Goal: Transaction & Acquisition: Book appointment/travel/reservation

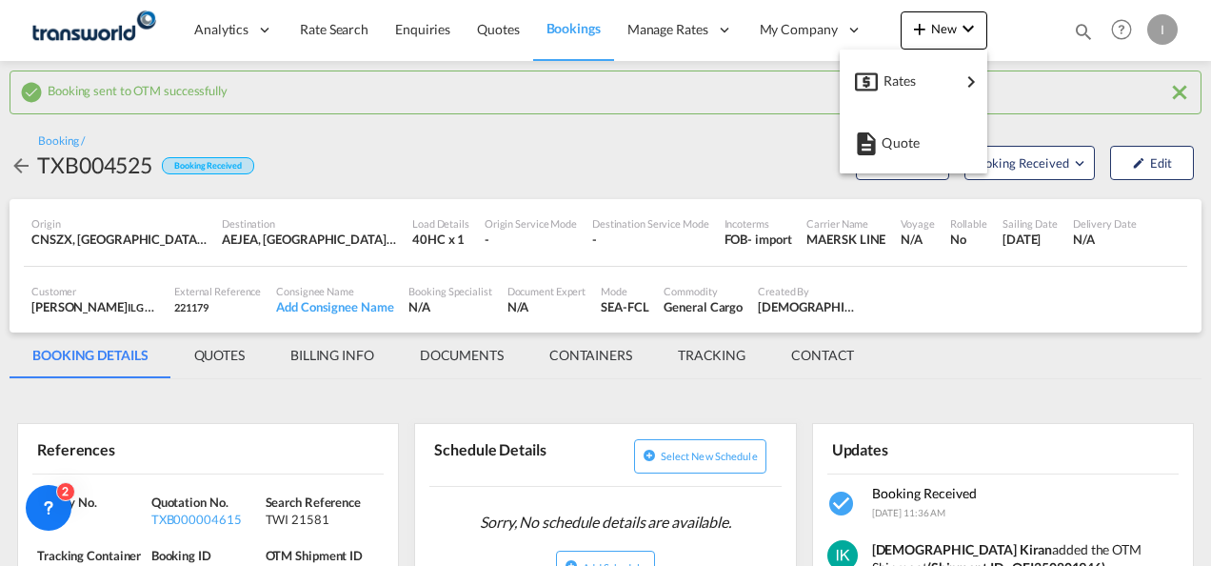
scroll to position [95, 0]
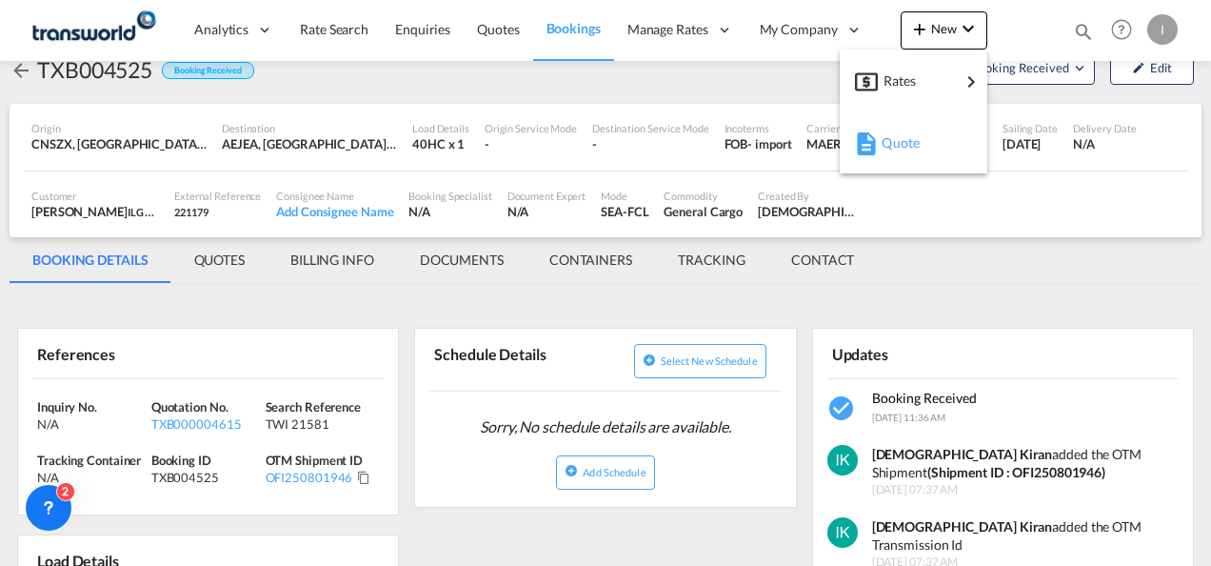
click at [896, 143] on span "Quote" at bounding box center [892, 143] width 21 height 38
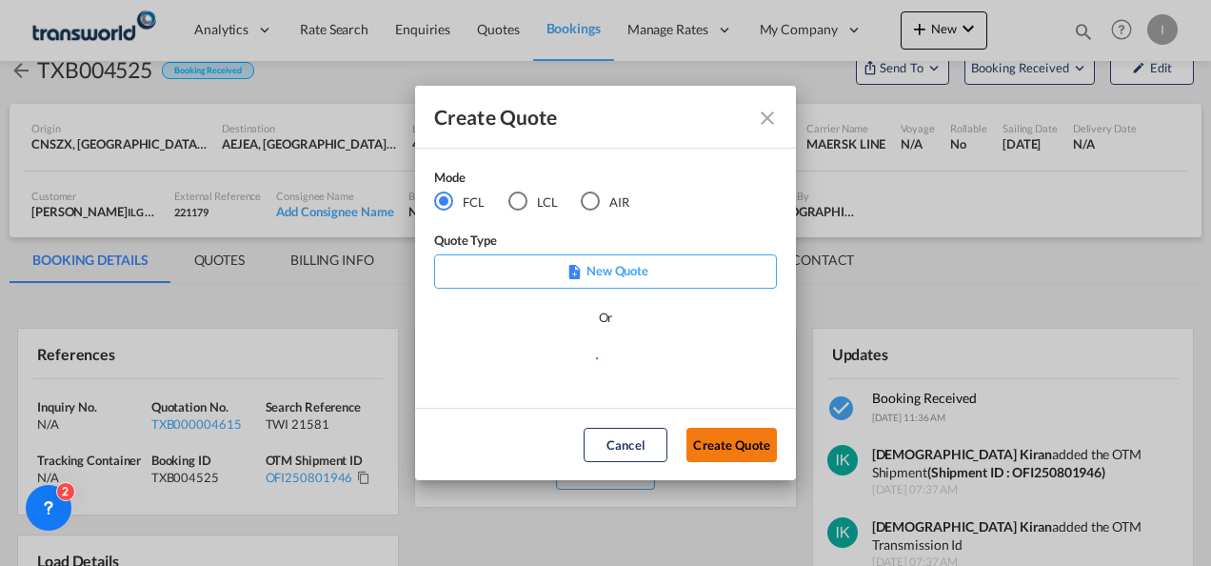
click at [743, 442] on button "Create Quote" at bounding box center [732, 445] width 90 height 34
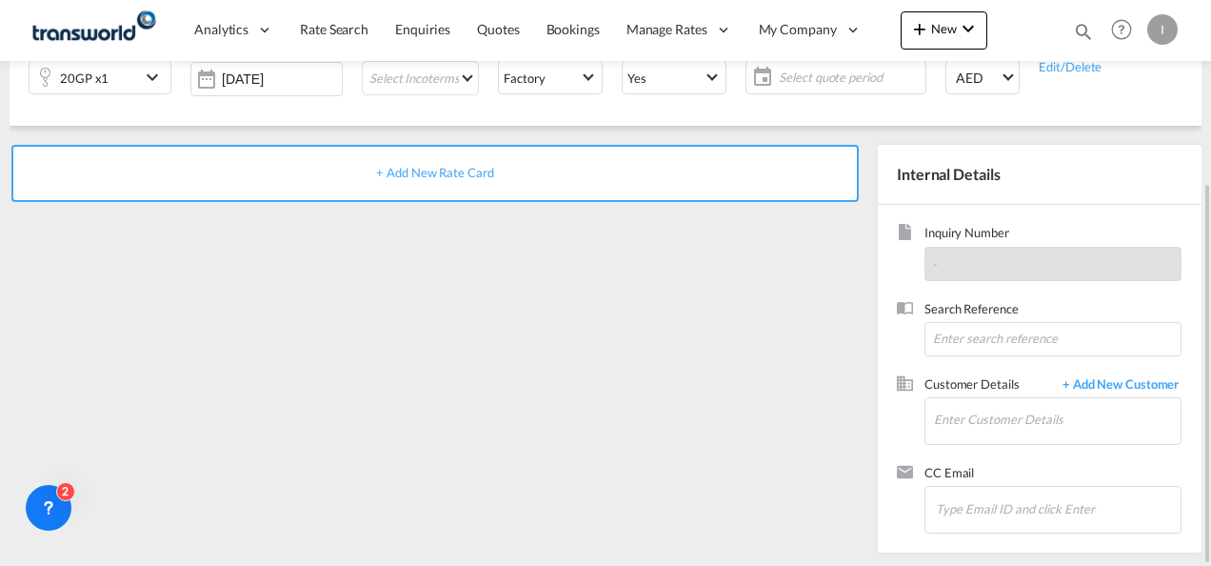
scroll to position [78, 0]
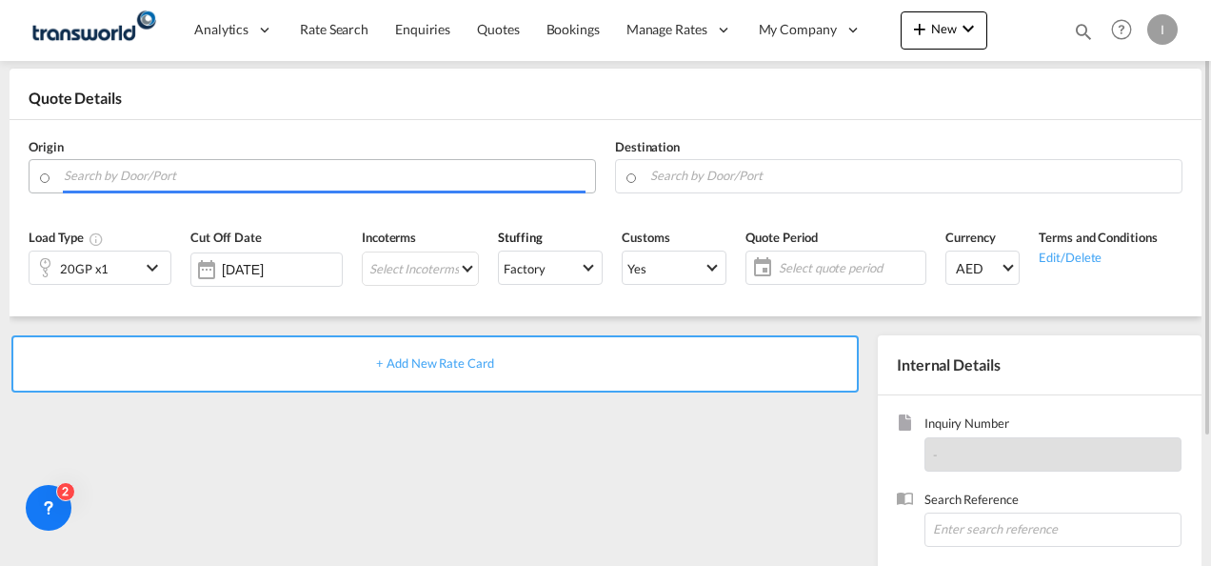
click at [150, 181] on input "Search by Door/Port" at bounding box center [325, 175] width 522 height 33
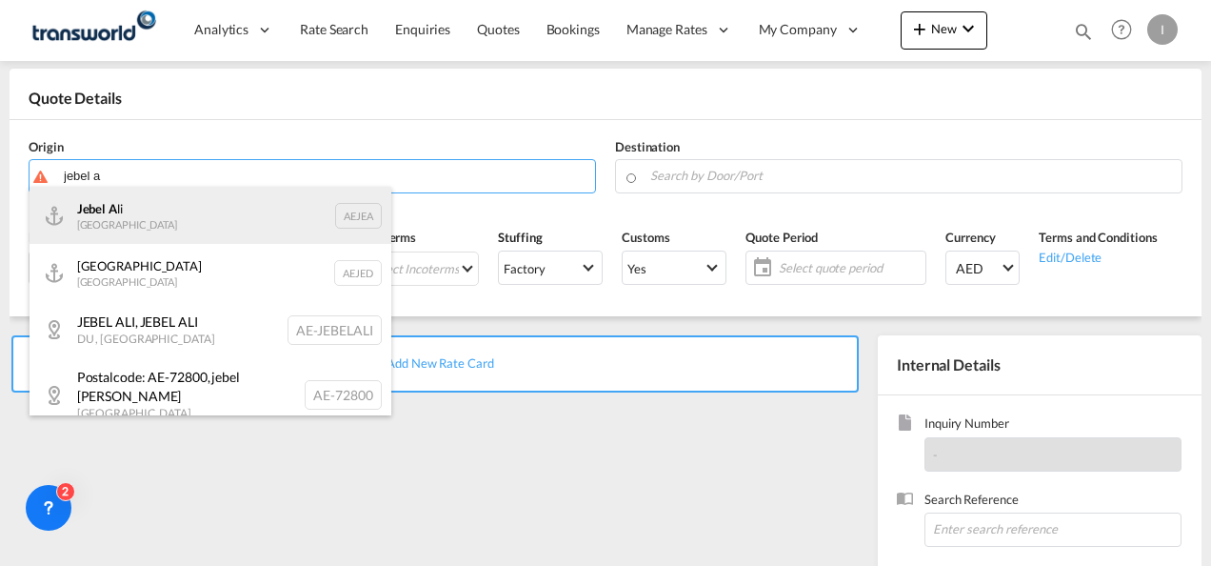
click at [103, 219] on div "Jebel A li [GEOGRAPHIC_DATA] AEJEA" at bounding box center [211, 215] width 362 height 57
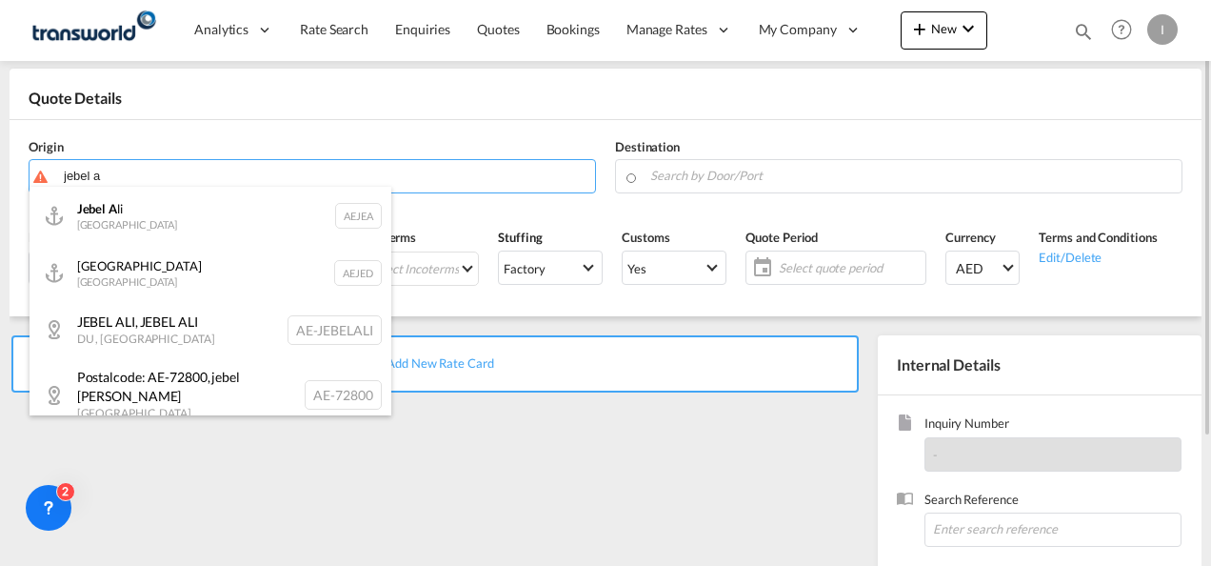
type input "[GEOGRAPHIC_DATA], [GEOGRAPHIC_DATA]"
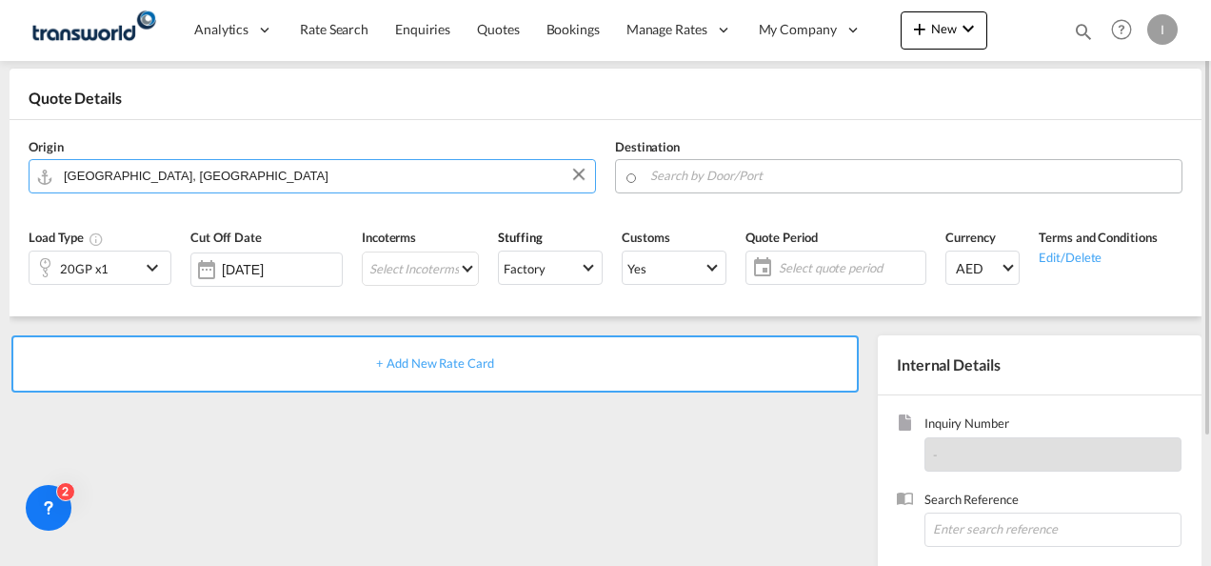
click at [685, 175] on input "Search by Door/Port" at bounding box center [911, 175] width 522 height 33
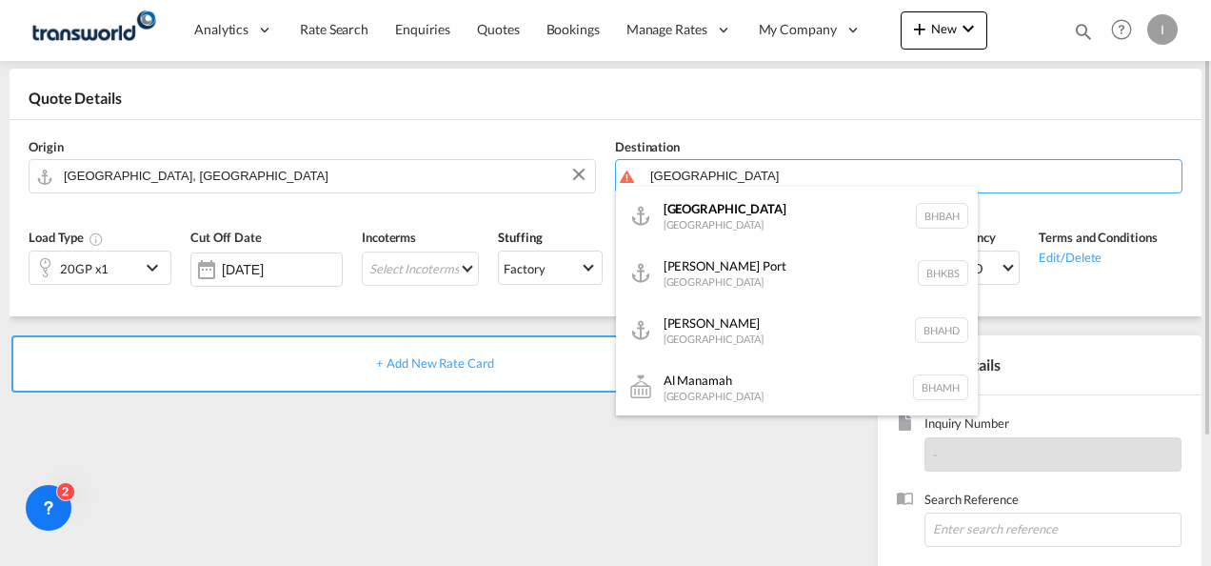
click at [695, 227] on div "Bahrain [GEOGRAPHIC_DATA] [GEOGRAPHIC_DATA]" at bounding box center [797, 215] width 362 height 57
type input "[GEOGRAPHIC_DATA], BHBAH"
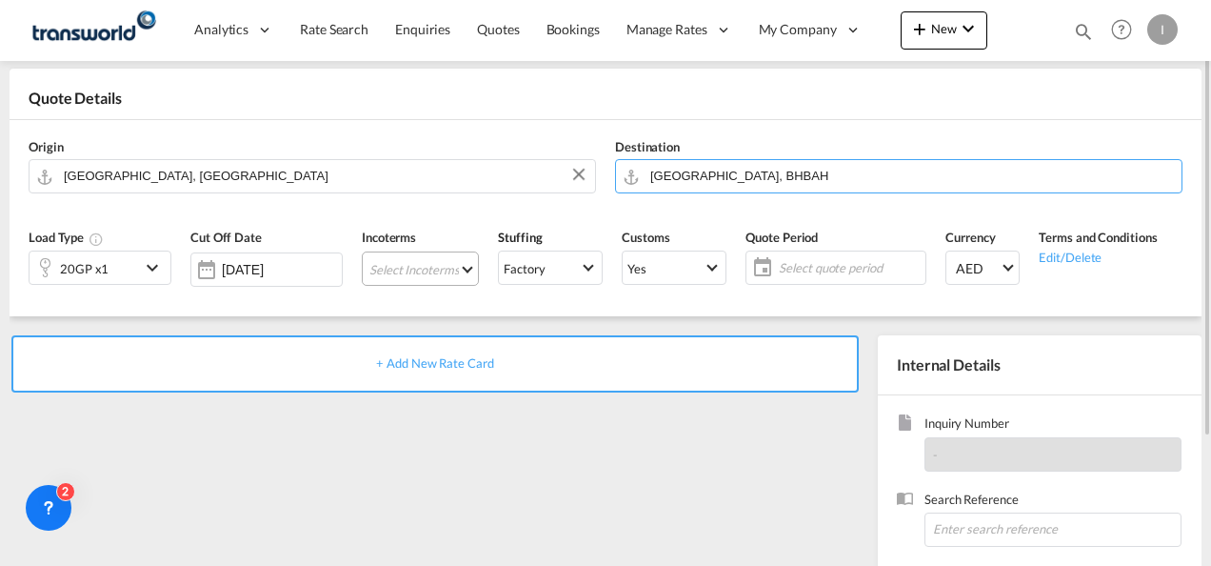
click at [362, 282] on md-select "Select Incoterms FCA - import Free Carrier FAS - export Free Alongside Ship DPU…" at bounding box center [420, 268] width 117 height 34
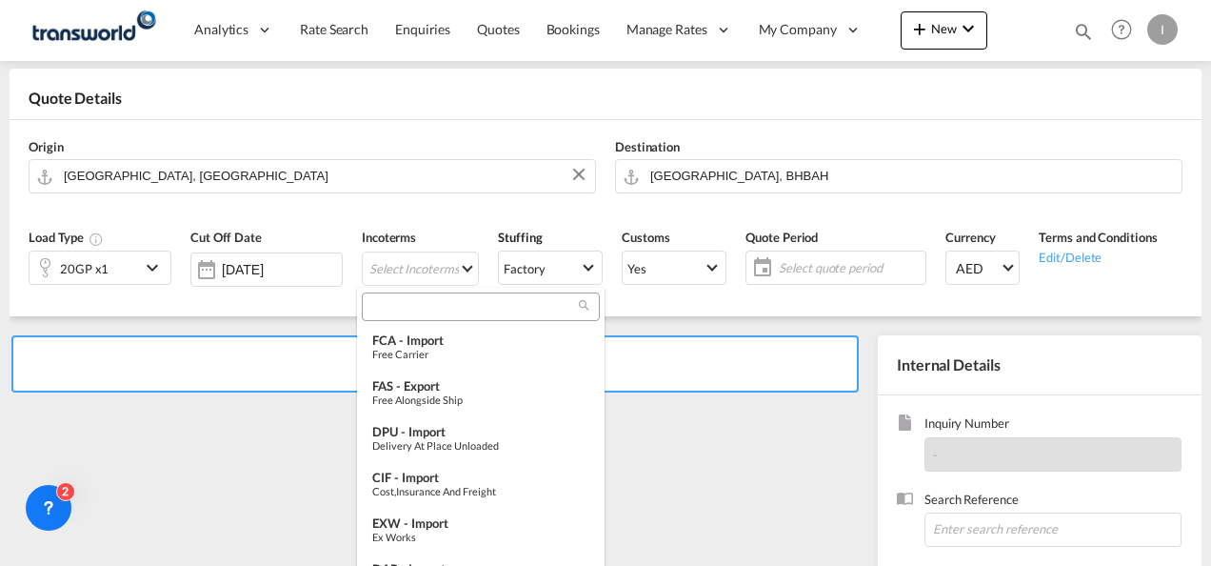
click at [398, 308] on input "search" at bounding box center [473, 306] width 211 height 17
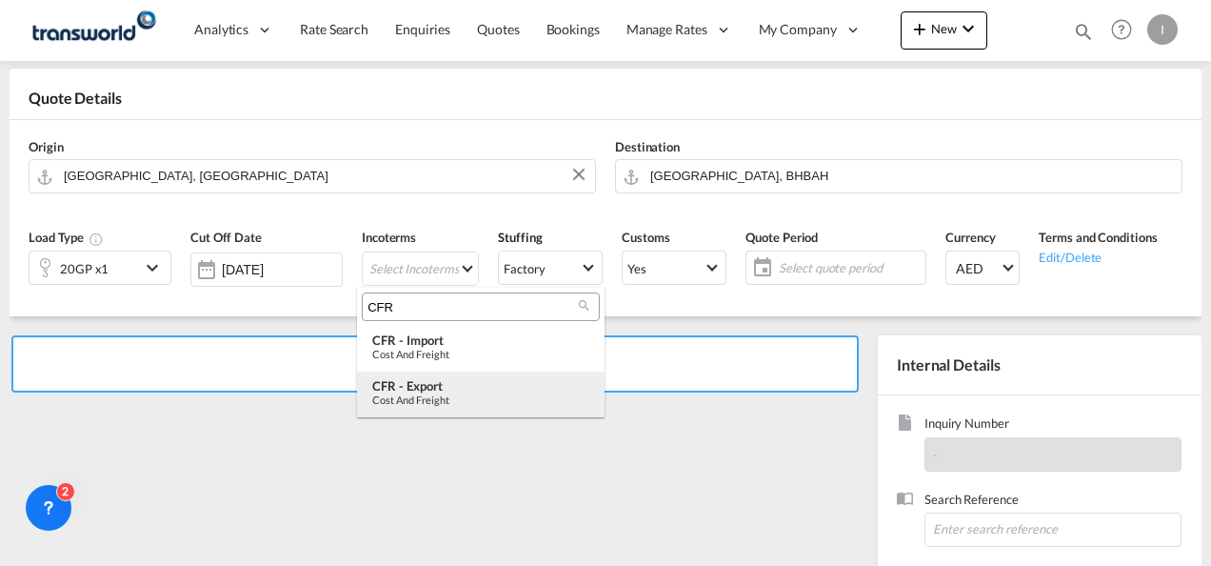
type input "CFR"
click at [423, 388] on div "CFR - export" at bounding box center [480, 385] width 217 height 15
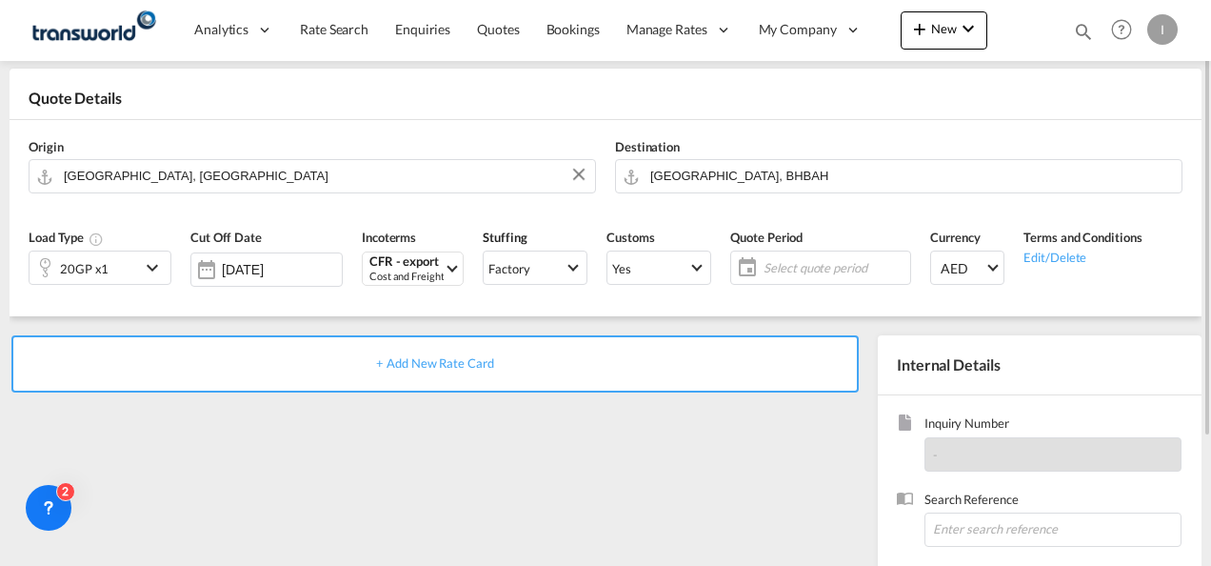
click at [776, 250] on div "Select quote period Select quote period August January February March April May…" at bounding box center [820, 267] width 181 height 34
click at [802, 276] on span "Select quote period" at bounding box center [834, 267] width 151 height 27
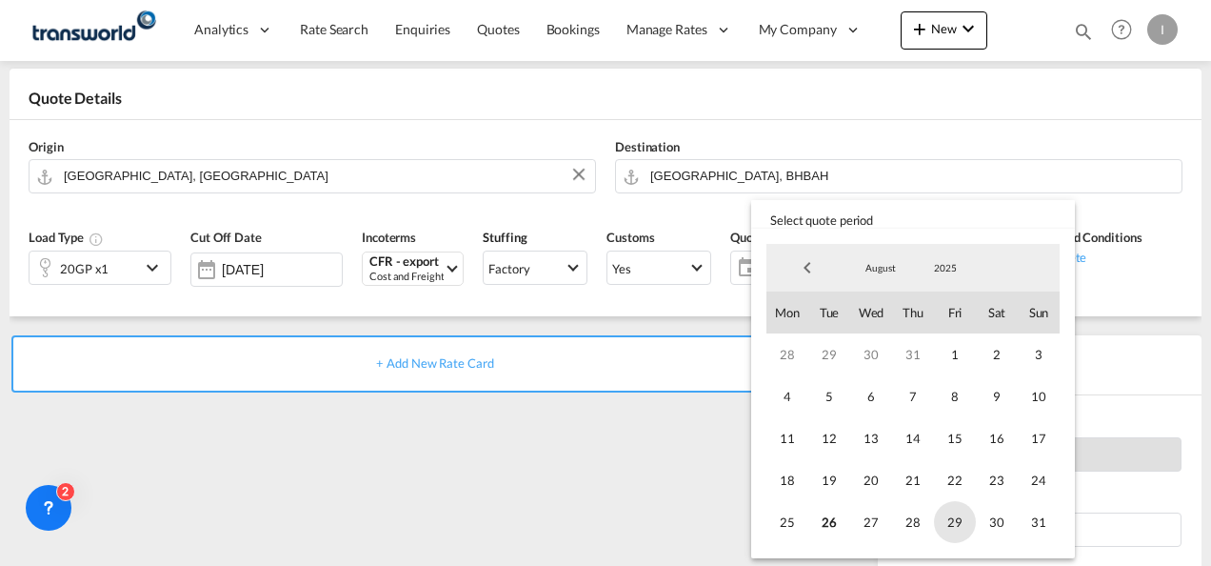
drag, startPoint x: 1046, startPoint y: 519, endPoint x: 966, endPoint y: 516, distance: 80.0
click at [1045, 519] on span "31" at bounding box center [1039, 522] width 42 height 42
click at [570, 491] on md-backdrop at bounding box center [605, 283] width 1211 height 566
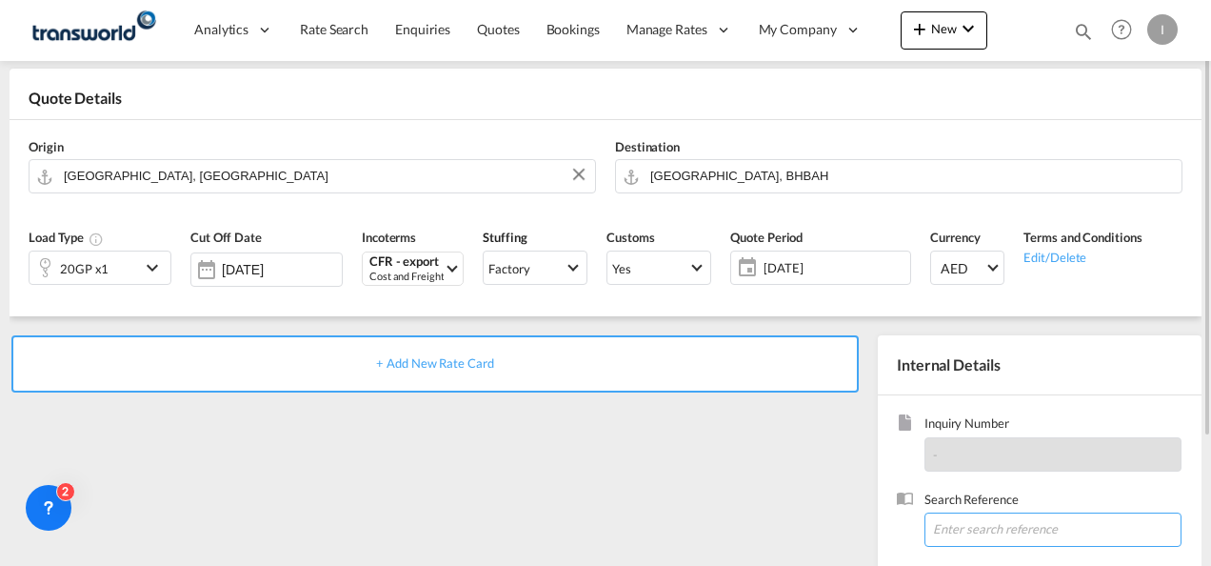
click at [978, 526] on input at bounding box center [1053, 529] width 257 height 34
paste input "TWI 21595"
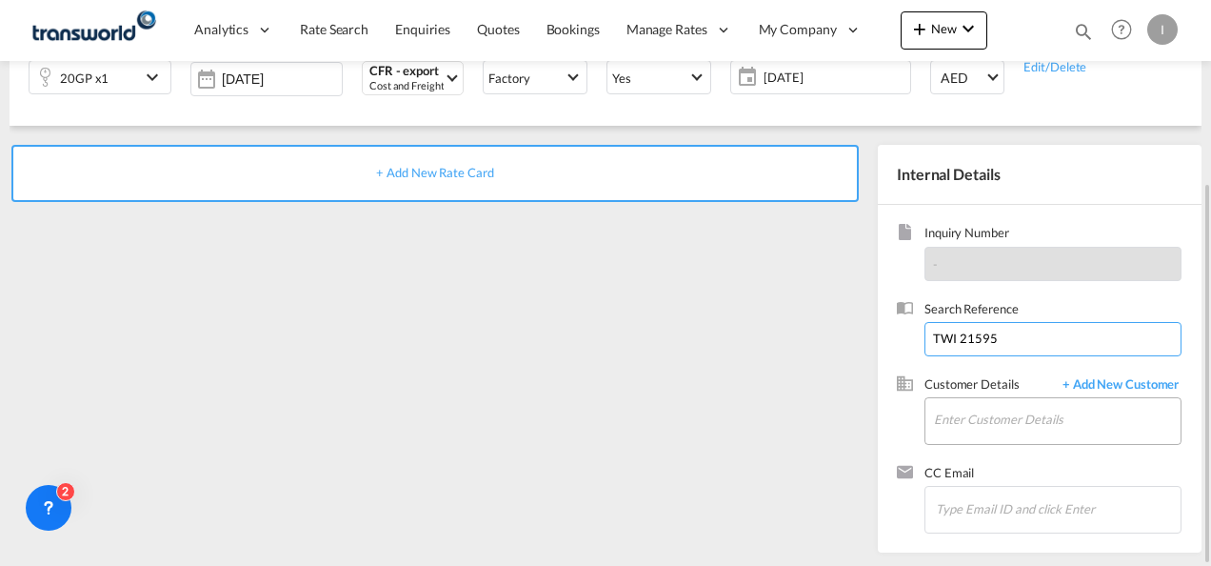
type input "TWI 21595"
click at [949, 418] on input "Enter Customer Details" at bounding box center [1057, 419] width 247 height 43
type input "H"
click at [963, 418] on input "Enter Customer Details" at bounding box center [1057, 419] width 247 height 43
type input "H"
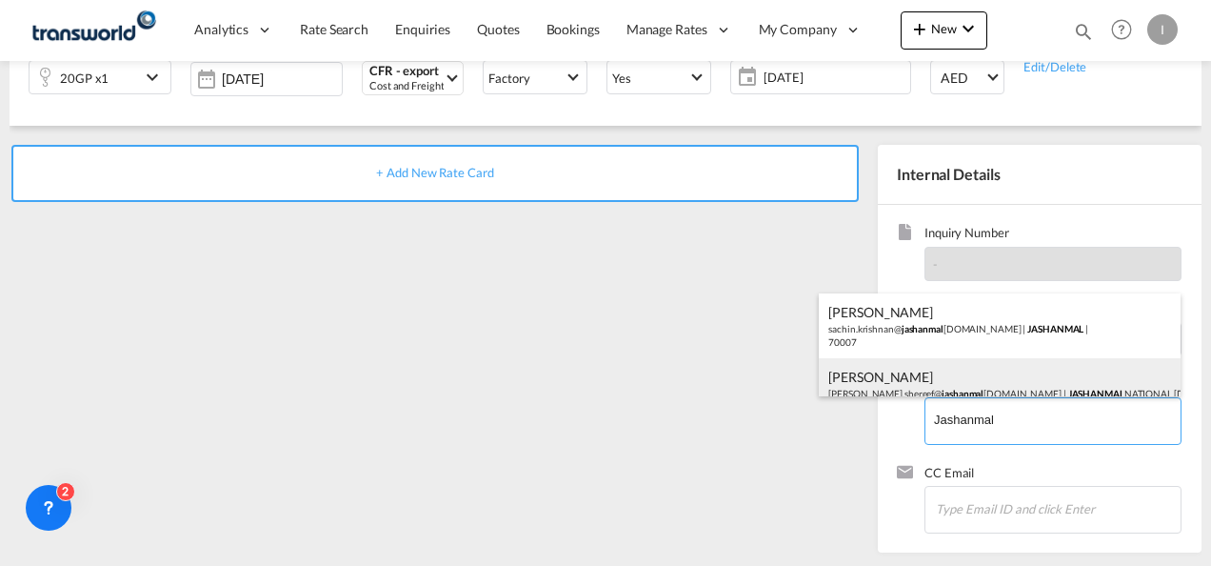
click at [928, 376] on div "[PERSON_NAME] [PERSON_NAME].shereef@ jashanmal [DOMAIN_NAME] | JASHANMAL NATION…" at bounding box center [1000, 390] width 362 height 65
type input "JASHANMAL NATIONAL [DOMAIN_NAME], [PERSON_NAME], [PERSON_NAME][EMAIL_ADDRESS][D…"
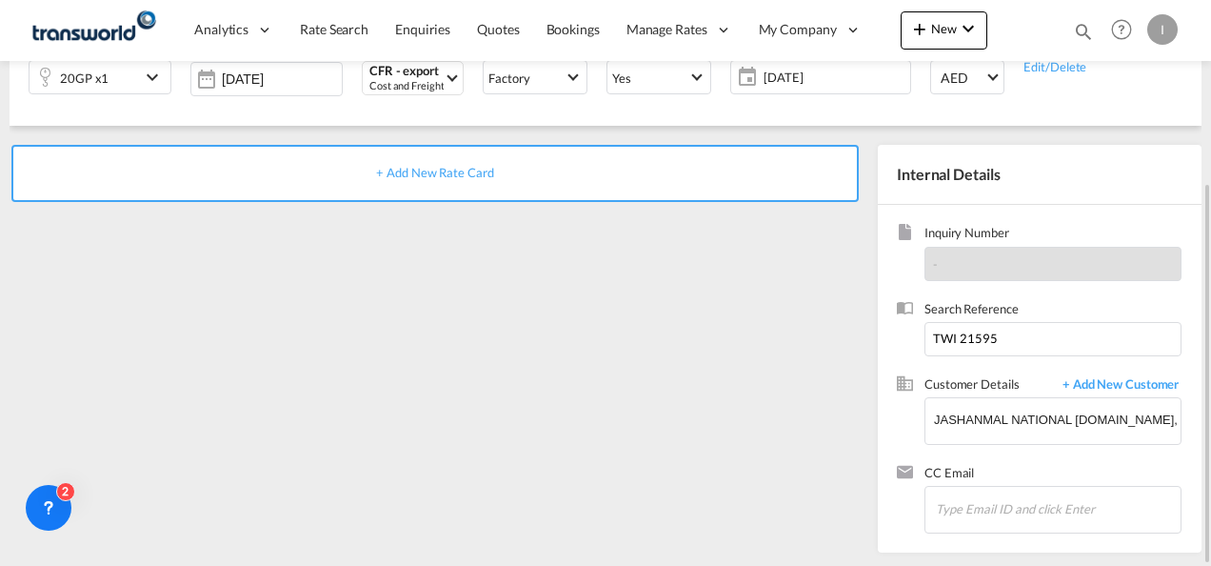
click at [436, 182] on div "+ Add New Rate Card" at bounding box center [435, 173] width 848 height 57
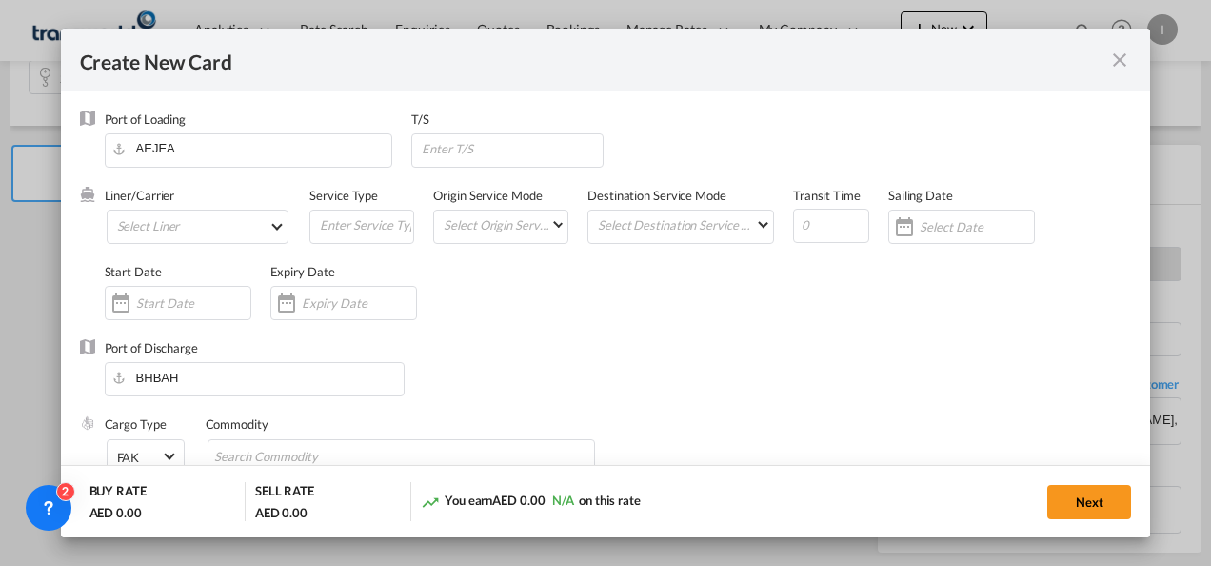
type input "Basic Ocean Freight"
select select "per equipment"
click at [215, 232] on md-select "Select Liner 2HM LOGISTICS D.O.O 2HM LOGISTICS D.O.O. / TDWC-CAPODISTRI 2HM LOG…" at bounding box center [198, 227] width 183 height 34
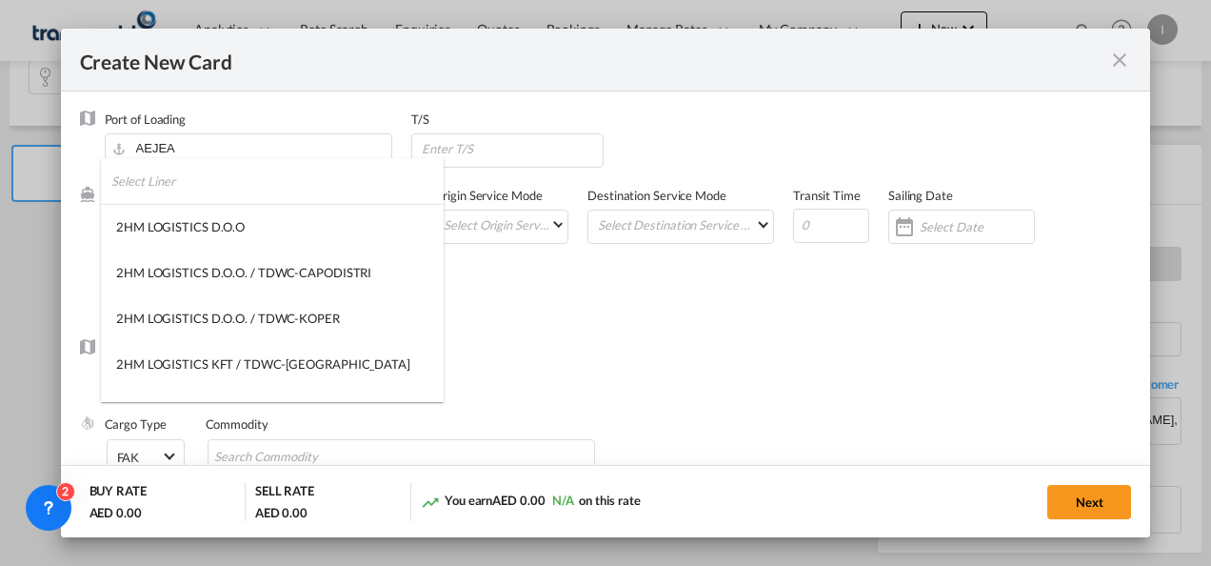
click at [207, 193] on input "search" at bounding box center [277, 181] width 332 height 46
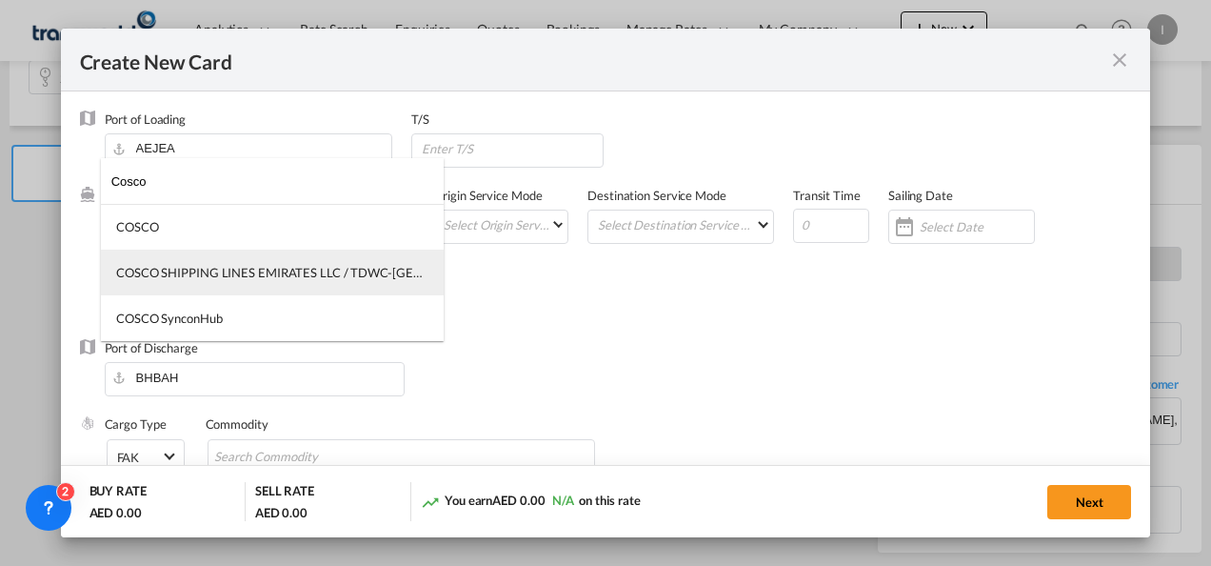
type input "Cosco"
click at [177, 279] on div "COSCO SHIPPING LINES EMIRATES LLC / TDWC-[GEOGRAPHIC_DATA]" at bounding box center [272, 272] width 312 height 17
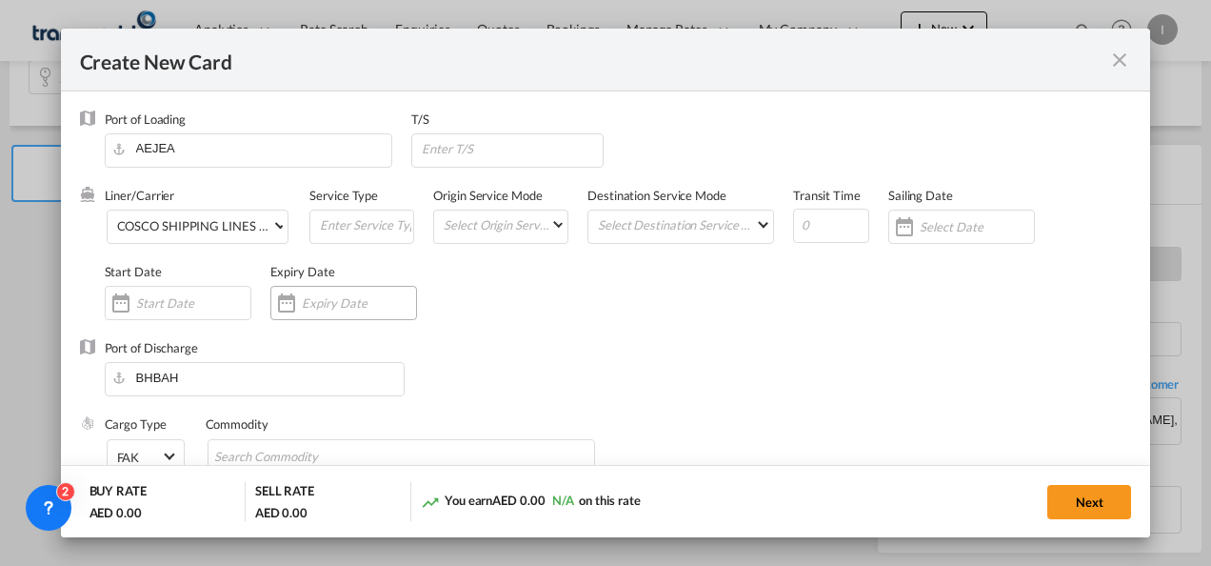
click at [330, 305] on input "Create New Card ..." at bounding box center [359, 302] width 114 height 15
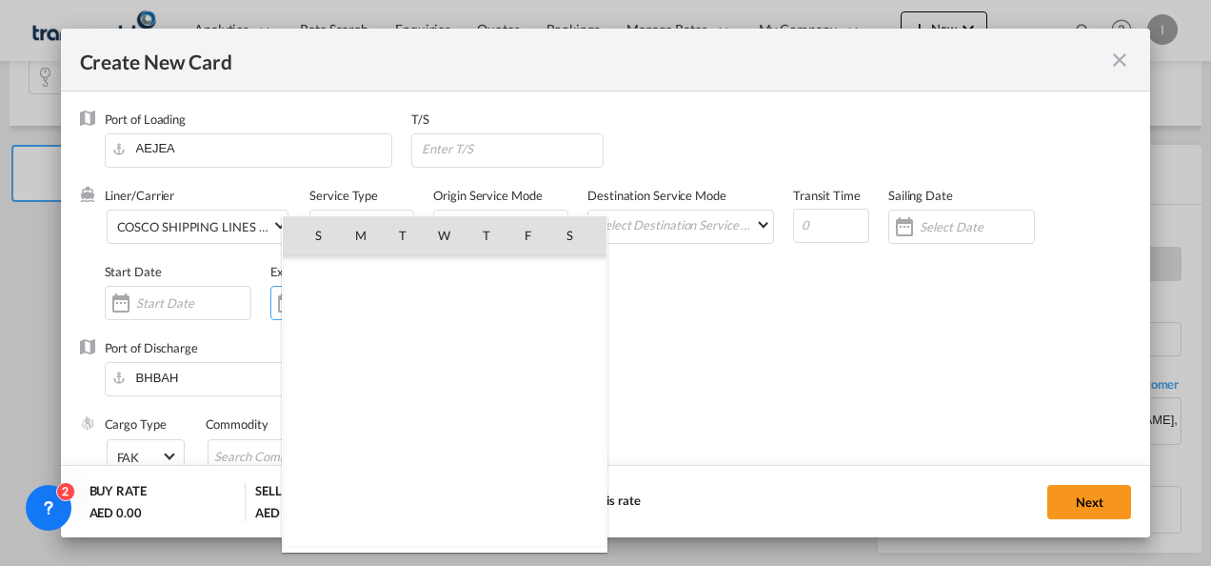
scroll to position [440884, 0]
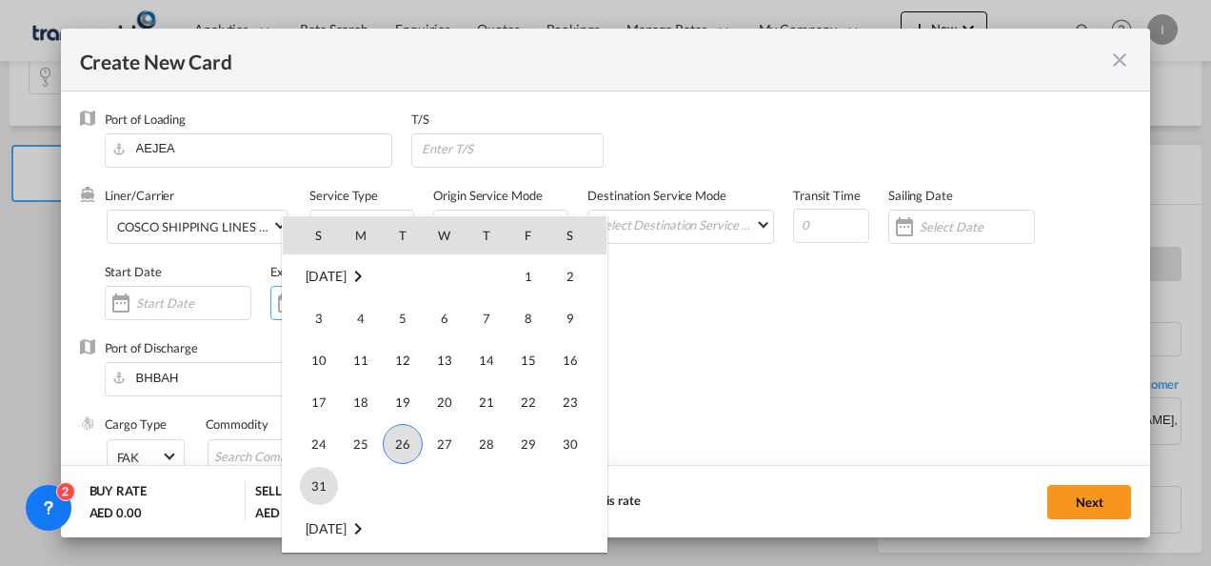
click at [318, 481] on span "31" at bounding box center [319, 486] width 38 height 38
type input "[DATE]"
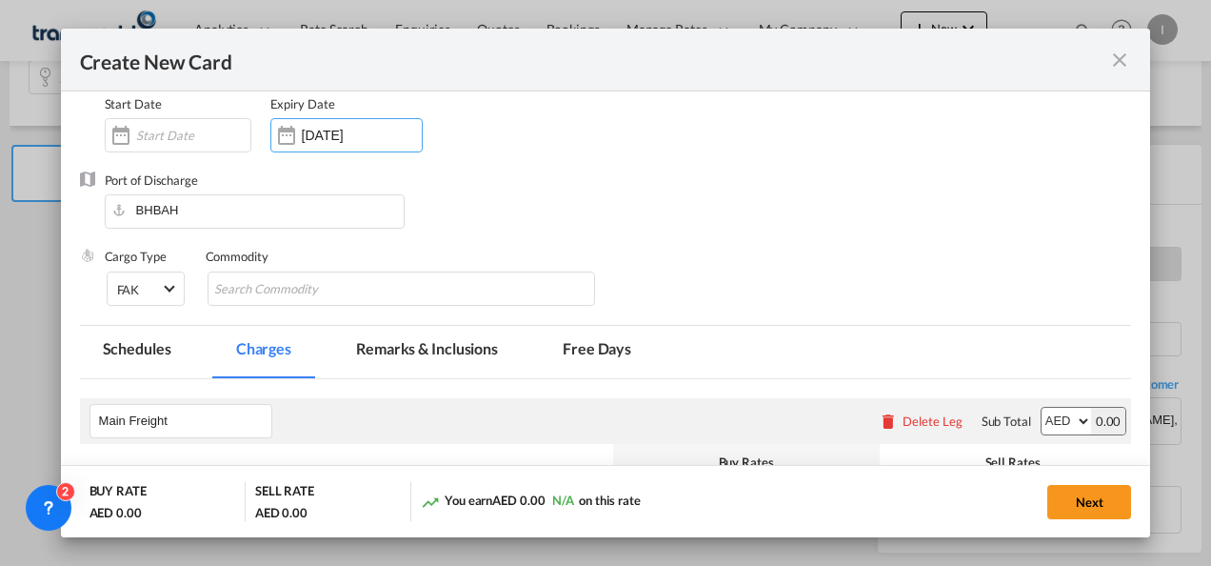
scroll to position [190, 0]
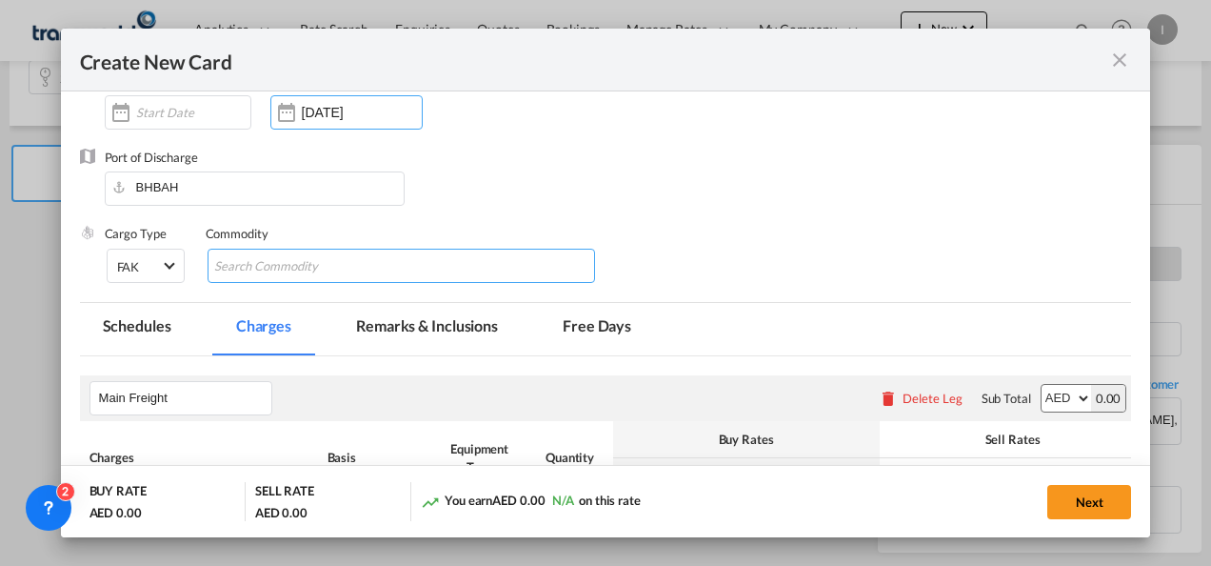
click at [253, 265] on input "Search Commodity" at bounding box center [301, 266] width 174 height 30
type input "General Cargo"
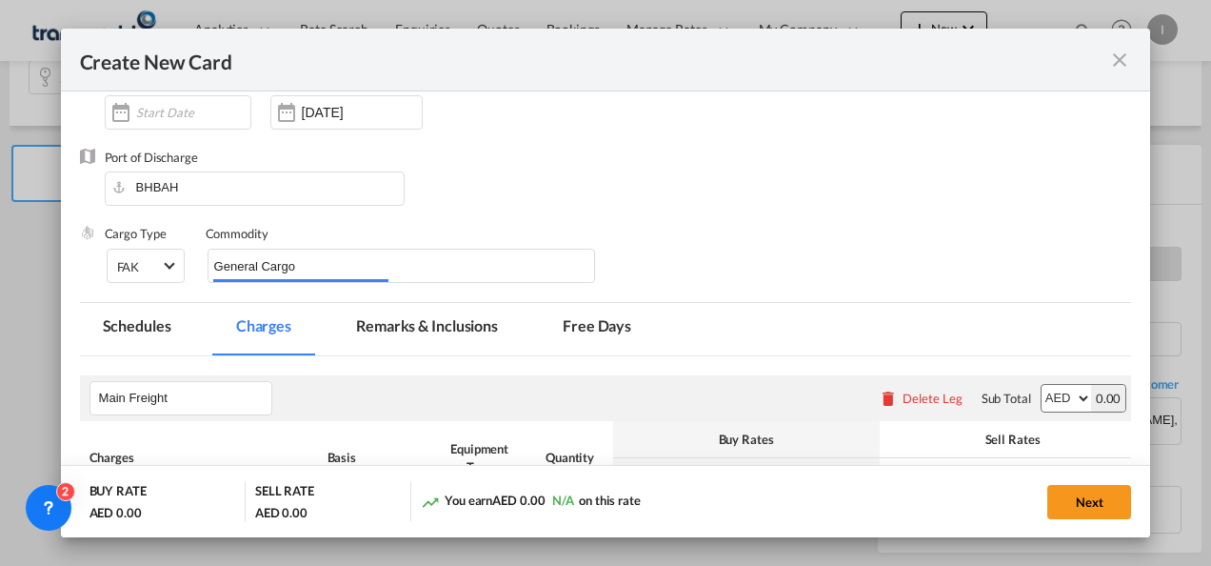
click at [649, 170] on div "Port of Discharge [GEOGRAPHIC_DATA]" at bounding box center [606, 187] width 1052 height 76
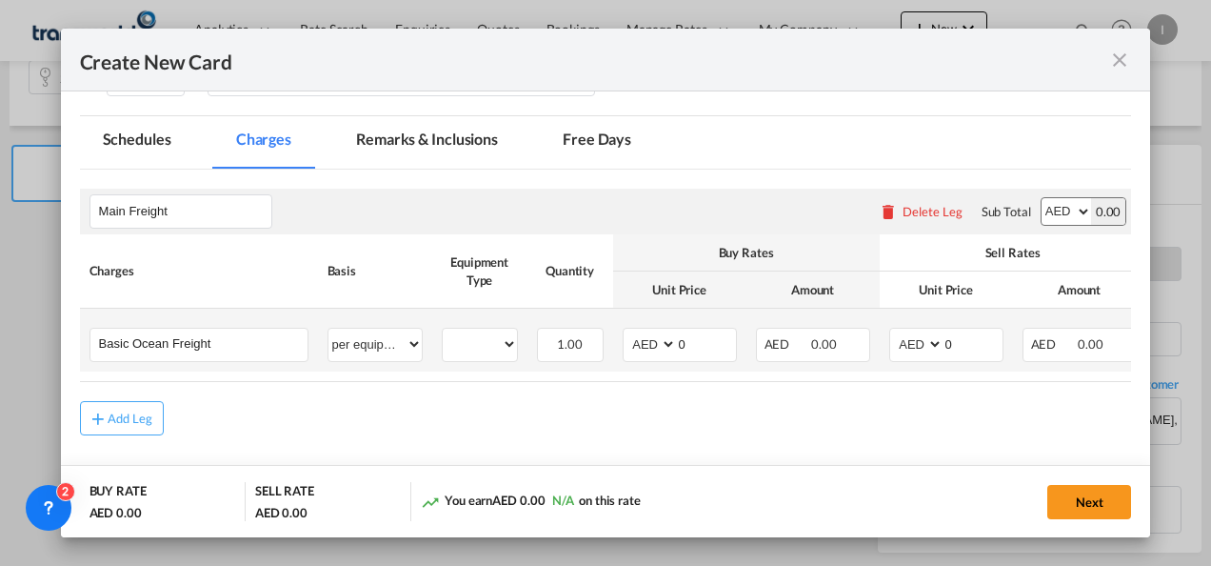
scroll to position [451, 0]
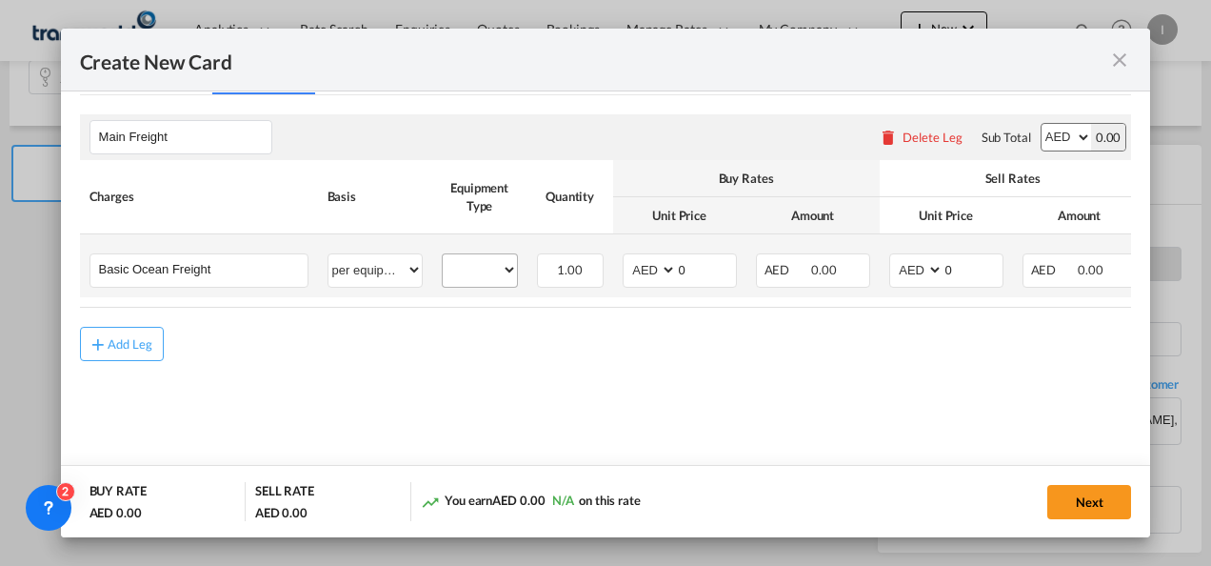
click at [486, 284] on div "20GP" at bounding box center [480, 270] width 76 height 34
click at [484, 274] on select "20GP" at bounding box center [480, 270] width 74 height 26
select select "20GP"
click at [443, 257] on select "20GP" at bounding box center [480, 270] width 74 height 26
drag, startPoint x: 680, startPoint y: 270, endPoint x: 698, endPoint y: 267, distance: 18.3
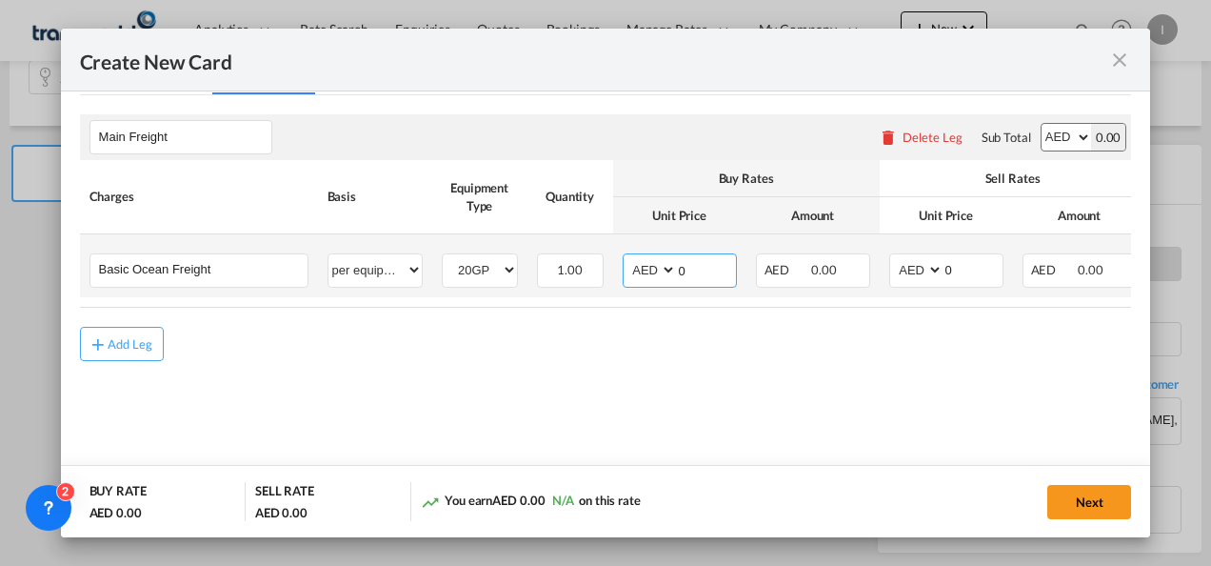
click at [698, 267] on input "0" at bounding box center [706, 268] width 59 height 29
type input "2850"
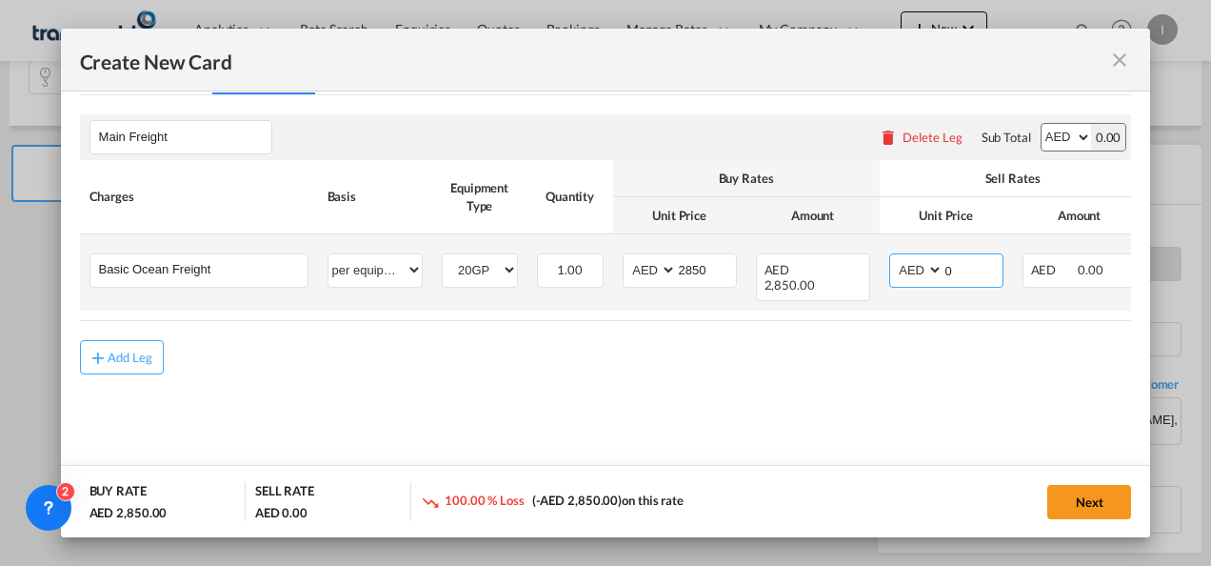
drag, startPoint x: 945, startPoint y: 269, endPoint x: 970, endPoint y: 269, distance: 25.7
click at [970, 269] on input "0" at bounding box center [973, 268] width 59 height 29
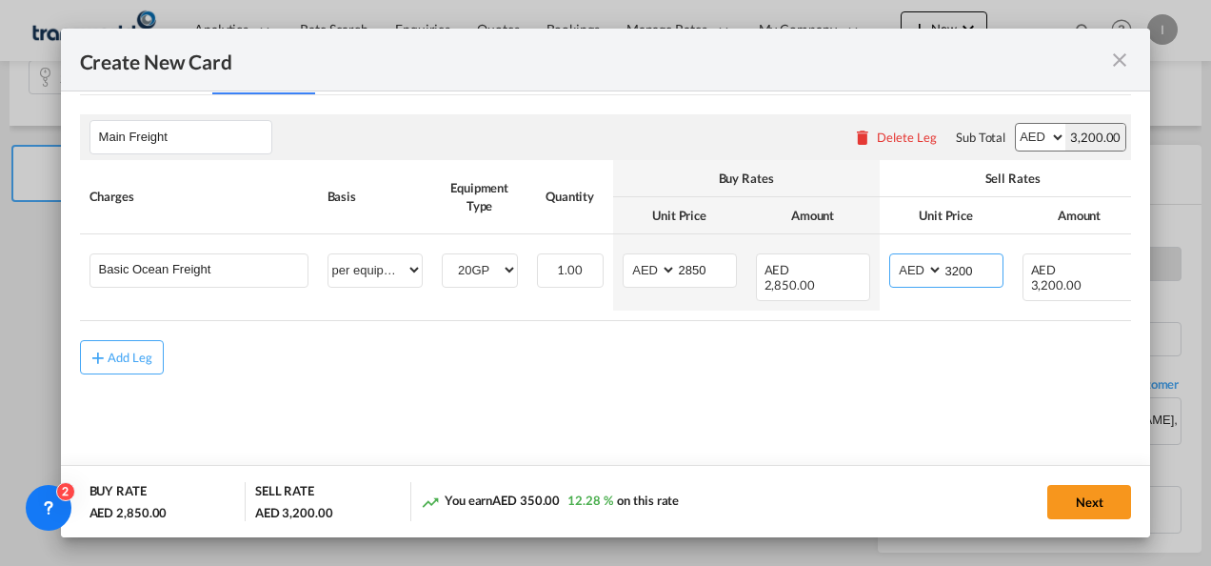
type input "3200"
click at [723, 370] on md-content "Main Freight Please enter leg name Leg Name Already Exists Delete Leg Sub Total…" at bounding box center [606, 271] width 1052 height 353
click at [1086, 502] on button "Next" at bounding box center [1090, 502] width 84 height 34
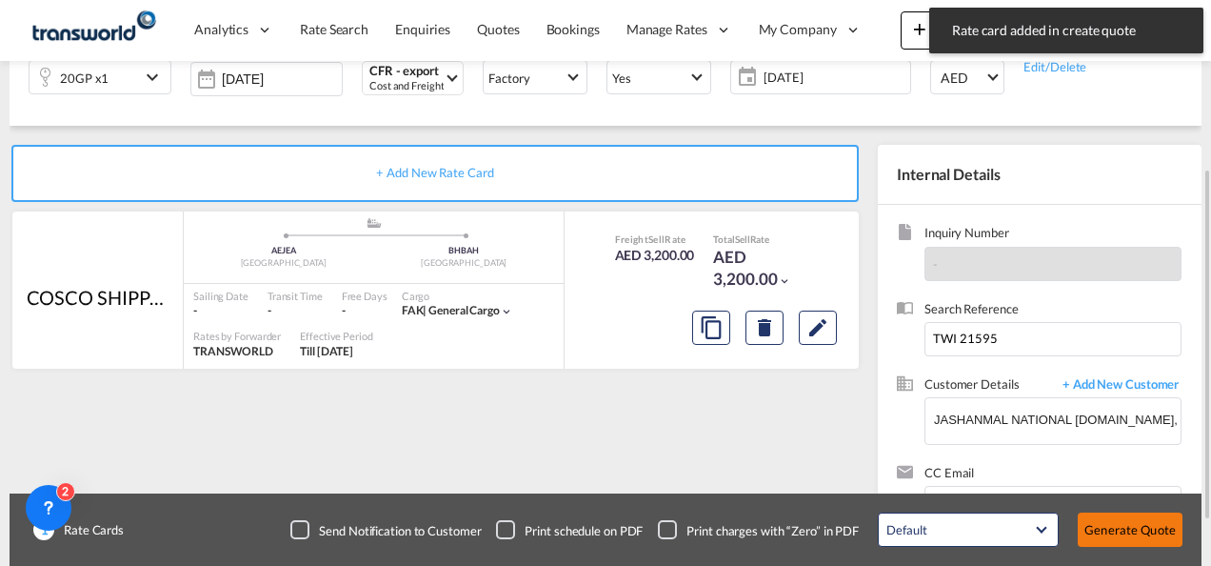
click at [1087, 520] on button "Generate Quote" at bounding box center [1130, 529] width 105 height 34
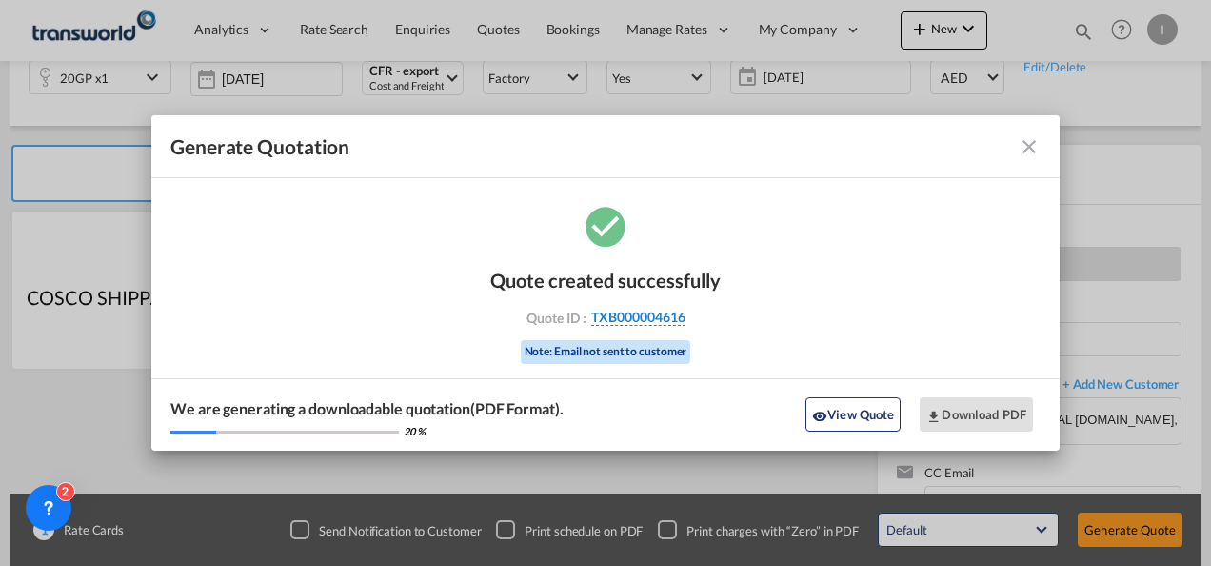
click at [641, 318] on span "TXB000004616" at bounding box center [638, 317] width 94 height 17
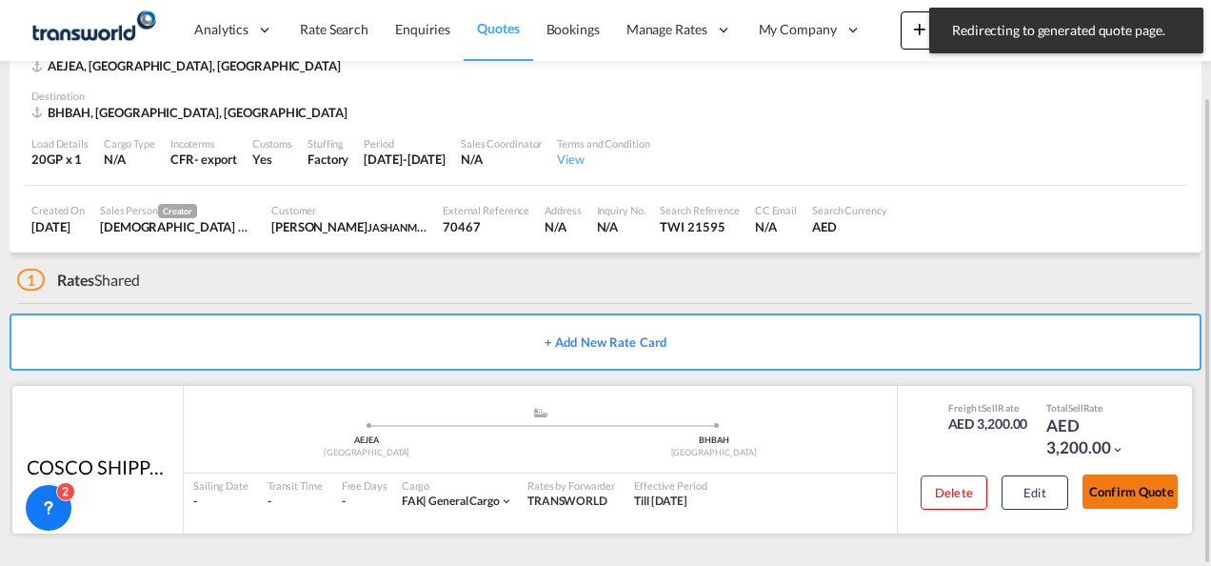
click at [1107, 491] on button "Confirm Quote" at bounding box center [1130, 491] width 95 height 34
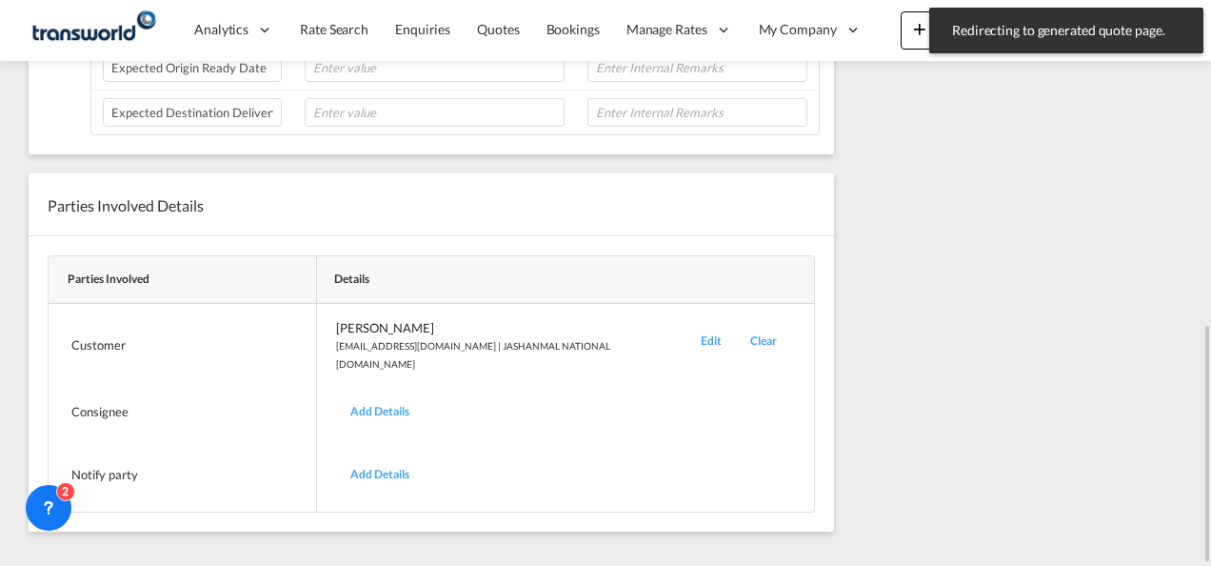
scroll to position [296, 0]
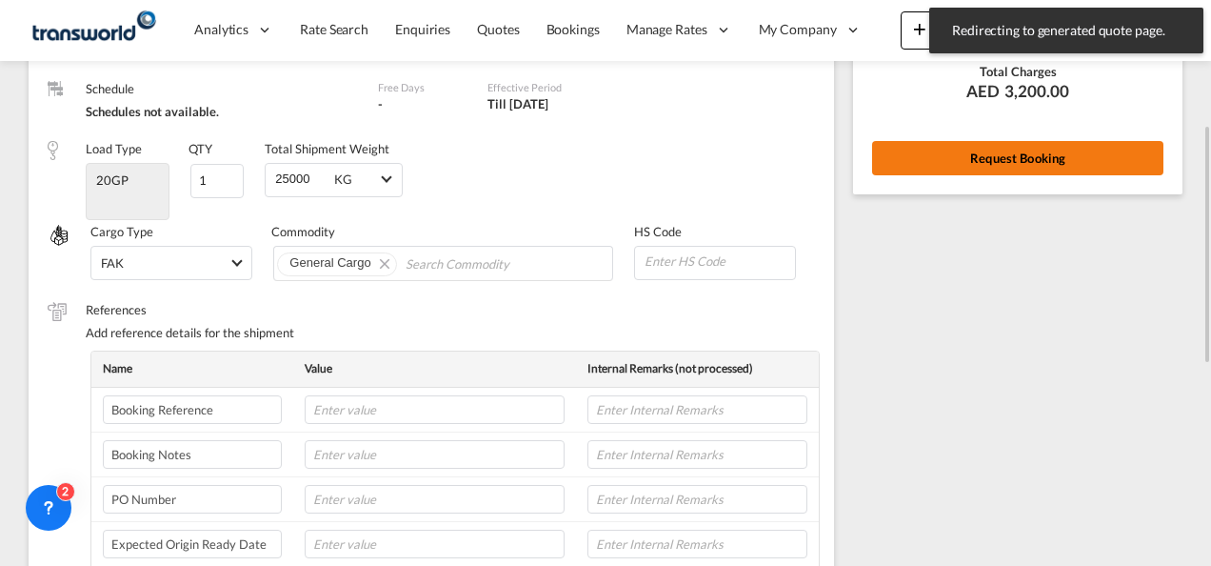
click at [918, 159] on button "Request Booking" at bounding box center [1017, 158] width 291 height 34
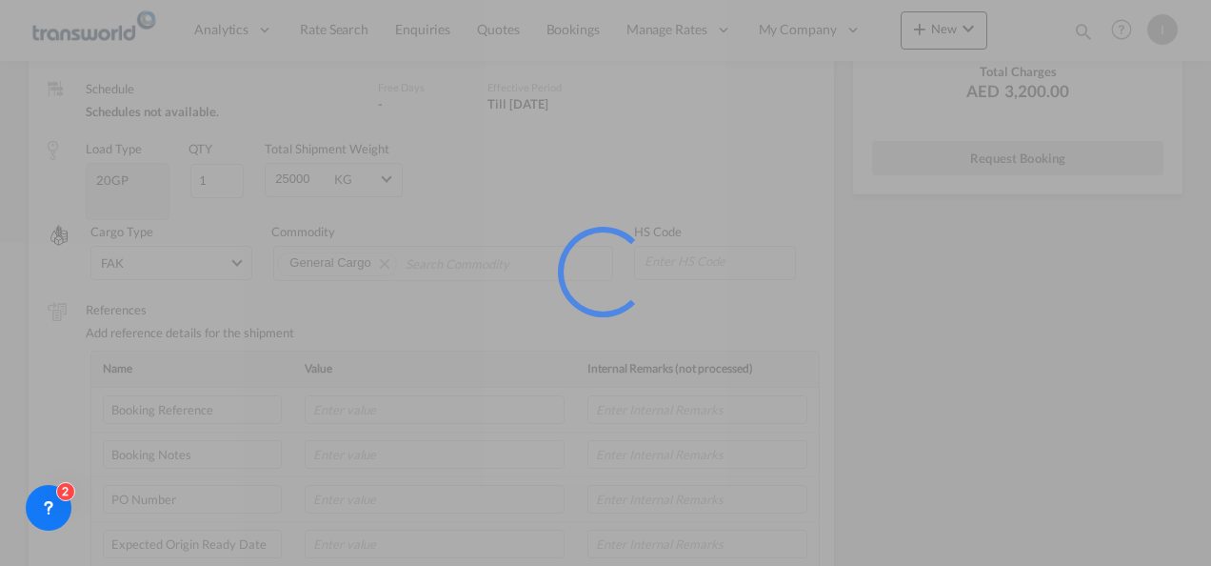
scroll to position [35, 0]
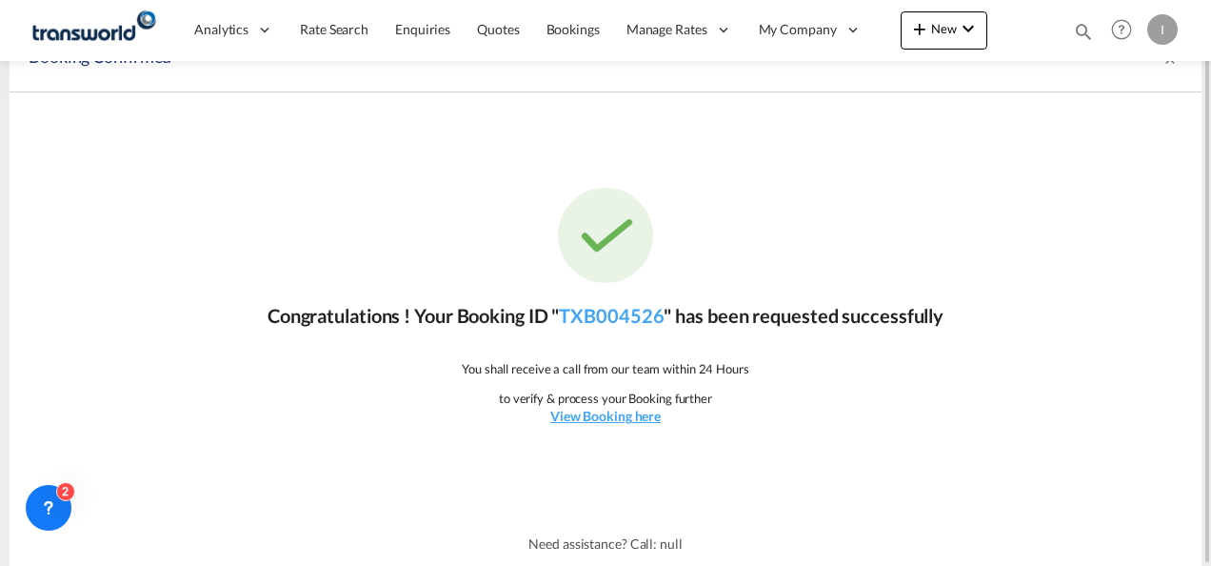
click at [621, 328] on p "Congratulations ! Your Booking ID " TXB004526 " has been requested successfully" at bounding box center [606, 315] width 676 height 27
click at [621, 316] on link "TXB004526" at bounding box center [611, 315] width 105 height 23
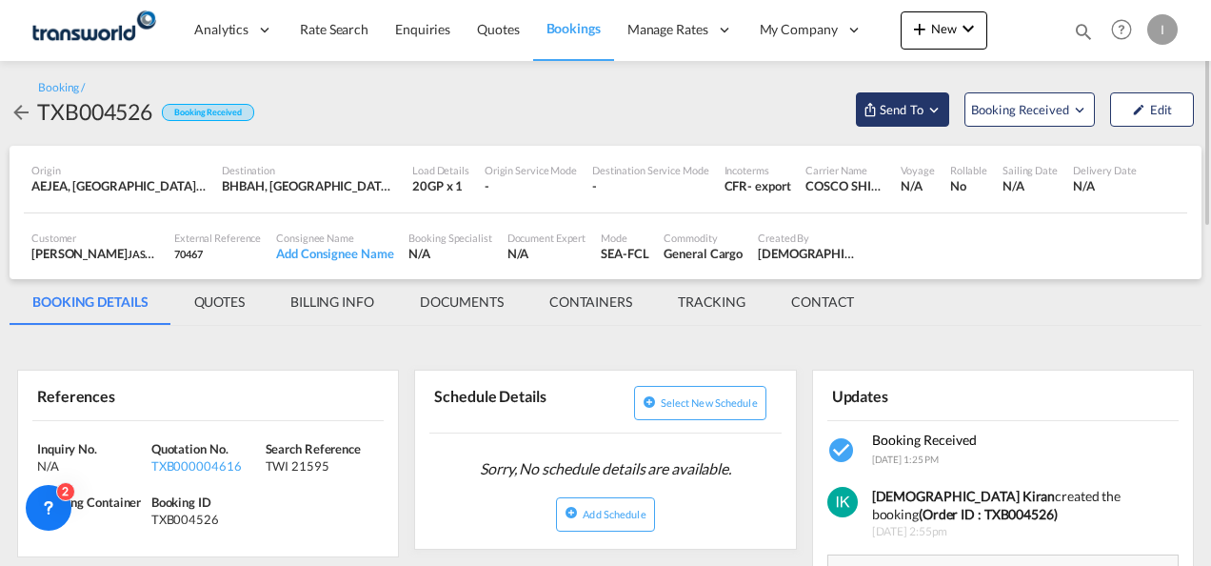
click at [888, 105] on span "Send To" at bounding box center [902, 109] width 48 height 19
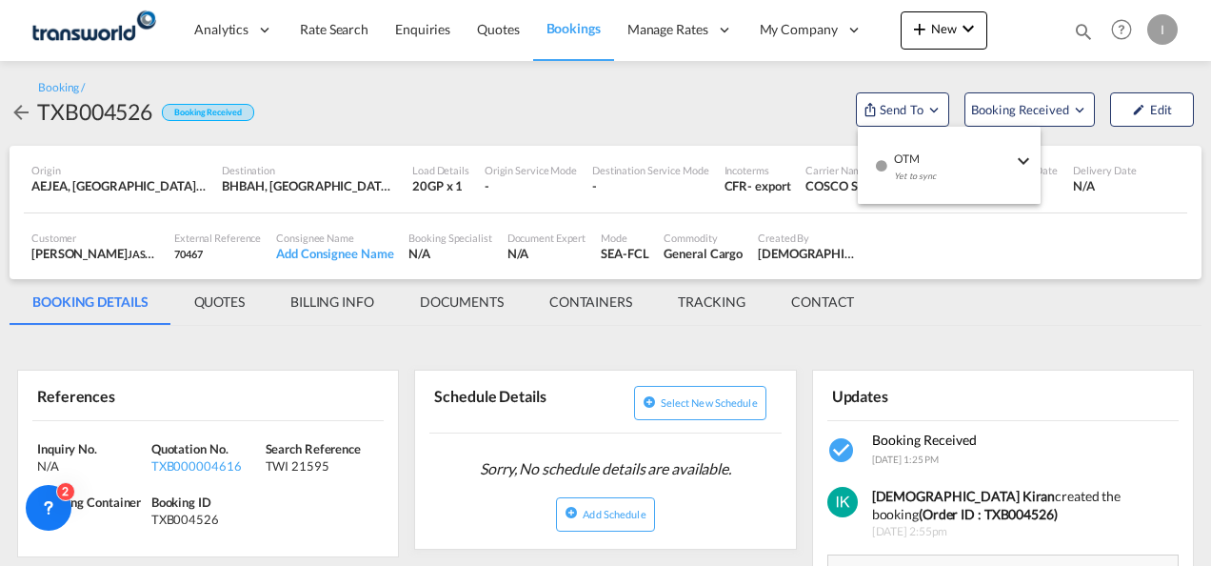
click at [876, 165] on md-icon "icon-checkbox-blank-circle" at bounding box center [881, 165] width 13 height 13
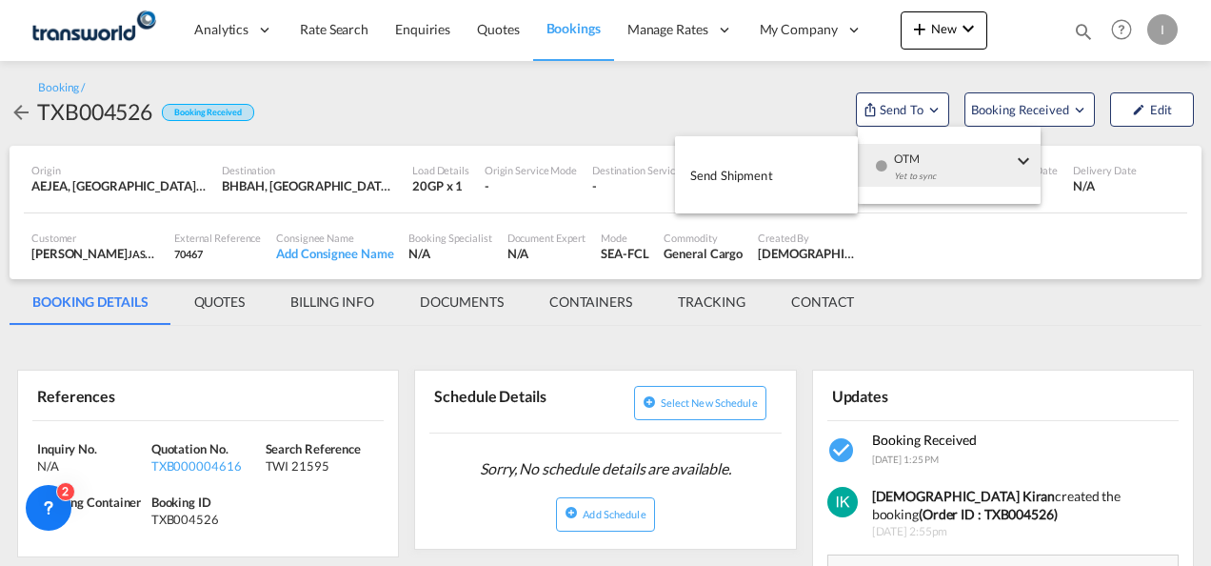
click at [789, 165] on body "Analytics Reports Dashboard Rate Search Enquiries Quotes Bookings" at bounding box center [605, 283] width 1211 height 566
click at [781, 171] on button "Send Shipment" at bounding box center [766, 174] width 183 height 43
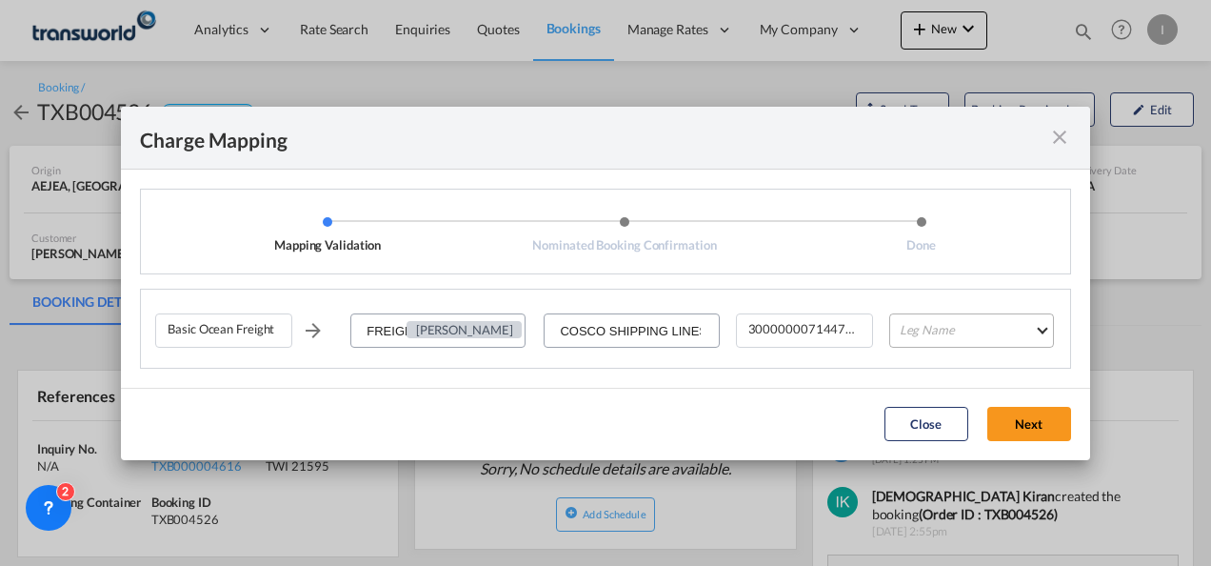
click at [925, 320] on md-select "Leg Name HANDLING ORIGIN VESSEL HANDLING DESTINATION OTHERS TL PICK UP CUSTOMS …" at bounding box center [971, 330] width 165 height 34
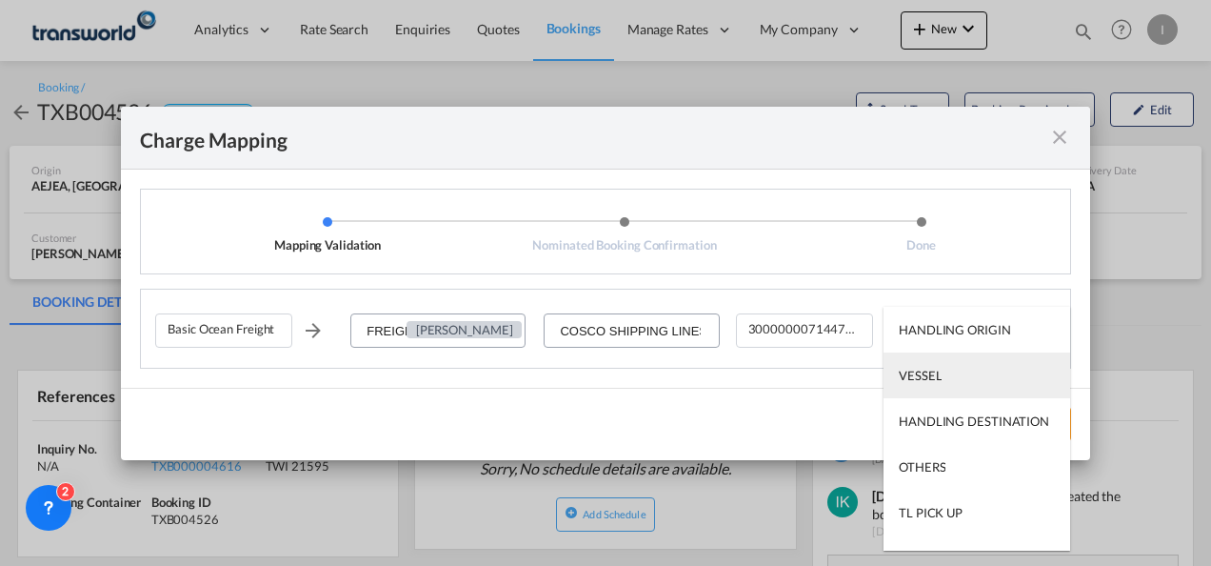
click at [934, 379] on div "VESSEL" at bounding box center [920, 375] width 43 height 17
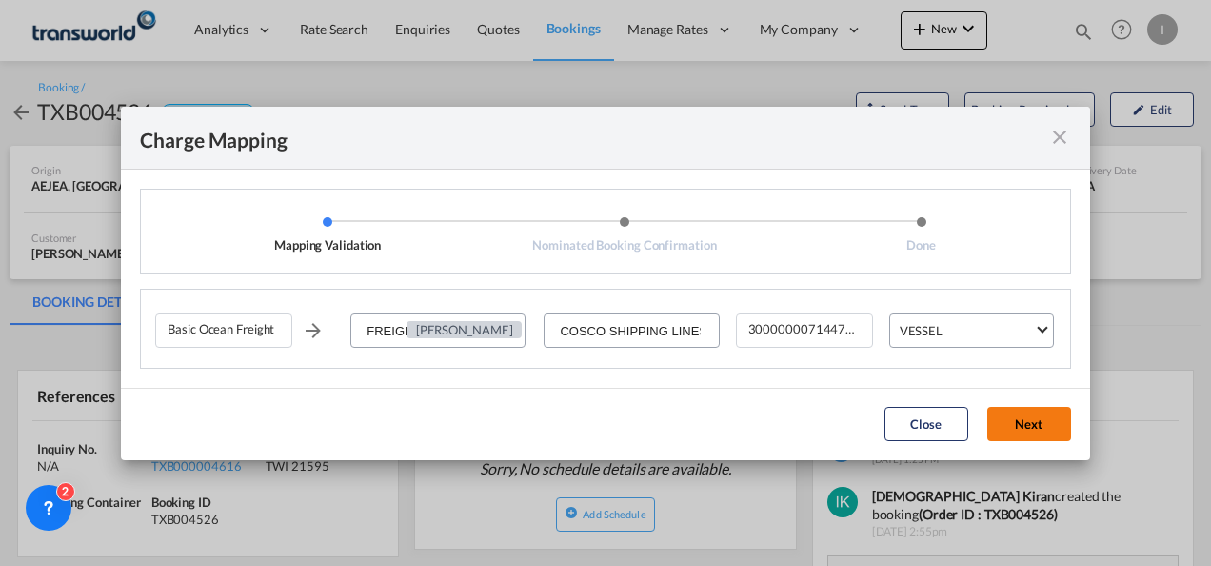
click at [1023, 421] on button "Next" at bounding box center [1030, 424] width 84 height 34
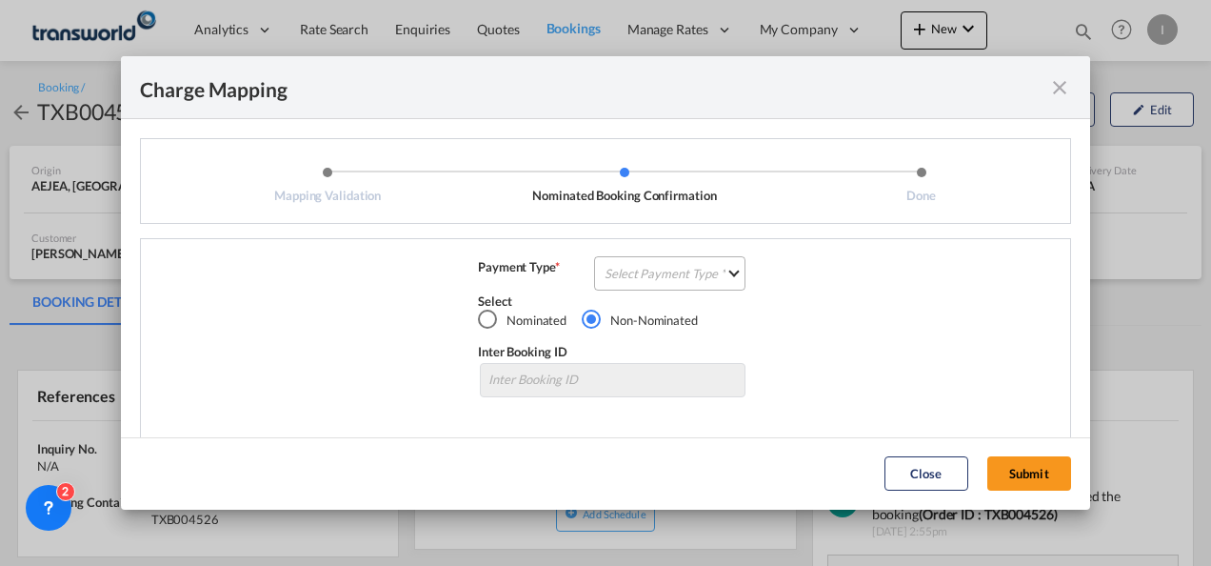
click at [676, 280] on md-select "Select Payment Type COLLECT PREPAID" at bounding box center [669, 273] width 151 height 34
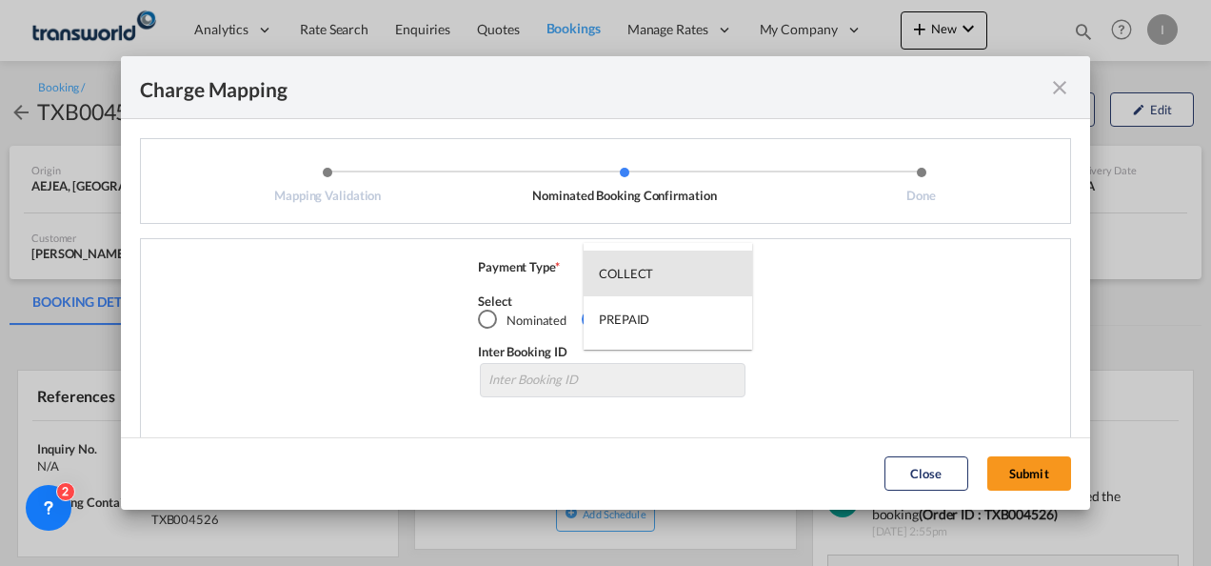
click at [676, 280] on md-option "COLLECT" at bounding box center [668, 273] width 169 height 46
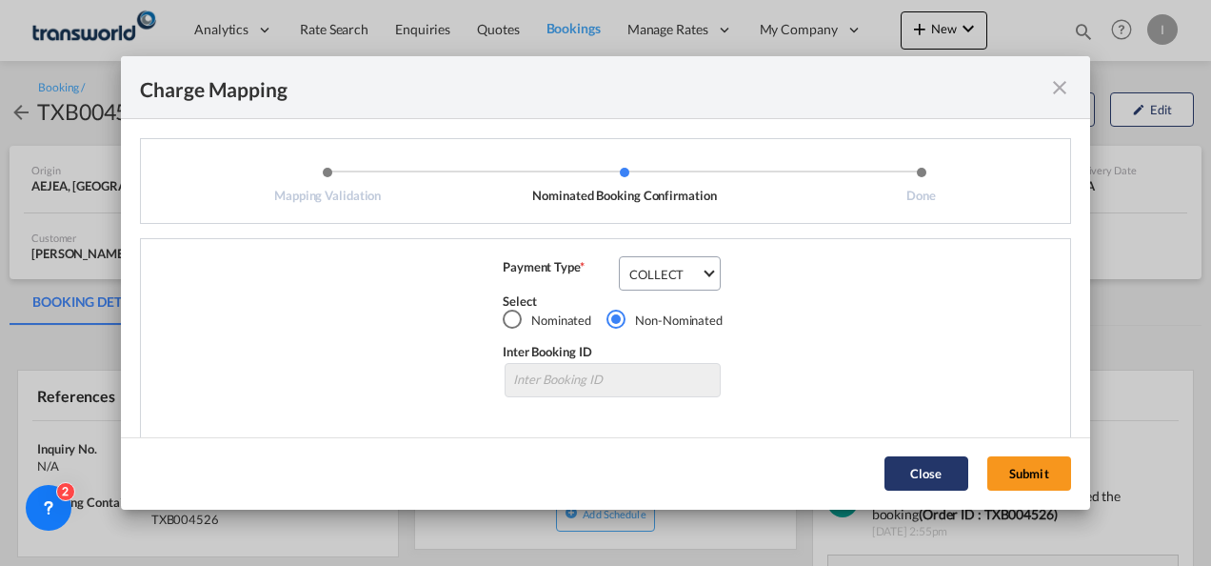
click at [1062, 464] on button "Submit" at bounding box center [1030, 473] width 84 height 34
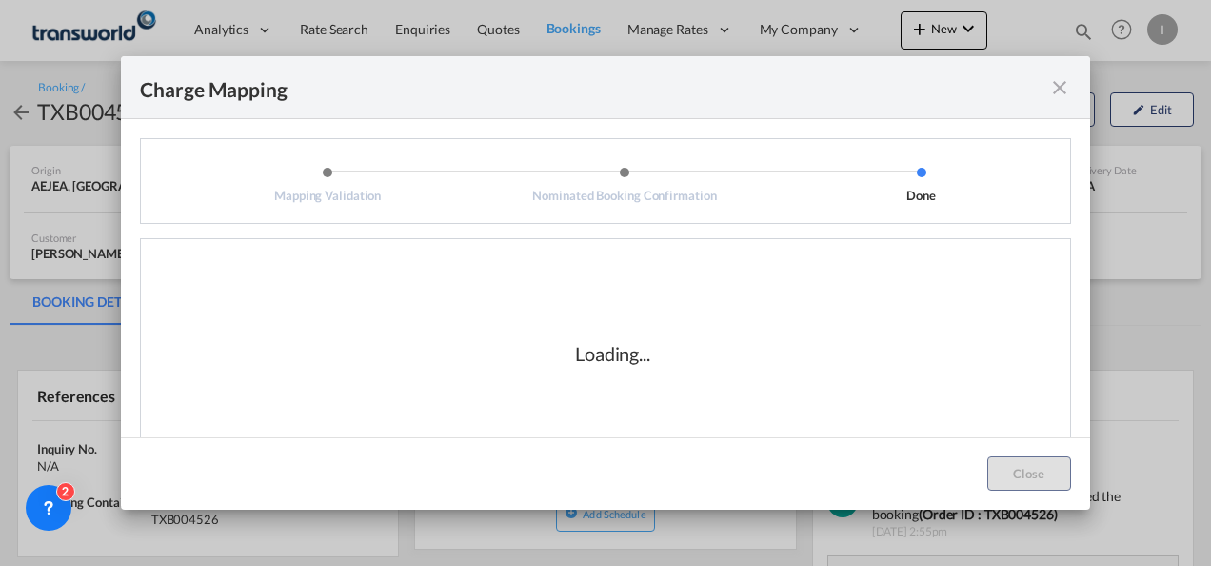
click at [576, 387] on div "Loading..." at bounding box center [612, 353] width 915 height 190
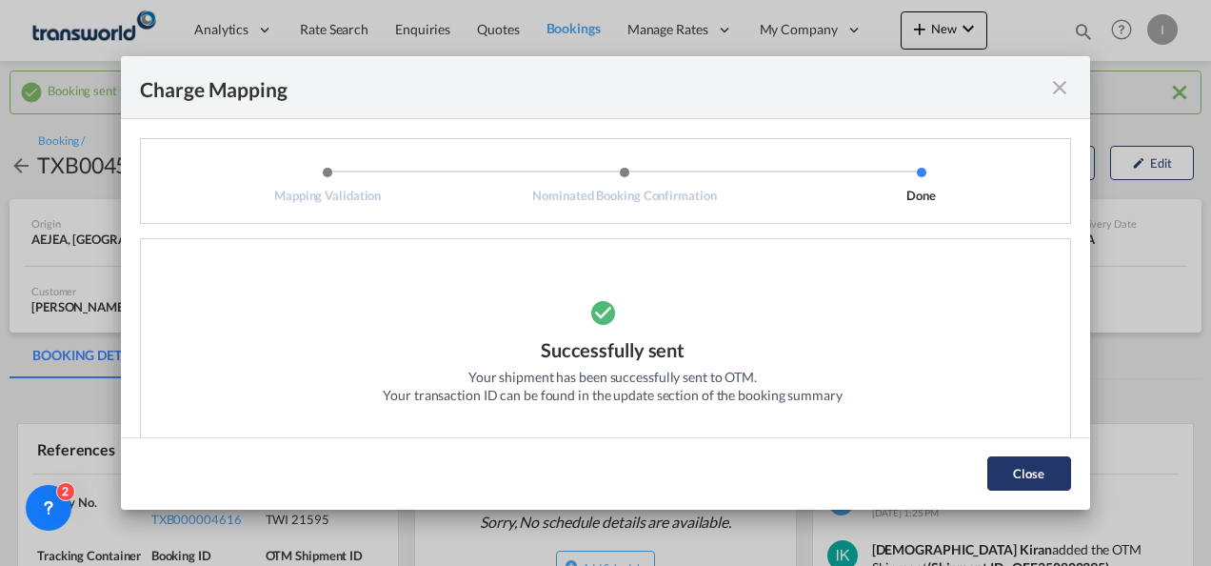
click at [975, 465] on md-dialog-actions "Close" at bounding box center [605, 473] width 969 height 72
click at [1004, 467] on button "Close" at bounding box center [1030, 473] width 84 height 34
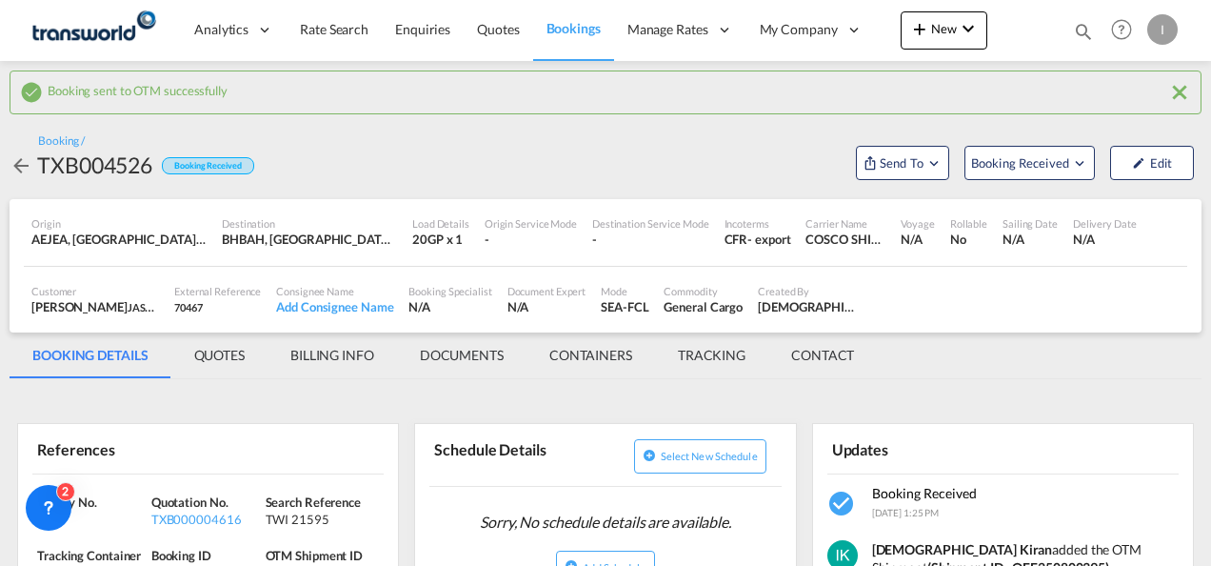
scroll to position [95, 0]
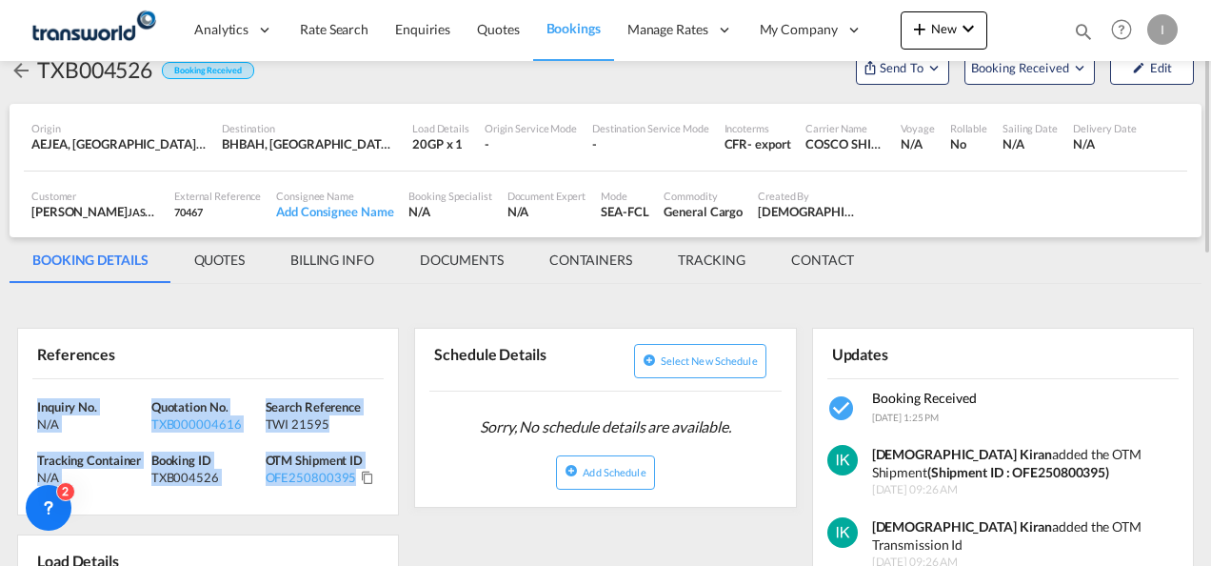
drag, startPoint x: 385, startPoint y: 488, endPoint x: 26, endPoint y: 402, distance: 369.1
click at [26, 402] on div "Inquiry No. N/A Quotation No. TXB000004616 Search Reference TWI 21595 Tracking …" at bounding box center [208, 447] width 380 height 136
copy div "Inquiry No. N/A Quotation No. TXB000004616 Search Reference TWI 21595 Tracking …"
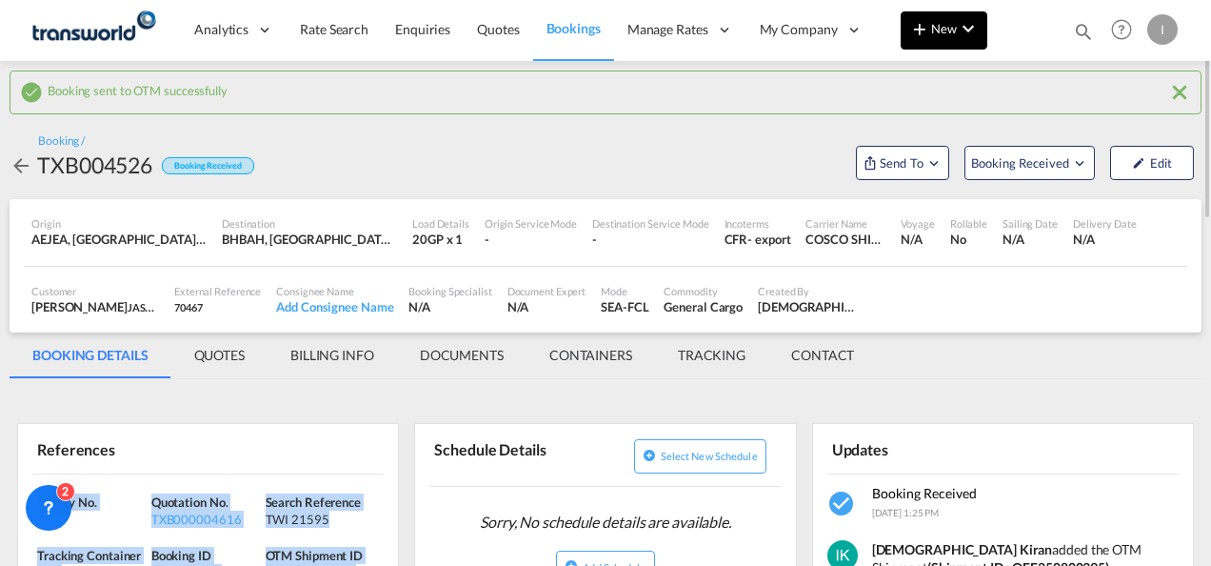
click at [916, 29] on md-icon "icon-plus 400-fg" at bounding box center [920, 28] width 23 height 23
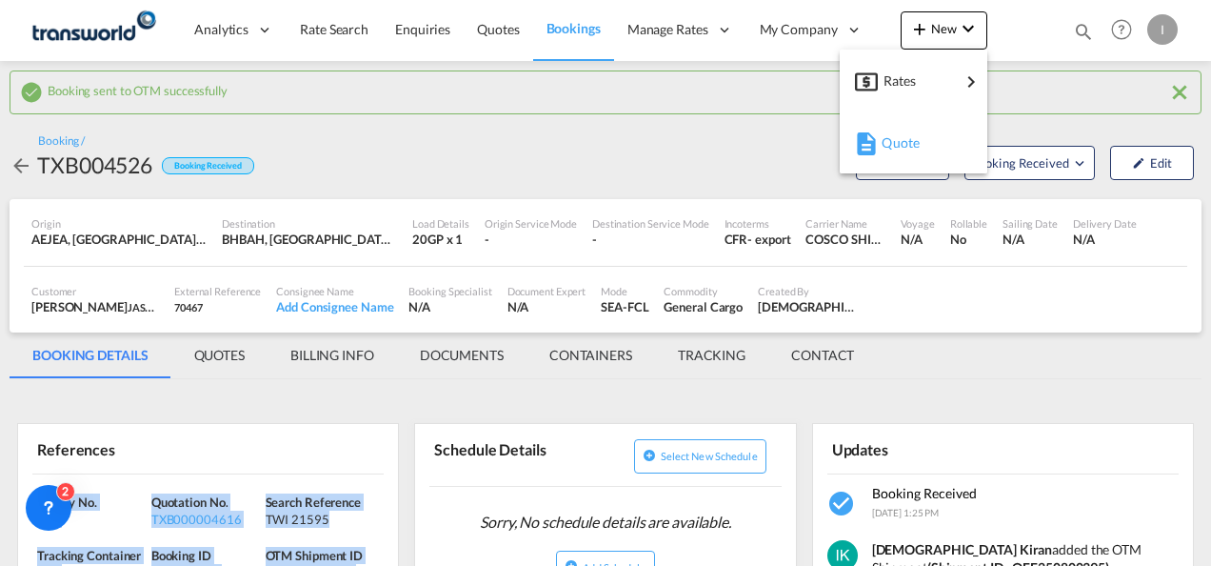
click at [893, 145] on span "Quote" at bounding box center [892, 143] width 21 height 38
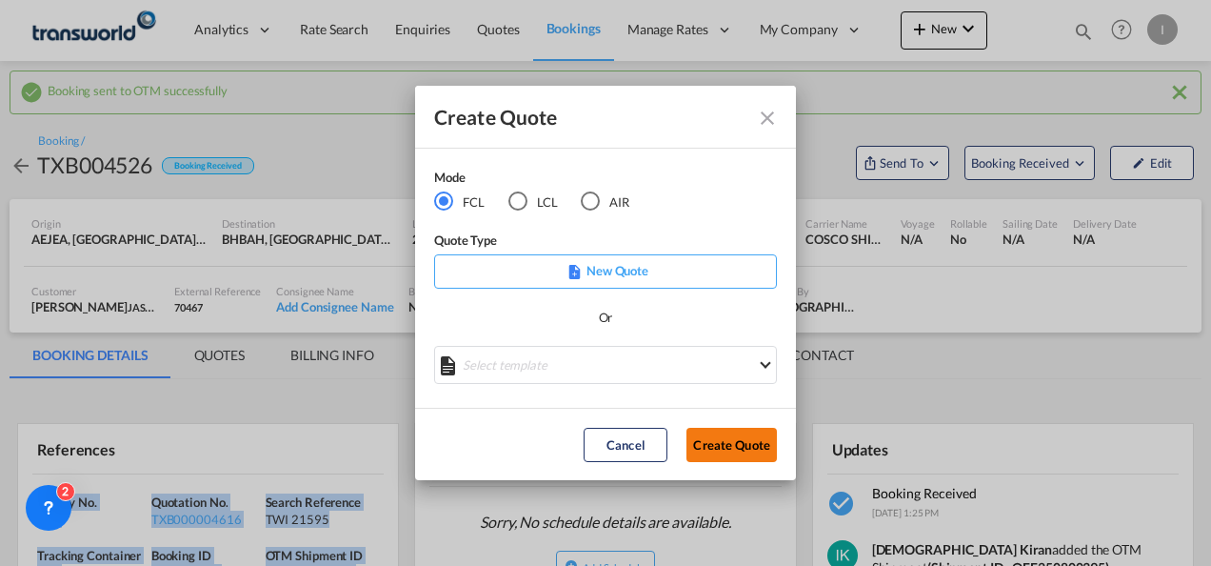
click at [712, 429] on button "Create Quote" at bounding box center [732, 445] width 90 height 34
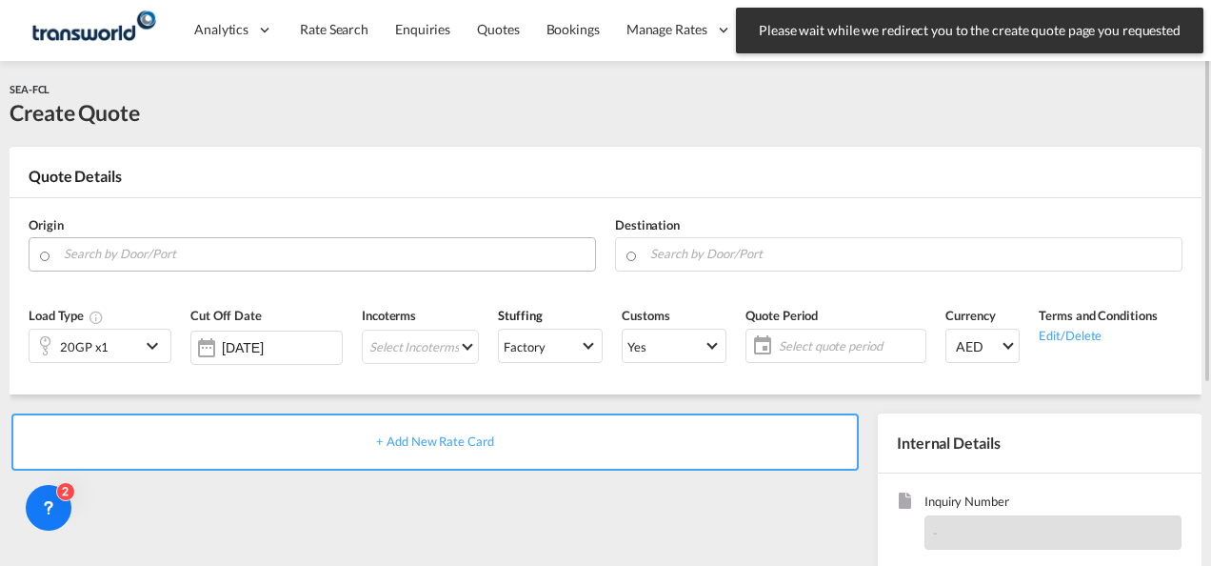
click at [181, 251] on input "Search by Door/Port" at bounding box center [325, 253] width 522 height 33
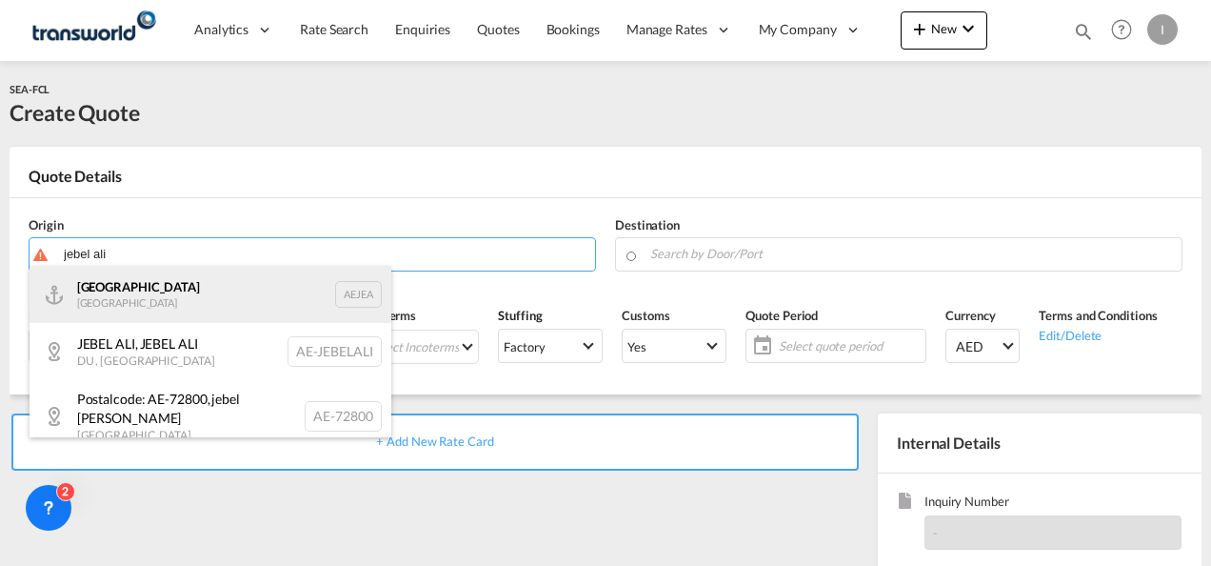
click at [180, 307] on div "[GEOGRAPHIC_DATA] AEJEA" at bounding box center [211, 294] width 362 height 57
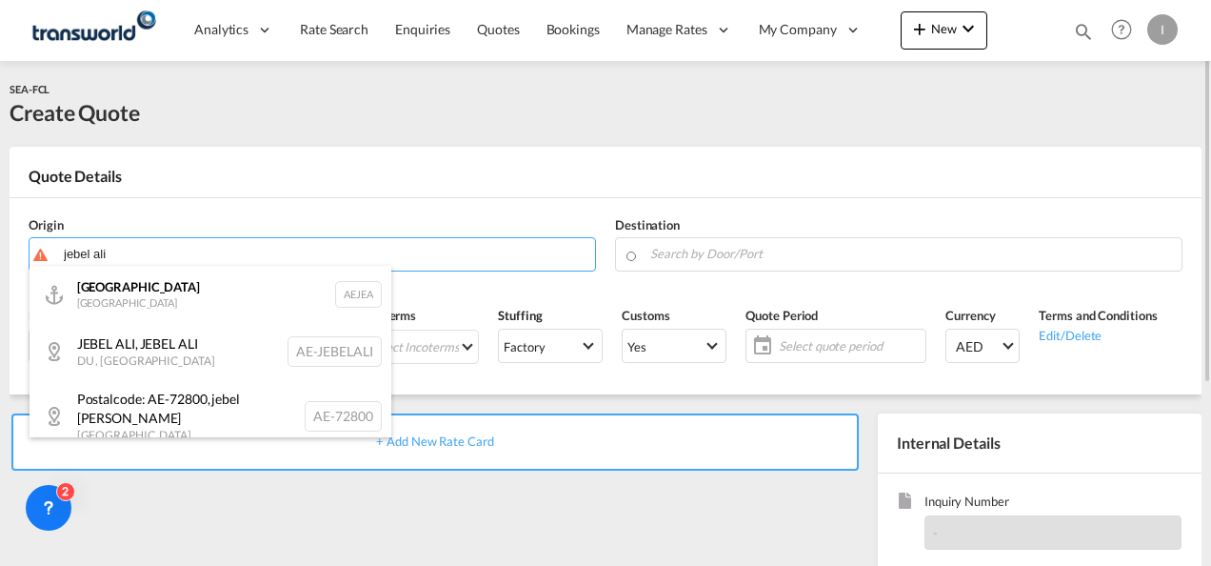
type input "[GEOGRAPHIC_DATA], [GEOGRAPHIC_DATA]"
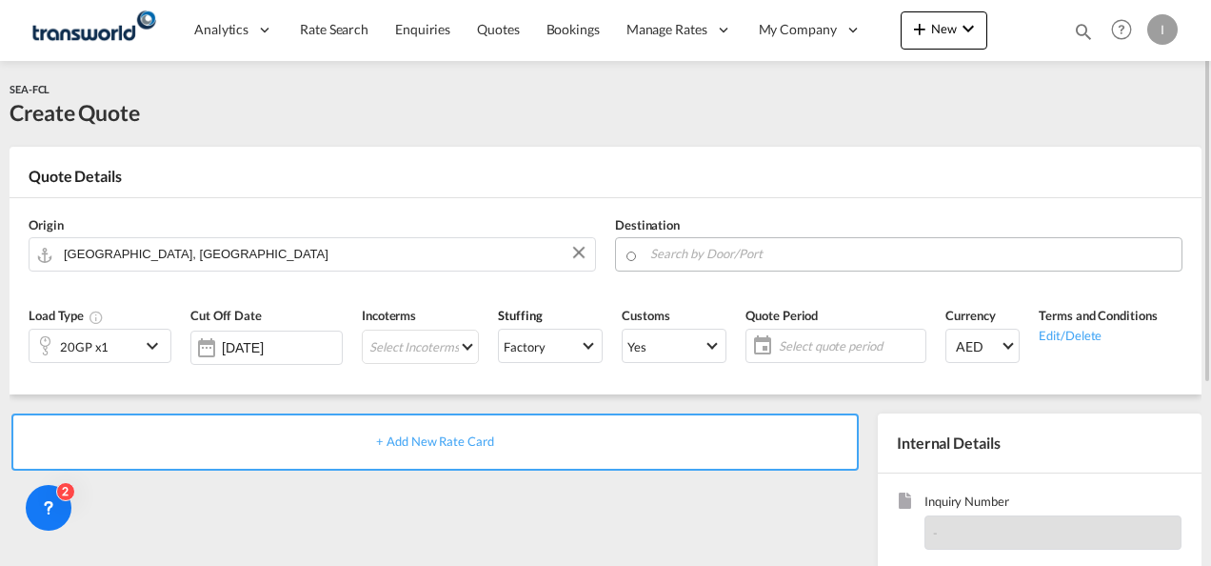
click at [705, 267] on md-autocomplete at bounding box center [910, 254] width 523 height 34
click at [705, 255] on input "Search by Door/Port" at bounding box center [911, 253] width 522 height 33
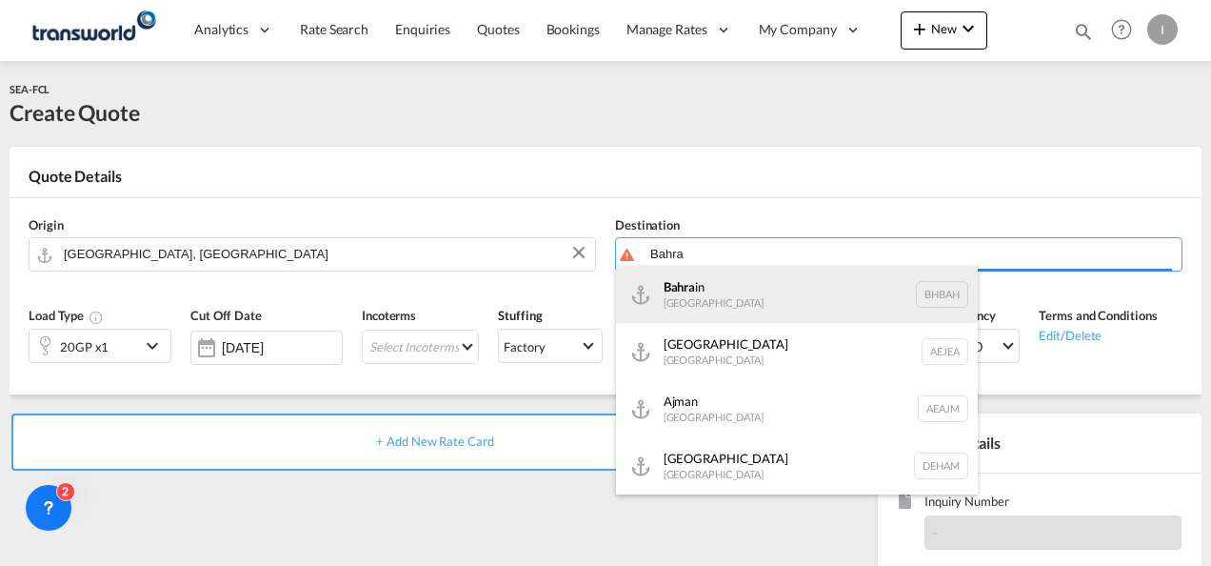
type input "Bahra"
click at [708, 288] on body "Analytics Reports Dashboard Rate Search Enquiries Quotes Bookings" at bounding box center [605, 283] width 1211 height 566
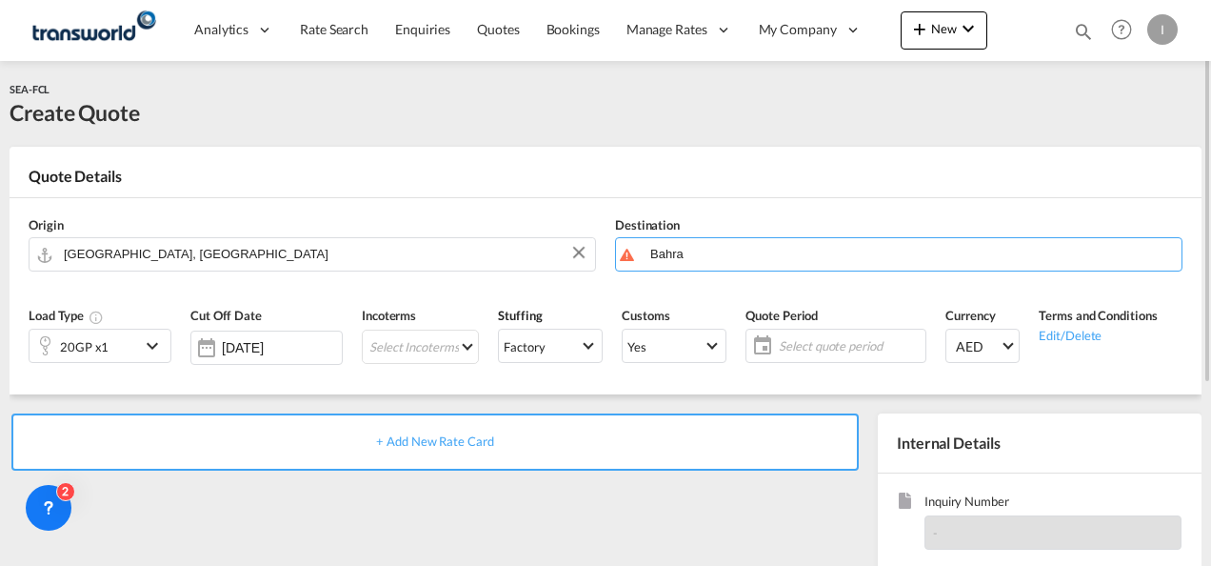
click at [118, 349] on div "20GP x1" at bounding box center [85, 346] width 110 height 32
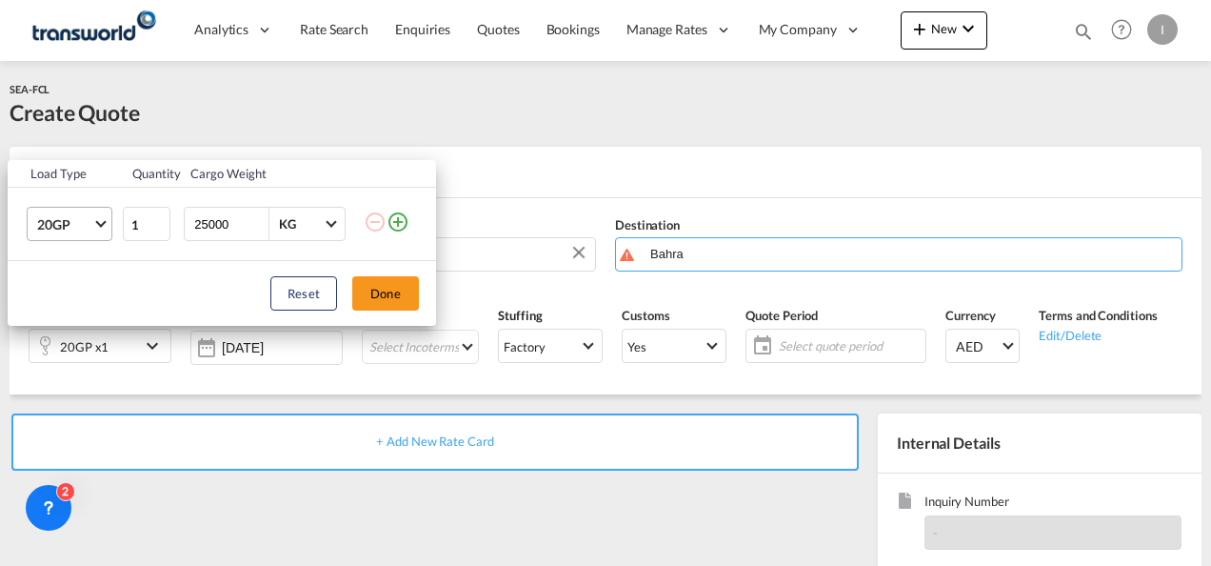
click at [69, 230] on span "20GP" at bounding box center [64, 224] width 55 height 19
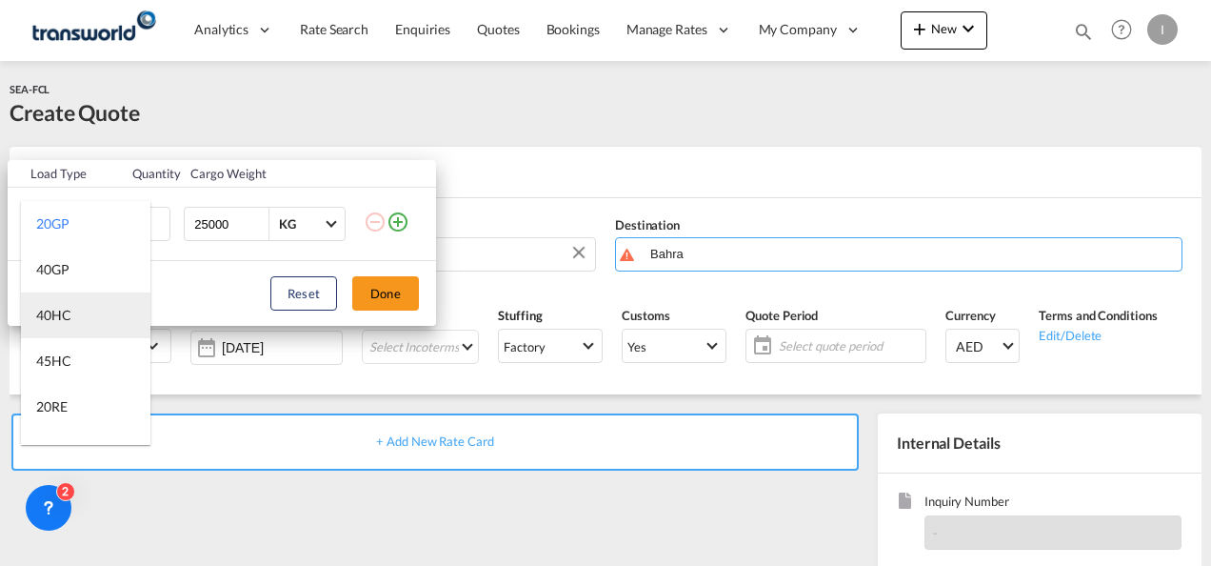
click at [68, 308] on div "40HC" at bounding box center [53, 315] width 35 height 19
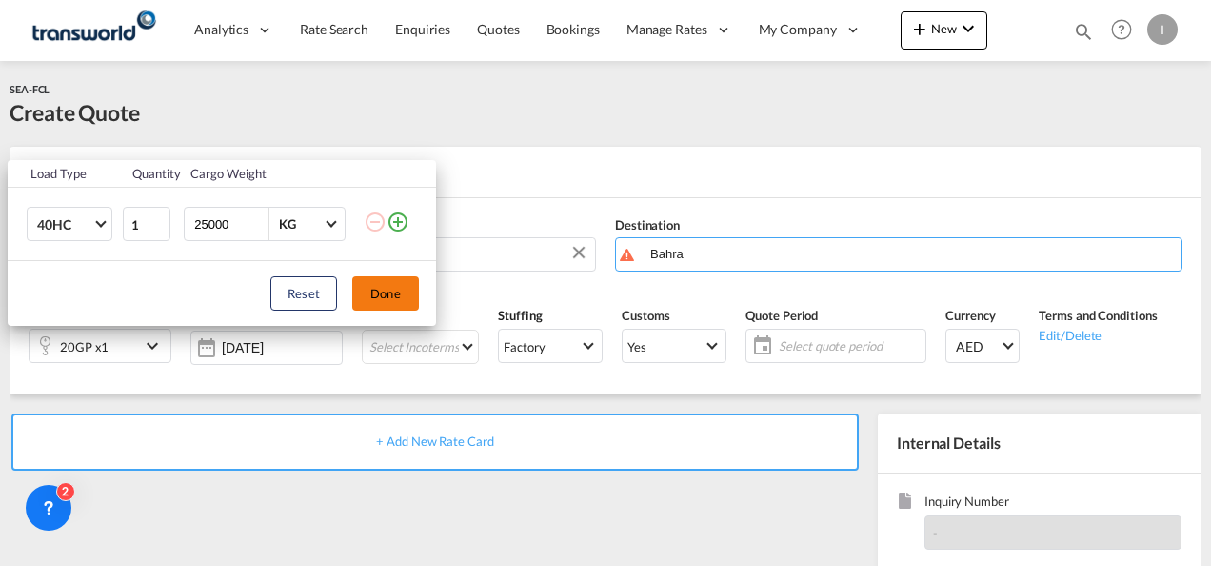
click at [373, 290] on button "Done" at bounding box center [385, 293] width 67 height 34
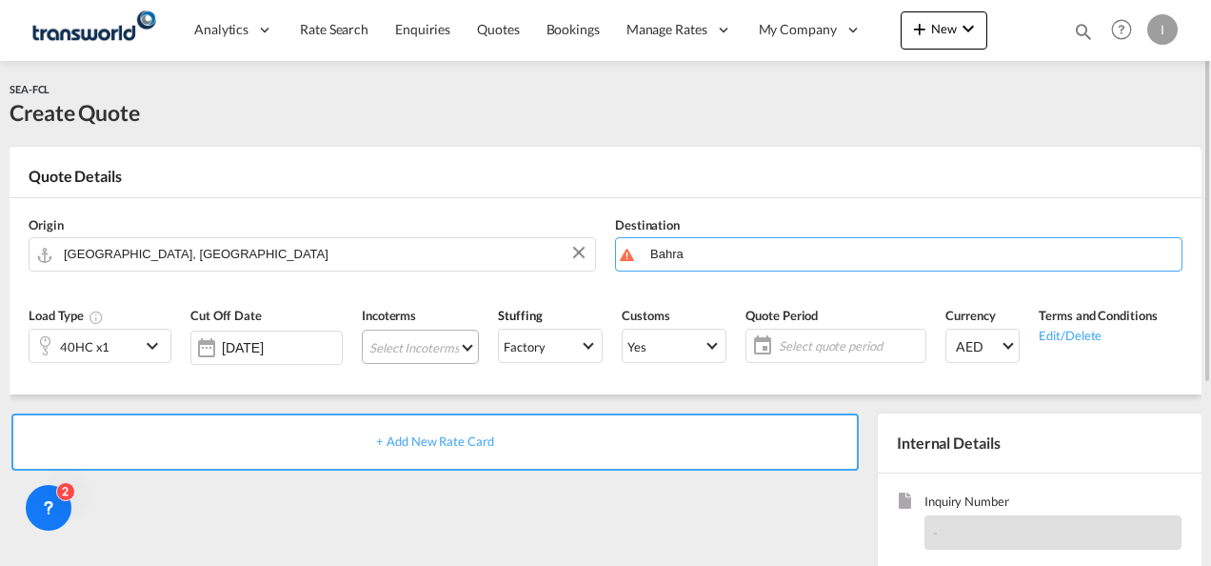
click at [377, 349] on md-select "Select Incoterms FCA - import Free Carrier FAS - export Free Alongside Ship DPU…" at bounding box center [420, 347] width 117 height 34
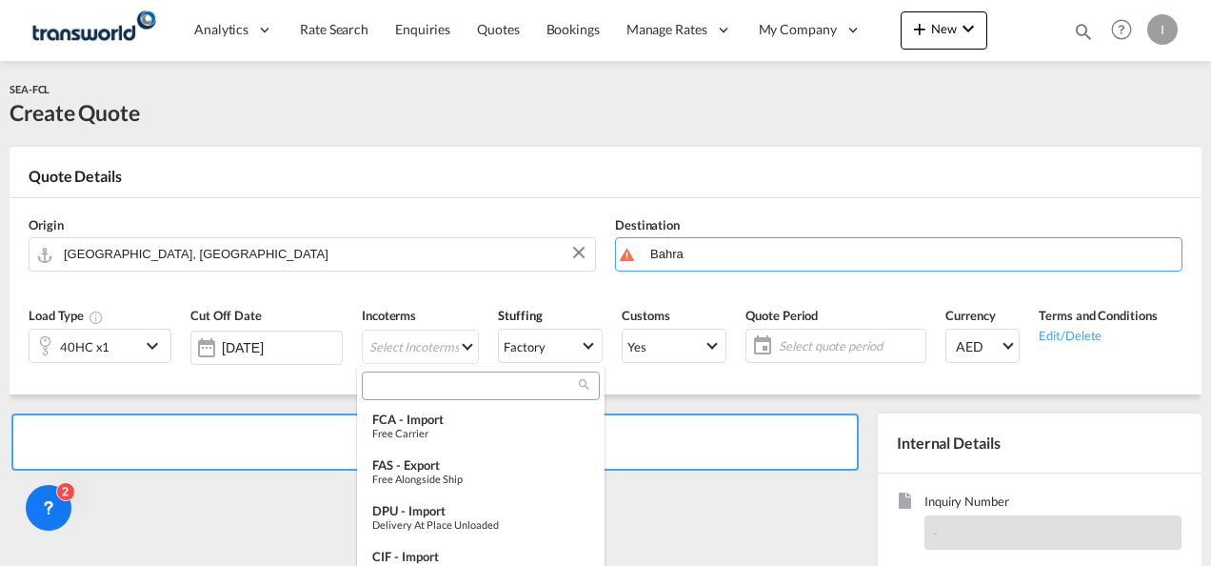
click at [386, 383] on input "search" at bounding box center [473, 385] width 211 height 17
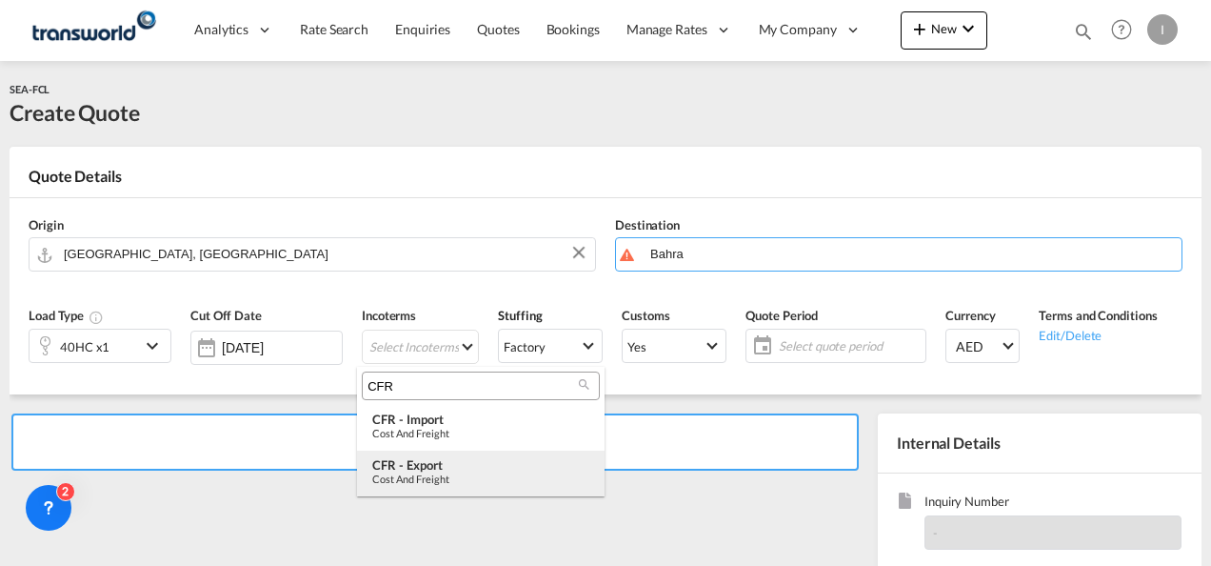
type input "CFR"
click at [419, 474] on div "Cost and Freight" at bounding box center [480, 478] width 217 height 12
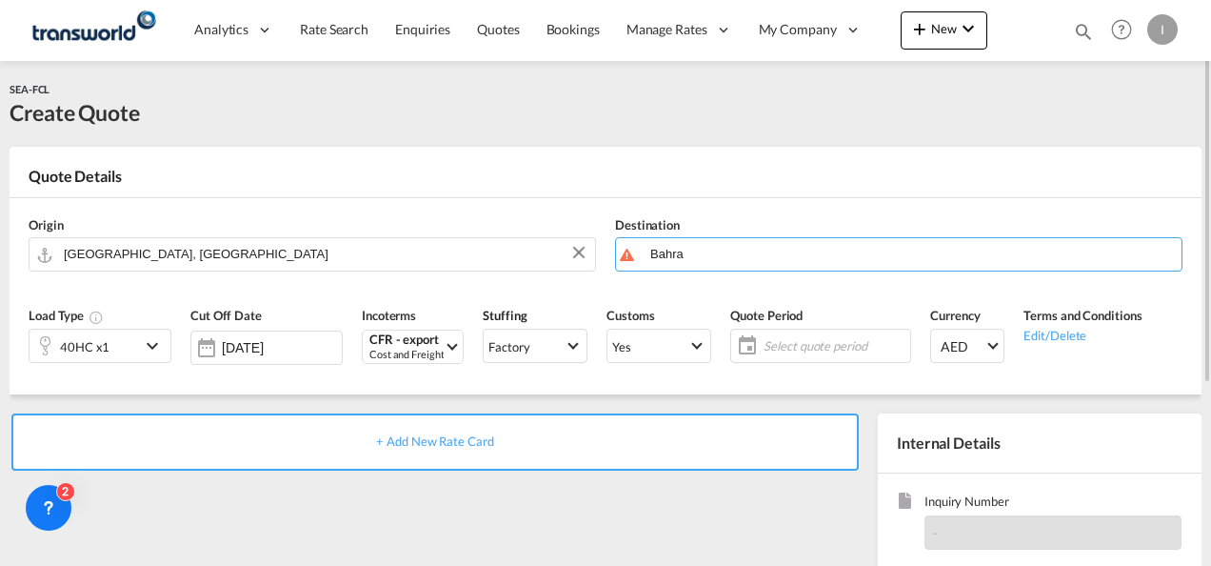
click at [844, 338] on span "Select quote period" at bounding box center [835, 345] width 142 height 17
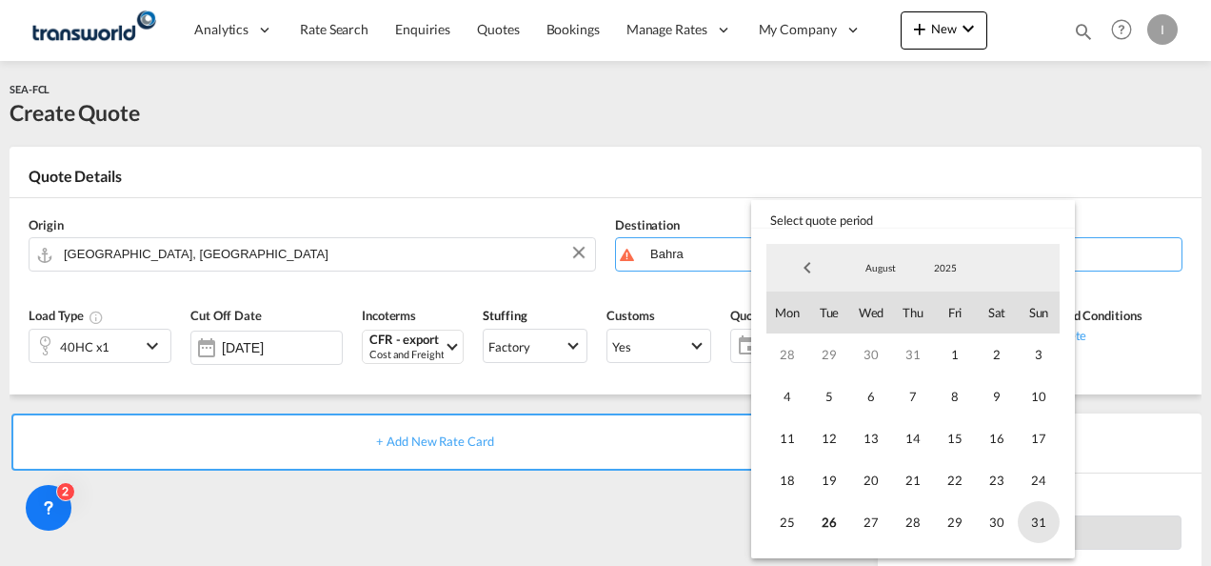
click at [1043, 522] on span "31" at bounding box center [1039, 522] width 42 height 42
click at [660, 508] on md-backdrop at bounding box center [605, 283] width 1211 height 566
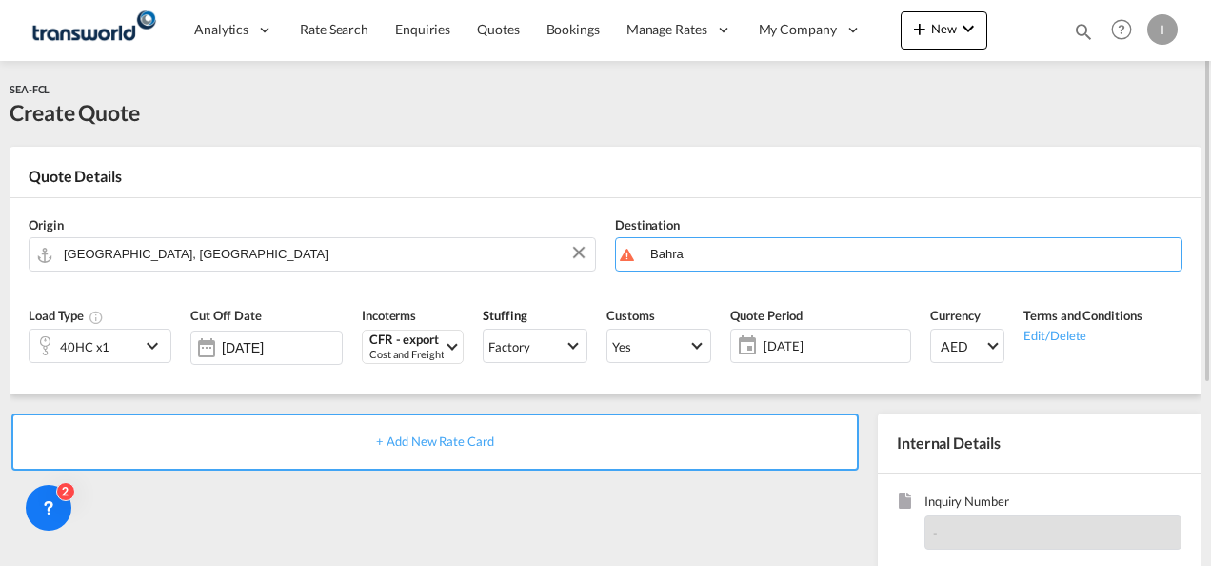
scroll to position [190, 0]
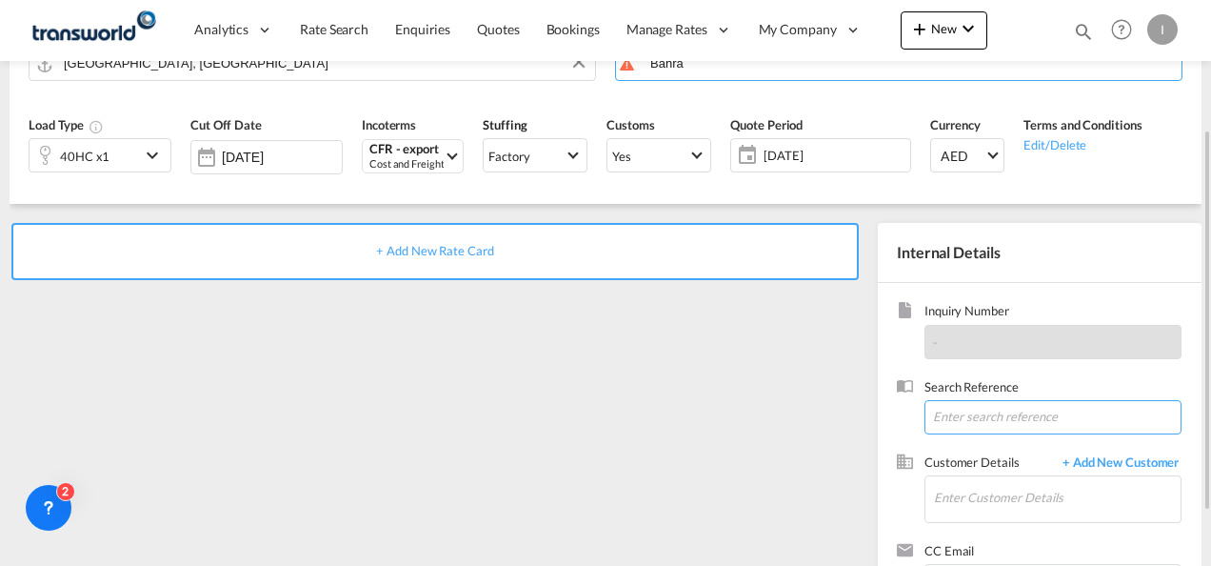
click at [980, 429] on input at bounding box center [1053, 417] width 257 height 34
paste input "Inquiry No. N/A Quotation No. TXB000004616 Search Reference TWI 21595 Tracking …"
click at [1049, 410] on input "Inquiry No. N/A Quotation No. TXB000004616 Search Reference TWI 21595 Tracking …" at bounding box center [1053, 417] width 257 height 34
paste input "TWI 21594"
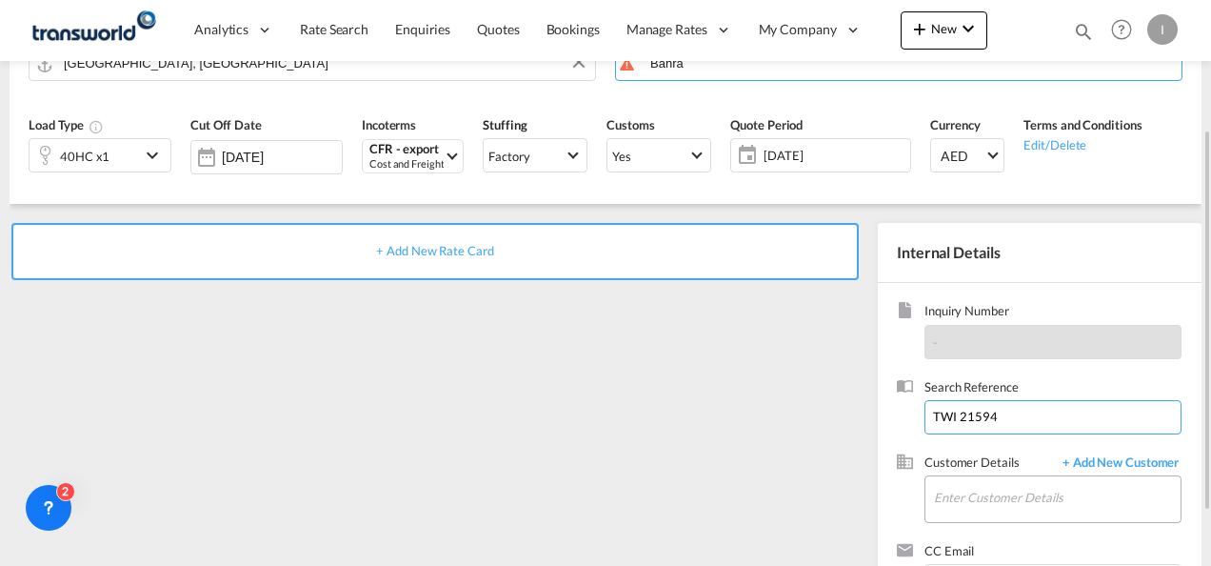
type input "TWI 21594"
click at [1017, 481] on input "Enter Customer Details" at bounding box center [1057, 497] width 247 height 43
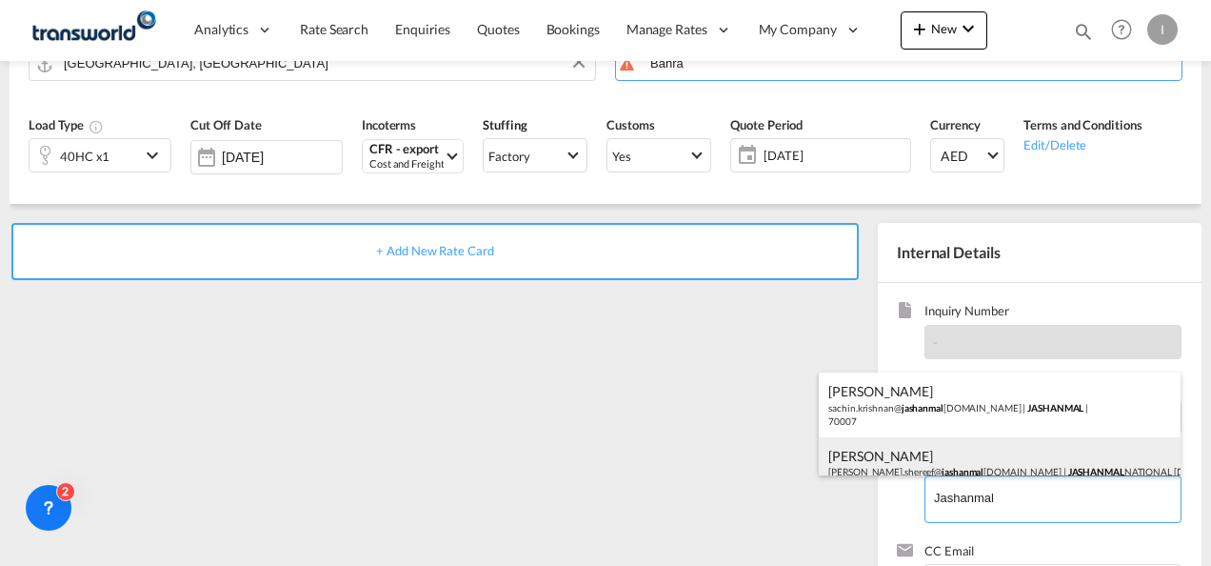
click at [903, 465] on div "[PERSON_NAME] [PERSON_NAME].shereef@ jashanmal [DOMAIN_NAME] | JASHANMAL NATION…" at bounding box center [1000, 469] width 362 height 65
type input "JASHANMAL NATIONAL [DOMAIN_NAME], [PERSON_NAME], [PERSON_NAME][EMAIL_ADDRESS][D…"
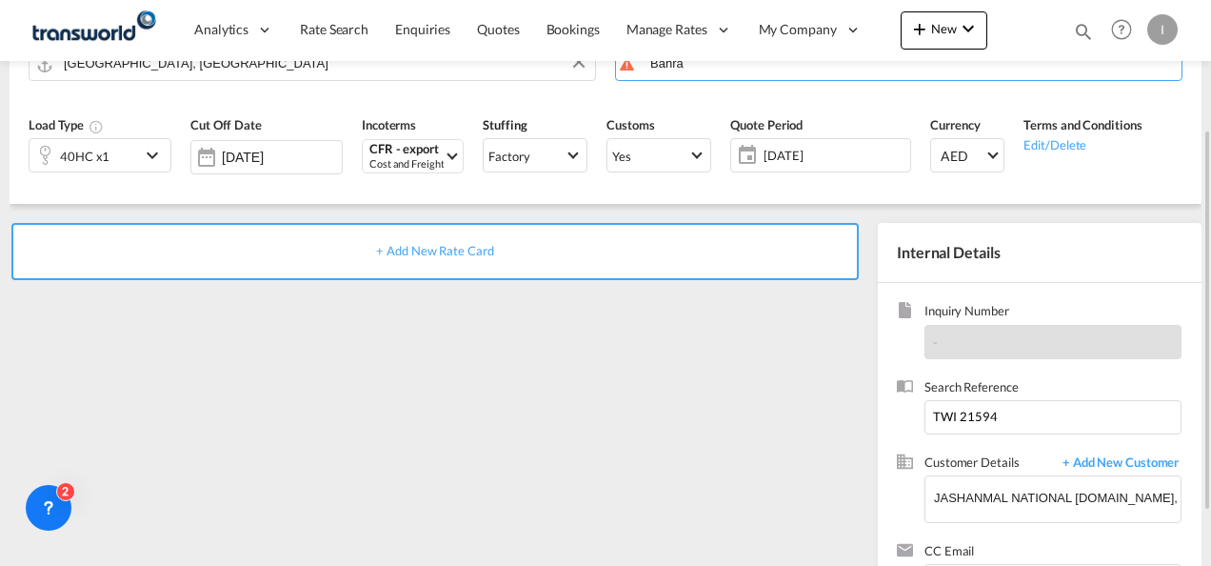
click at [474, 247] on span "+ Add New Rate Card" at bounding box center [434, 250] width 117 height 15
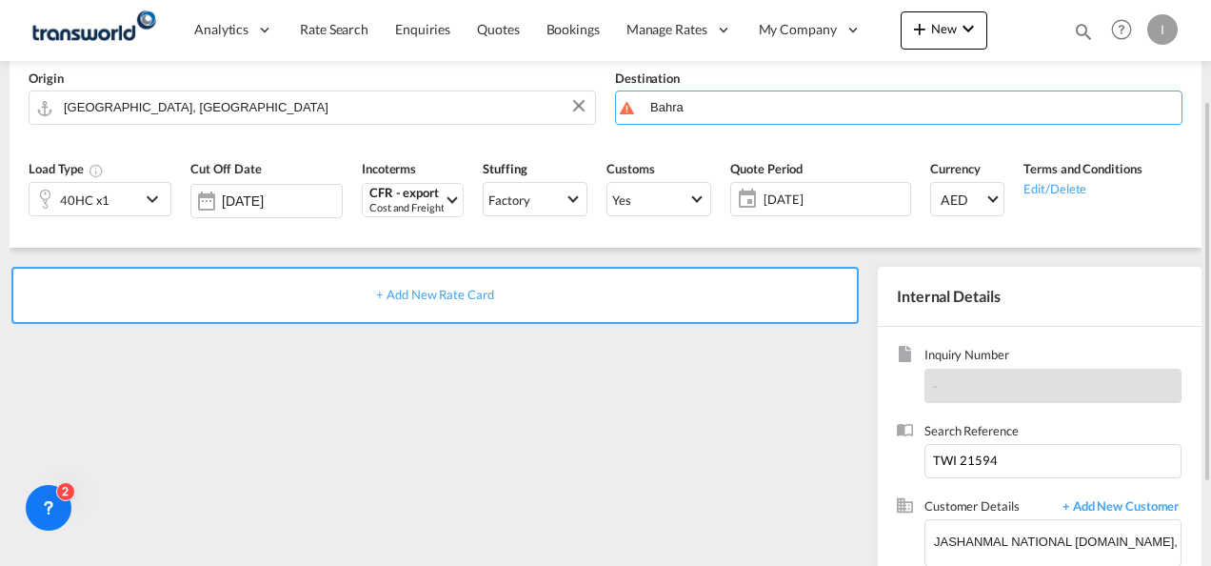
click at [456, 287] on span "+ Add New Rate Card" at bounding box center [434, 294] width 117 height 15
click at [752, 88] on div "Destination [GEOGRAPHIC_DATA]" at bounding box center [899, 97] width 587 height 76
click at [735, 103] on body "Analytics Reports Dashboard Rate Search Enquiries Quotes Bookings" at bounding box center [605, 283] width 1211 height 566
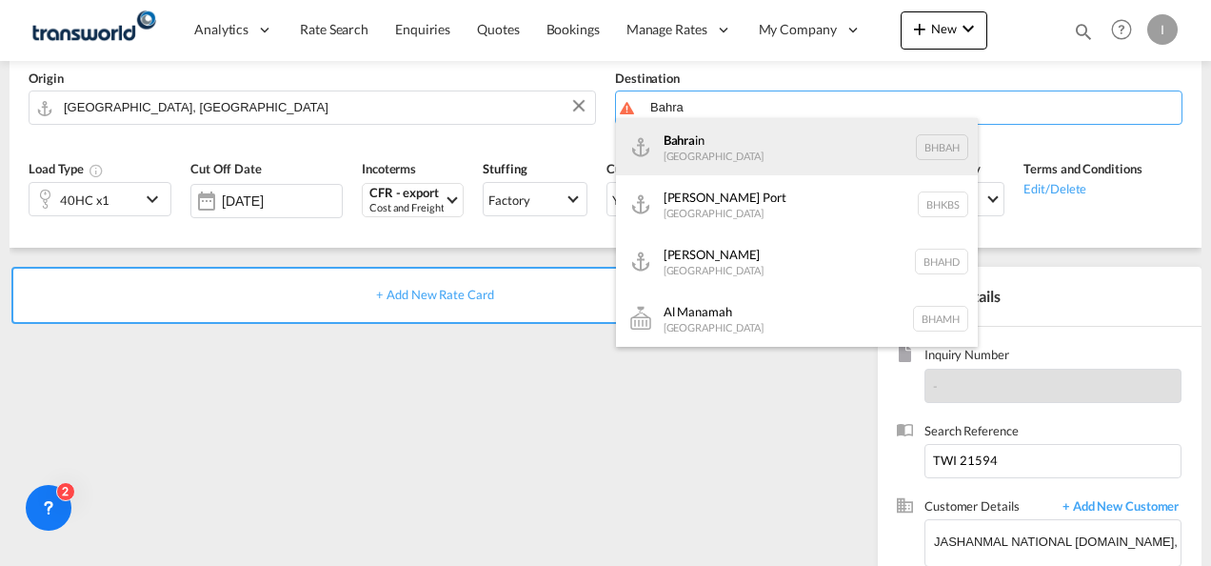
click at [703, 143] on div "Bahra in [GEOGRAPHIC_DATA] [GEOGRAPHIC_DATA]" at bounding box center [797, 146] width 362 height 57
type input "[GEOGRAPHIC_DATA], BHBAH"
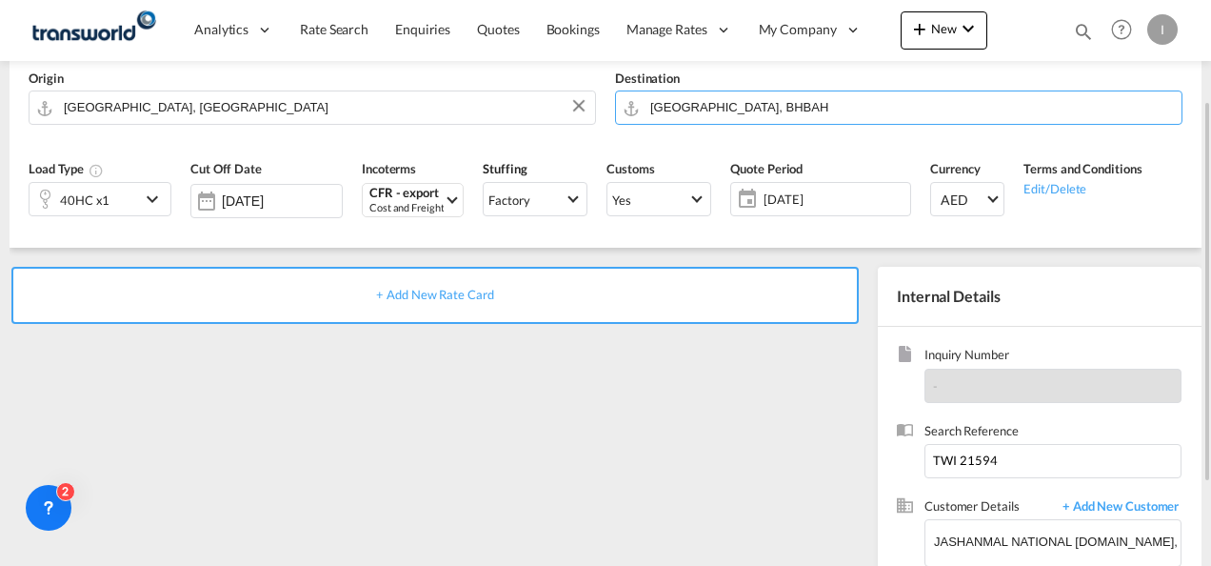
click at [448, 288] on span "+ Add New Rate Card" at bounding box center [434, 294] width 117 height 15
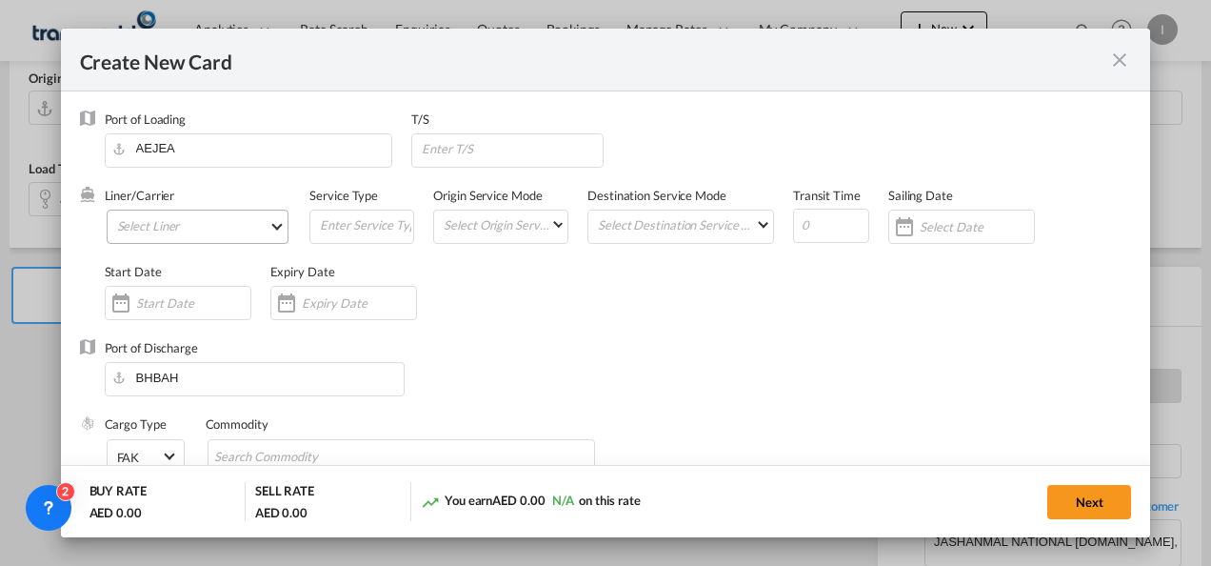
type input "Basic Ocean Freight"
select select "per equipment"
click at [255, 229] on md-select "Select Liner 2HM LOGISTICS D.O.O 2HM LOGISTICS D.O.O. / TDWC-CAPODISTRI 2HM LOG…" at bounding box center [198, 227] width 183 height 34
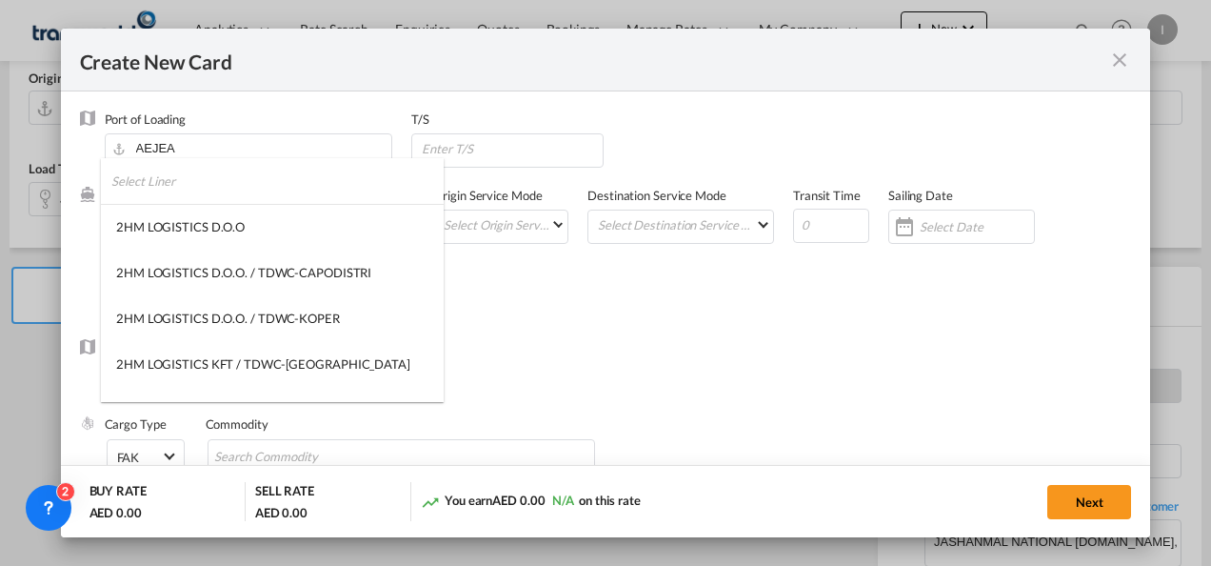
click at [168, 184] on input "search" at bounding box center [277, 181] width 332 height 46
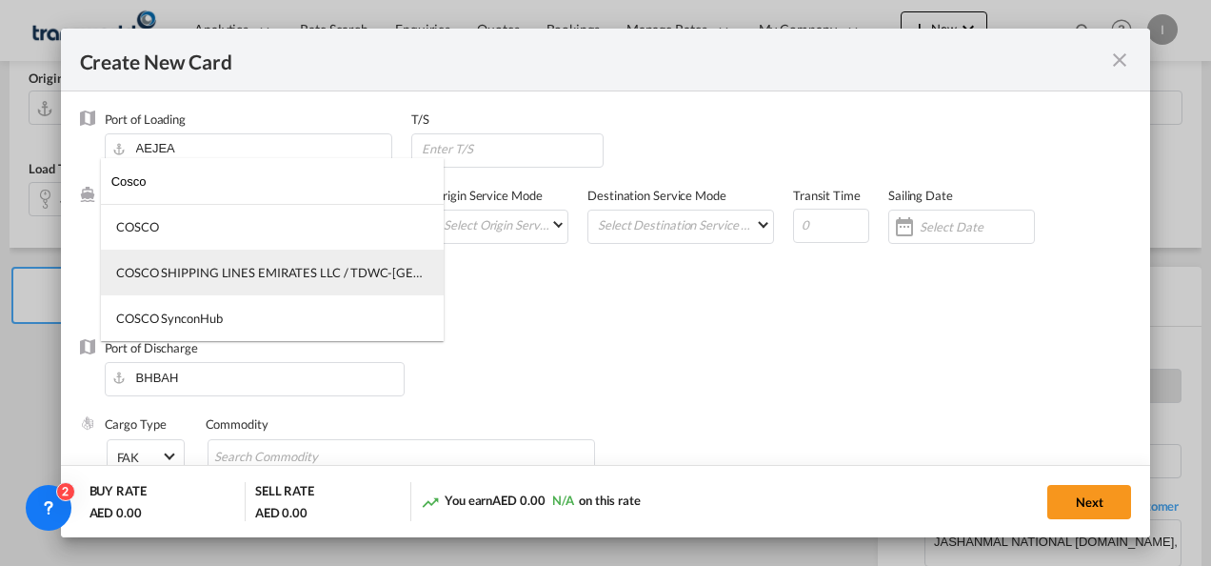
type input "Cosco"
click at [211, 292] on md-option "COSCO SHIPPING LINES EMIRATES LLC / TDWC-[GEOGRAPHIC_DATA]" at bounding box center [272, 273] width 343 height 46
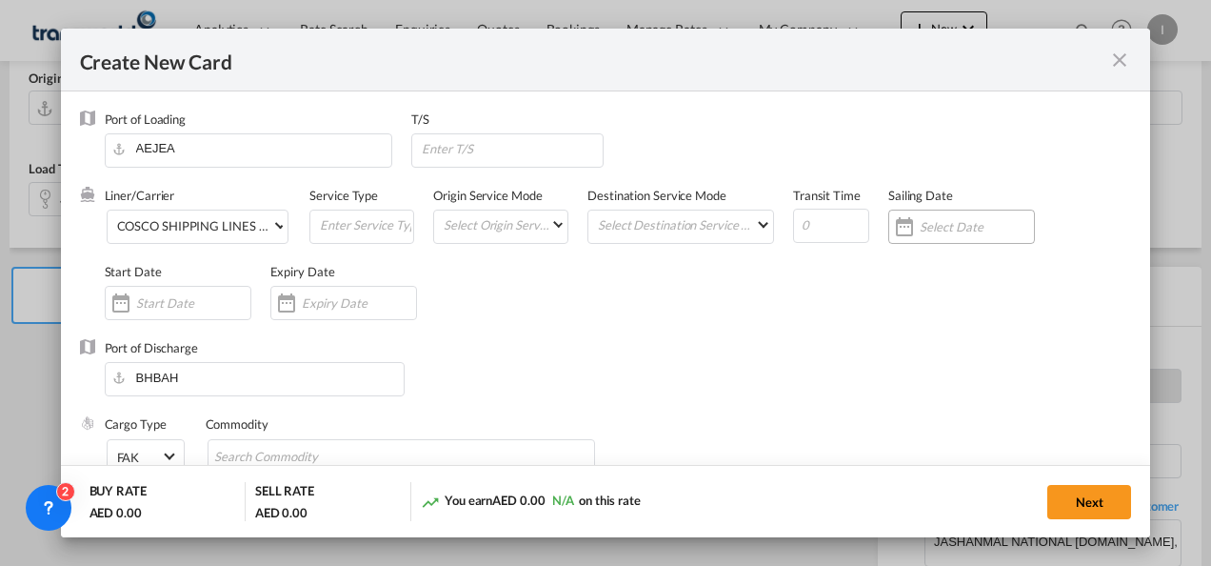
click at [935, 230] on input "Create New Card ..." at bounding box center [977, 226] width 114 height 15
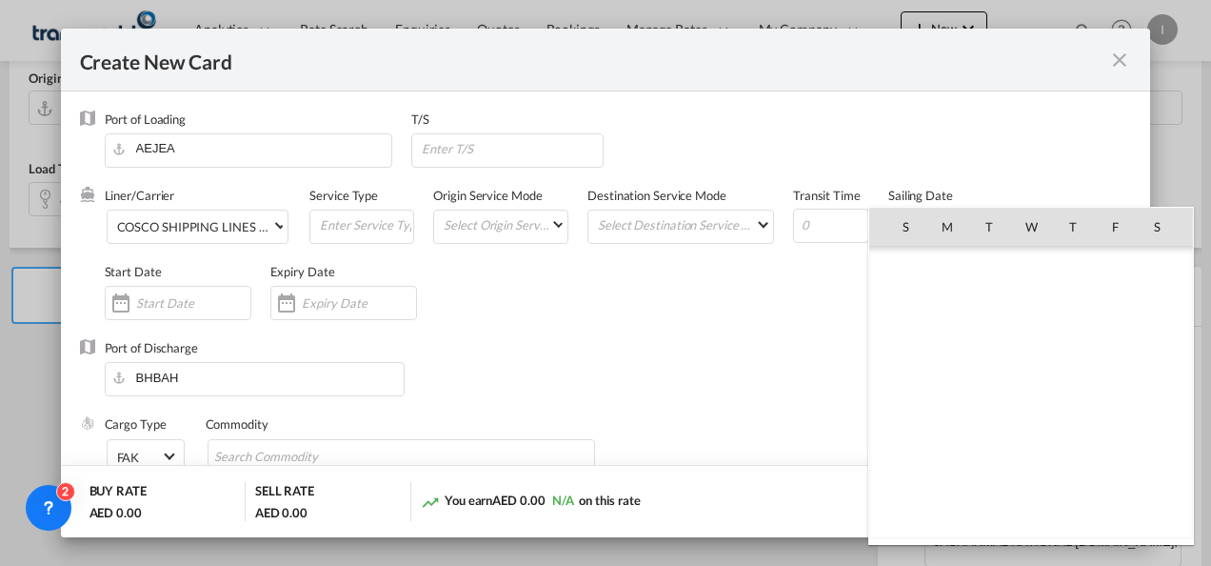
scroll to position [440884, 0]
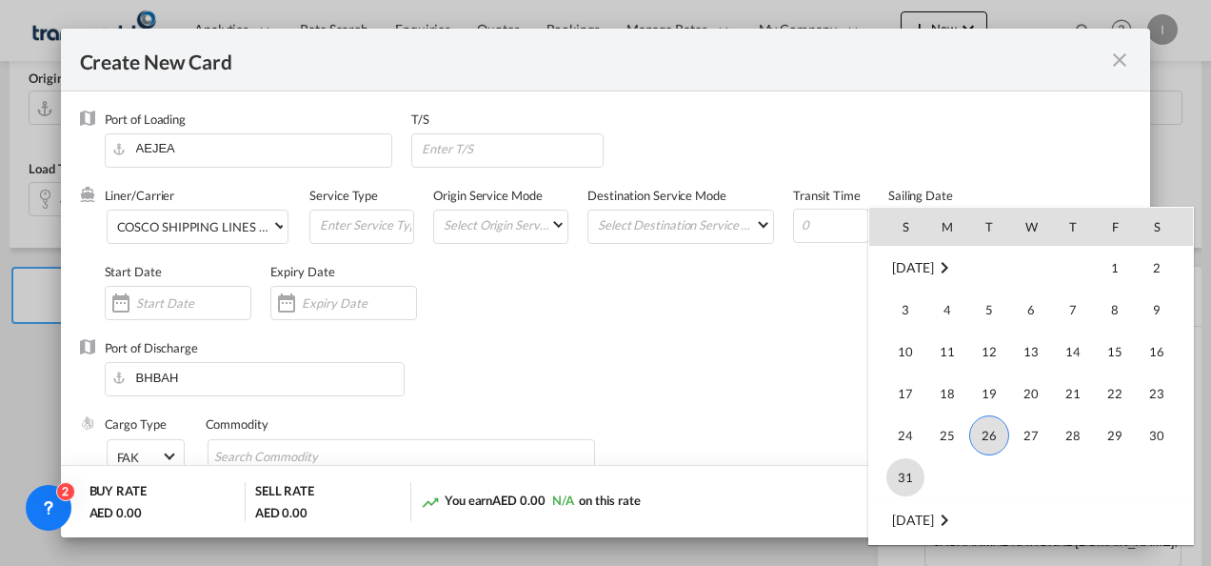
click at [909, 482] on span "31" at bounding box center [906, 477] width 38 height 38
type input "[DATE]"
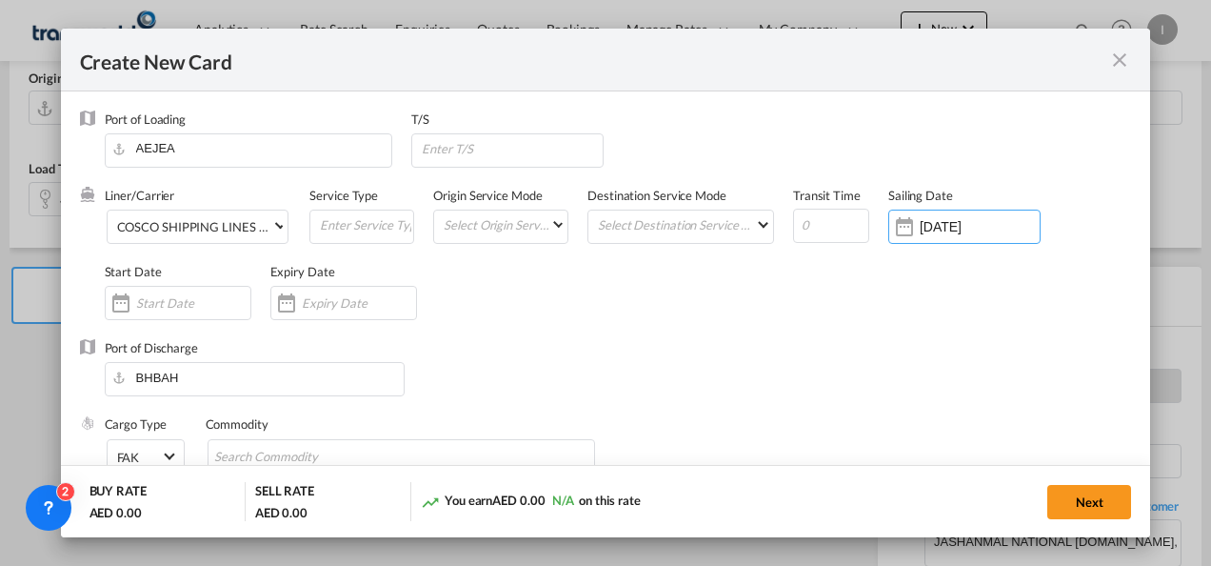
click at [330, 295] on input "Create New Card ..." at bounding box center [359, 302] width 114 height 15
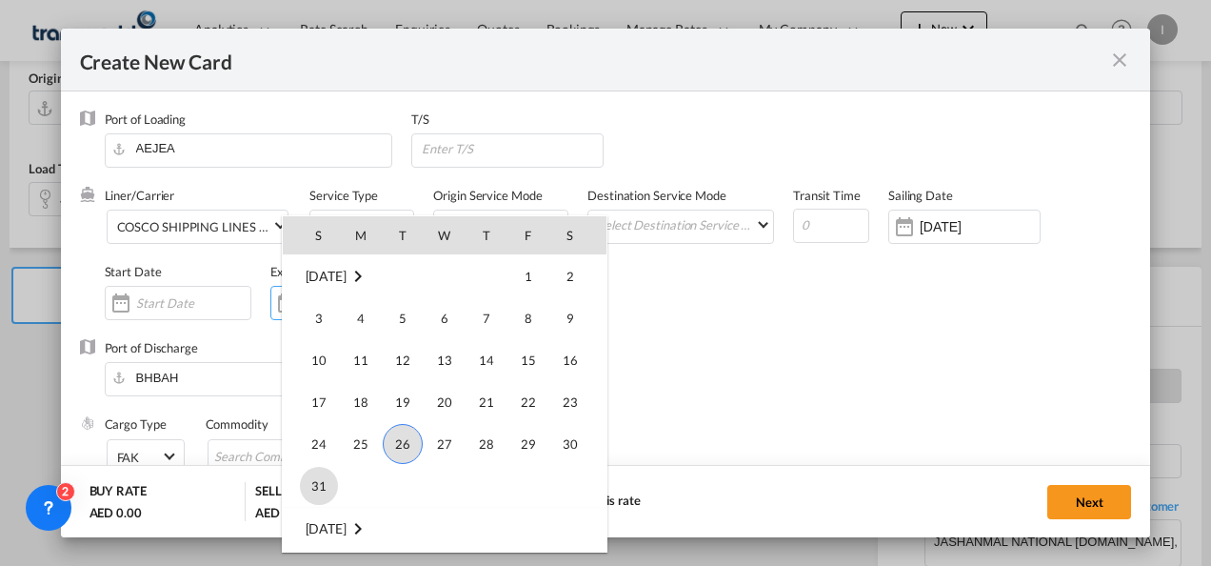
click at [328, 486] on span "31" at bounding box center [319, 486] width 38 height 38
type input "[DATE]"
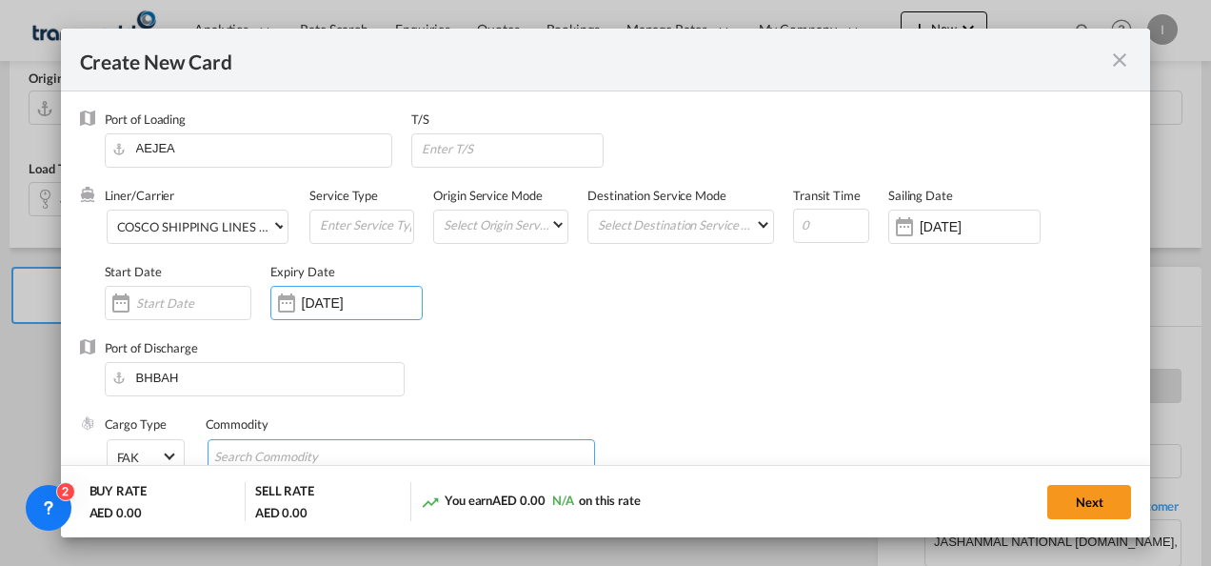
click at [305, 455] on input "Search Commodity" at bounding box center [301, 457] width 174 height 30
type input "General Cargo"
click at [584, 344] on div "Port of Discharge [GEOGRAPHIC_DATA]" at bounding box center [606, 377] width 1052 height 76
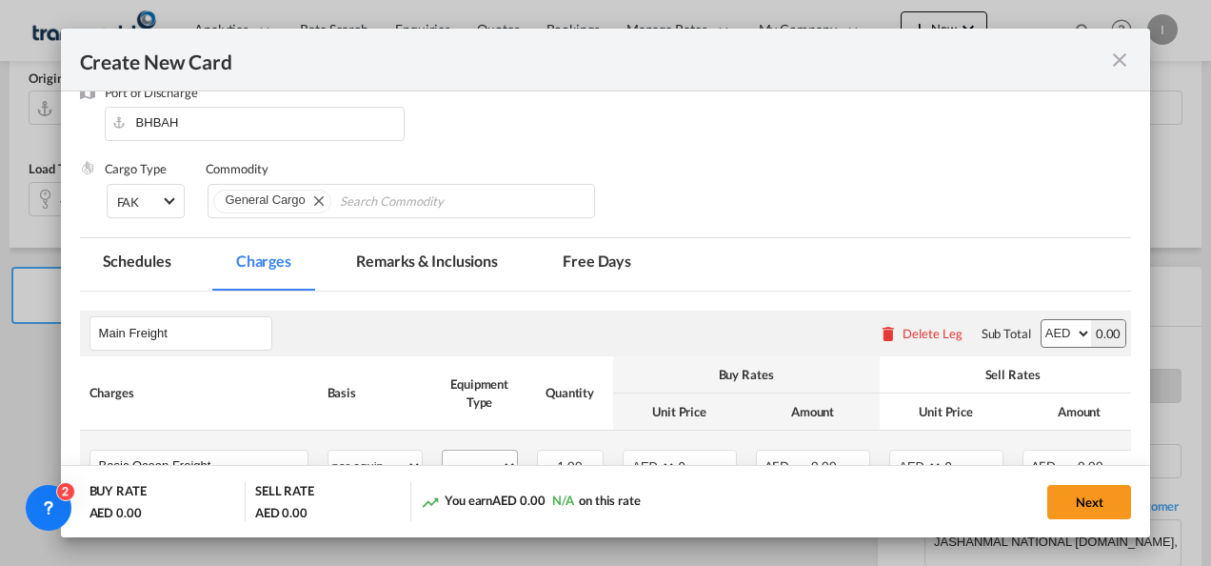
scroll to position [381, 0]
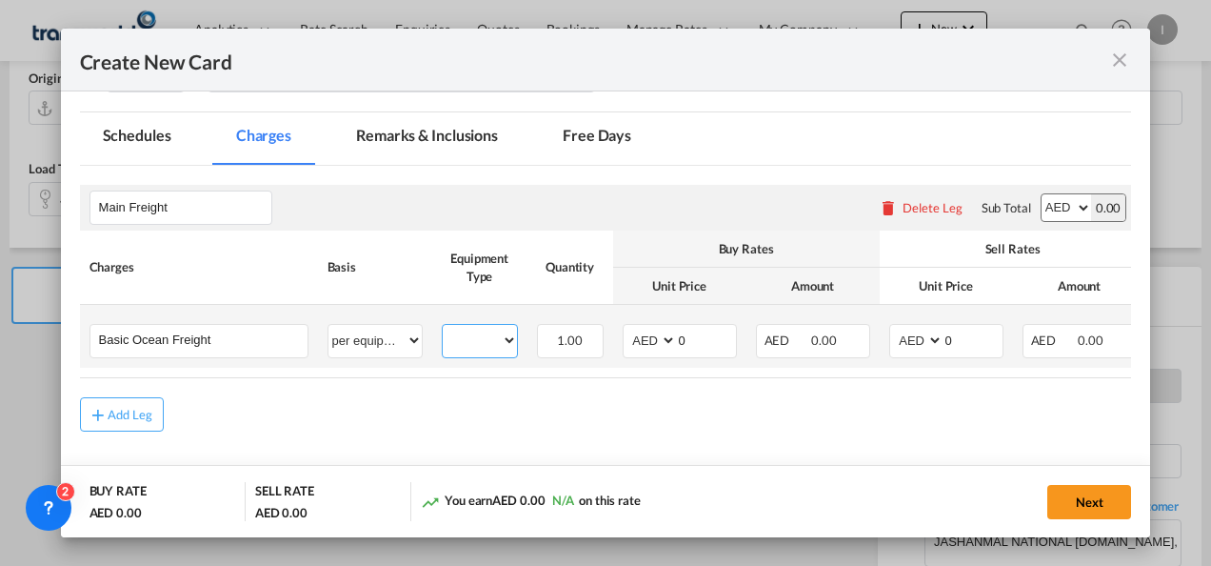
click at [468, 337] on select "40HC" at bounding box center [480, 341] width 74 height 26
select select "40HC"
click at [443, 328] on select "40HC" at bounding box center [480, 341] width 74 height 26
drag, startPoint x: 697, startPoint y: 337, endPoint x: 661, endPoint y: 335, distance: 36.2
click at [661, 335] on md-input-container "AED AFN ALL AMD ANG AOA ARS AUD AWG AZN BAM BBD BDT BGN BHD BIF BMD BND [PERSON…" at bounding box center [680, 341] width 114 height 34
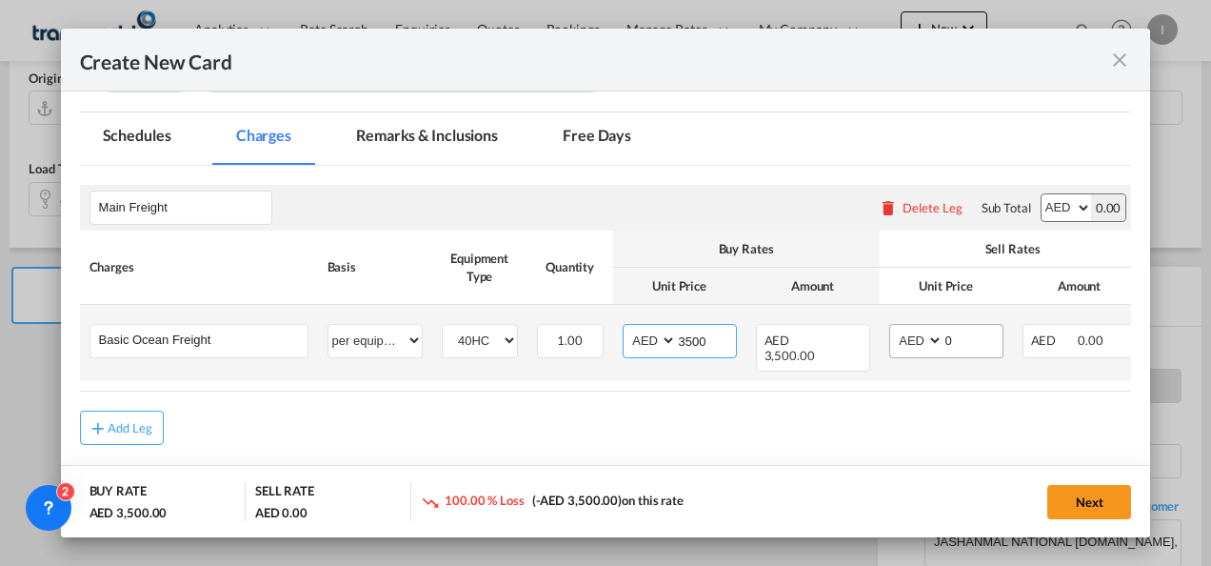
type input "3500"
drag, startPoint x: 981, startPoint y: 337, endPoint x: 905, endPoint y: 337, distance: 76.2
click at [905, 337] on md-input-container "AED AFN ALL AMD ANG AOA ARS AUD AWG AZN BAM BBD BDT BGN BHD BIF BMD BND [PERSON…" at bounding box center [946, 341] width 114 height 34
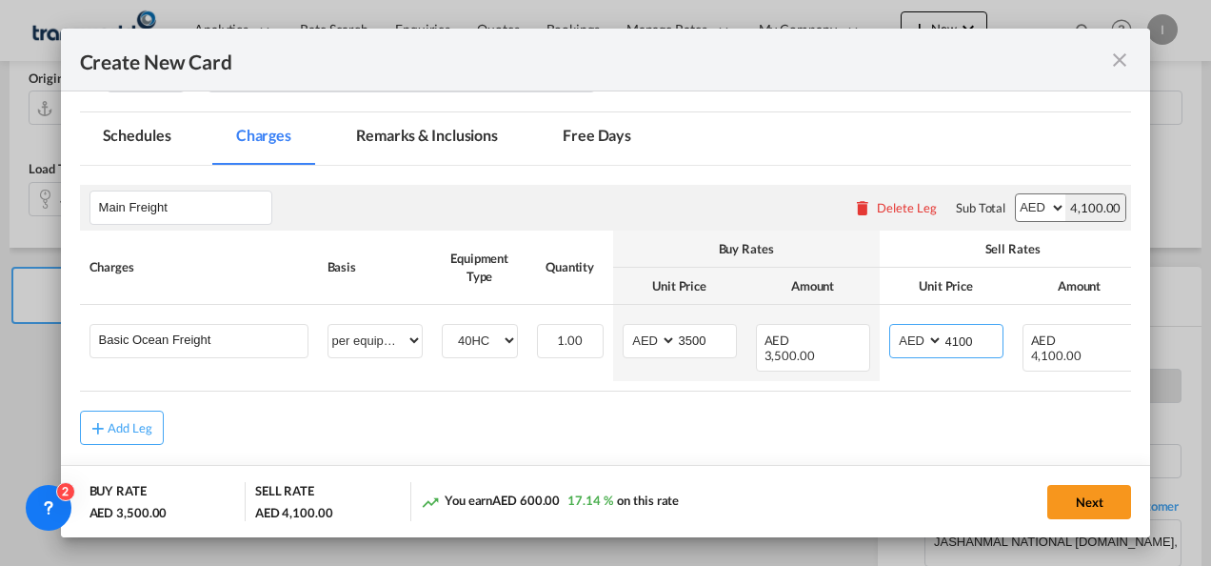
type input "4100"
drag, startPoint x: 703, startPoint y: 413, endPoint x: 736, endPoint y: 434, distance: 39.4
click at [703, 413] on div "Add Leg" at bounding box center [606, 427] width 1052 height 34
click at [1089, 489] on button "Next" at bounding box center [1090, 502] width 84 height 34
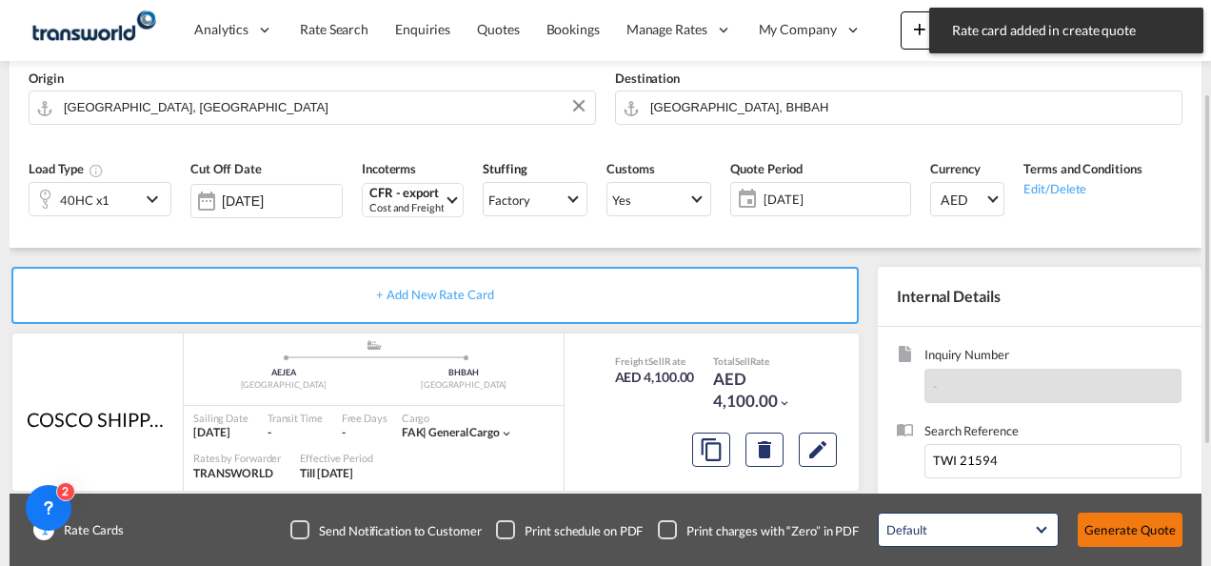
click at [1097, 531] on button "Generate Quote" at bounding box center [1130, 529] width 105 height 34
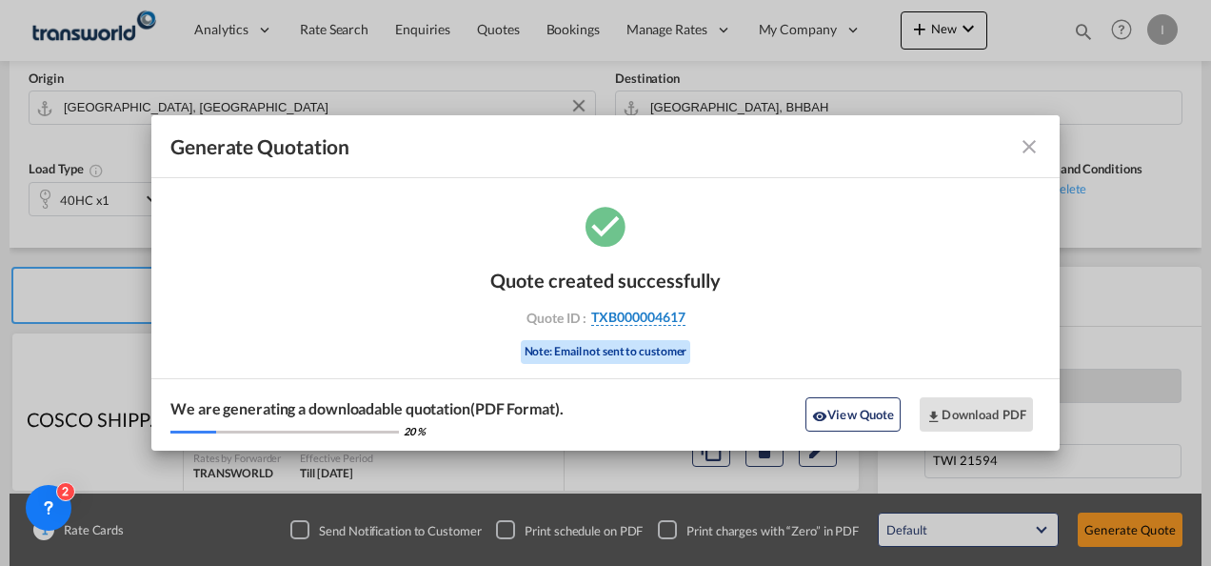
click at [628, 312] on span "TXB000004617" at bounding box center [638, 317] width 94 height 17
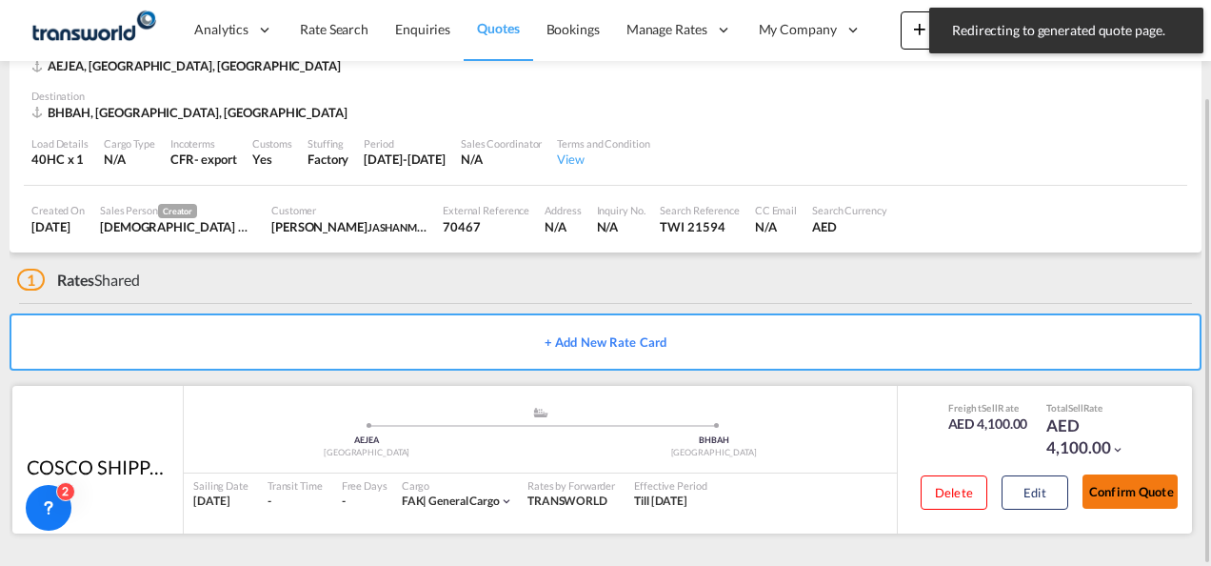
click at [1129, 491] on button "Confirm Quote" at bounding box center [1130, 491] width 95 height 34
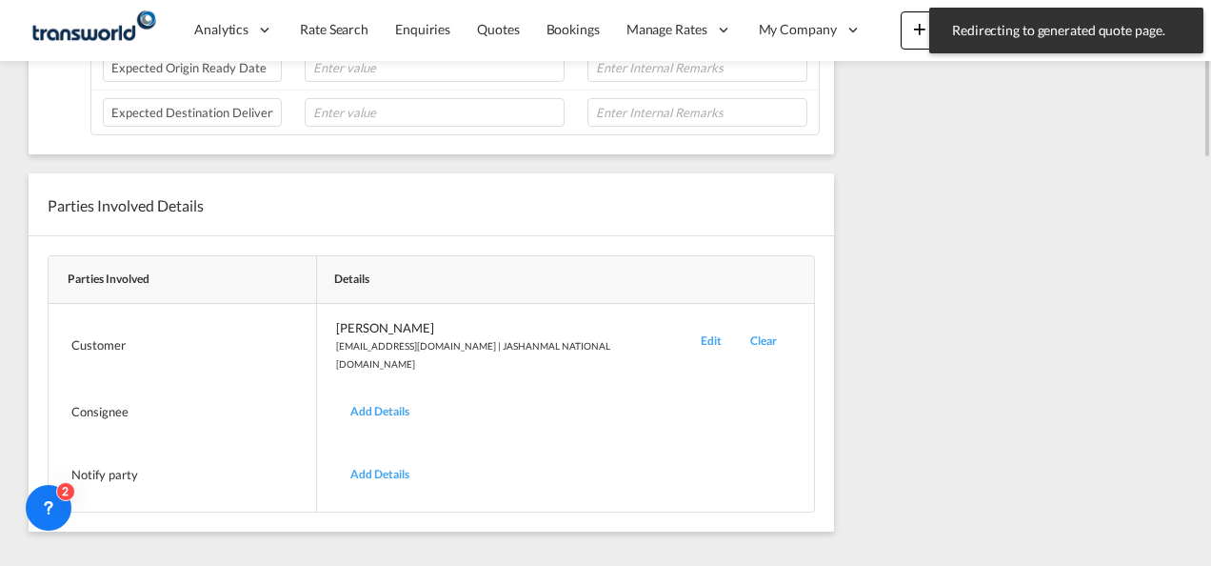
scroll to position [391, 0]
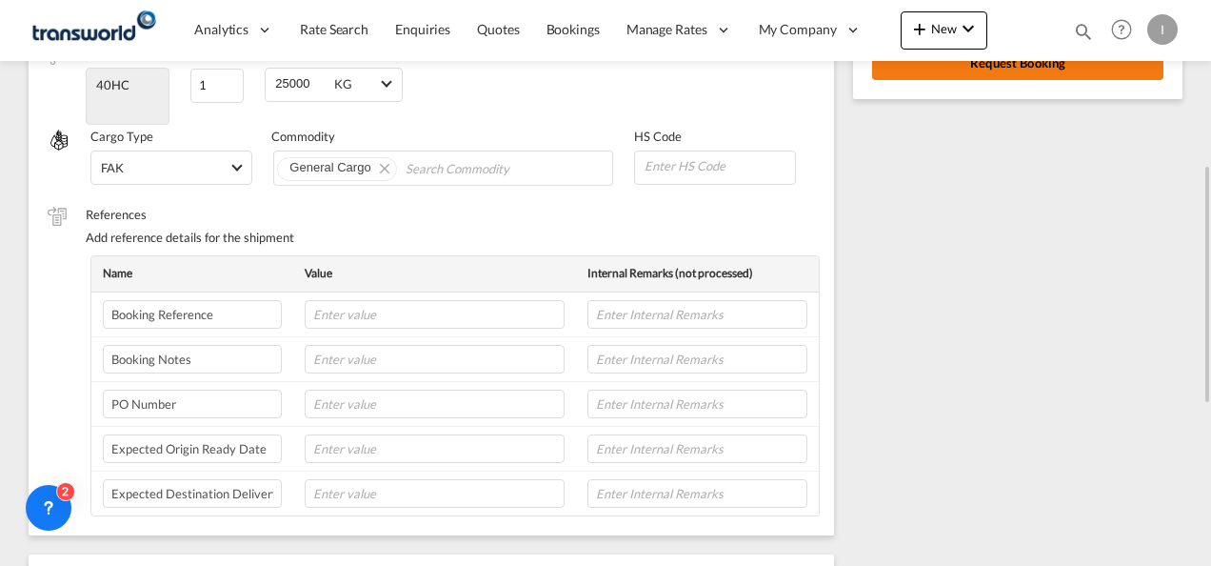
click at [963, 67] on button "Request Booking" at bounding box center [1017, 63] width 291 height 34
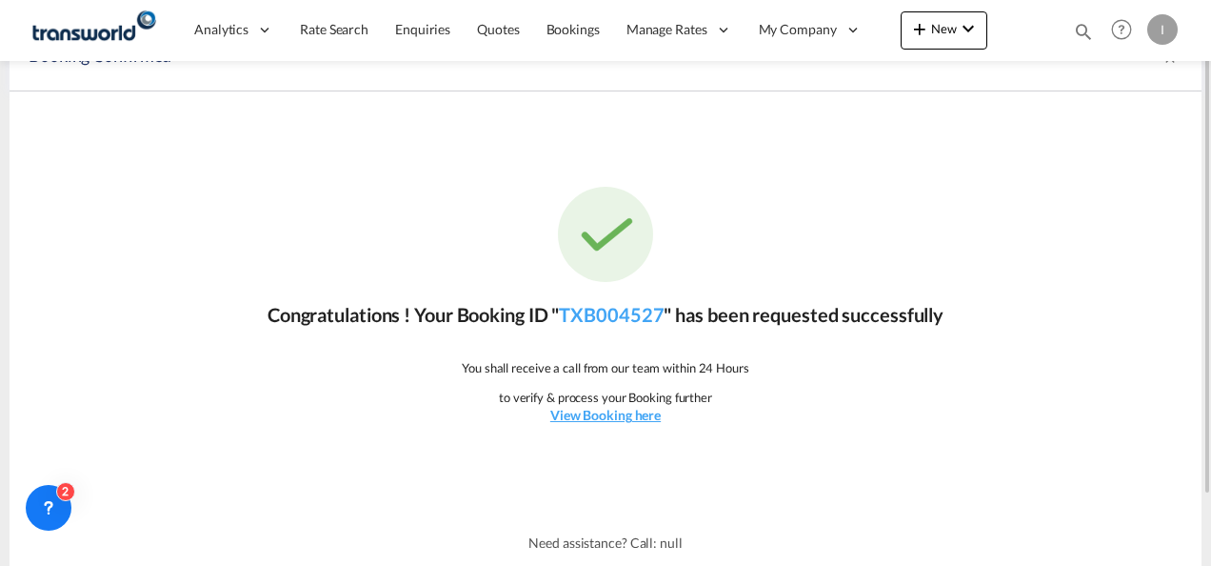
scroll to position [0, 0]
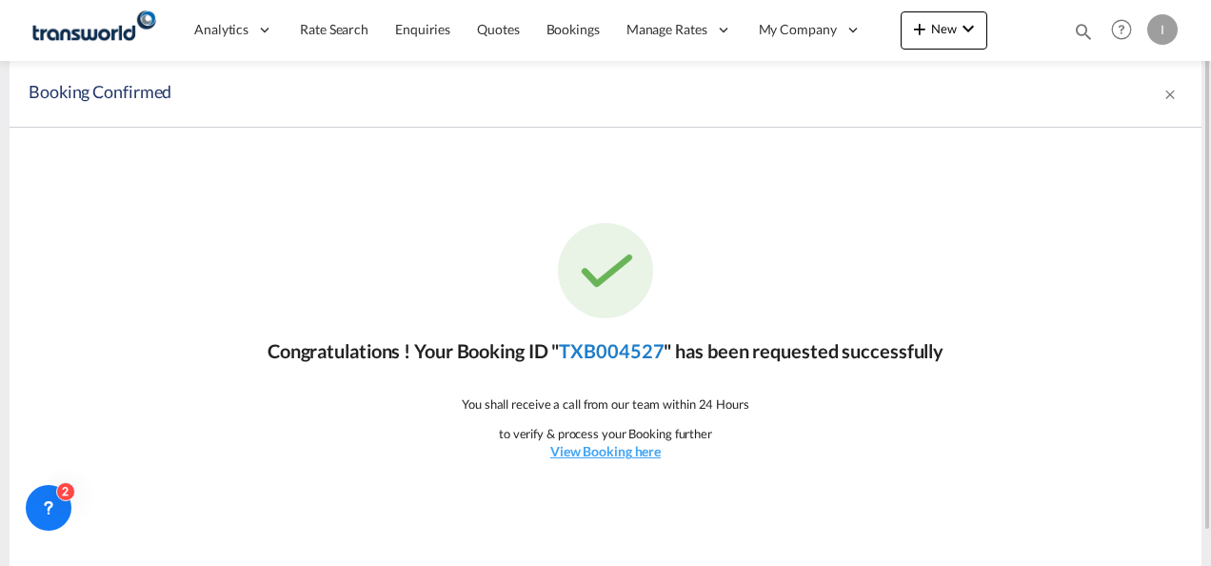
click at [630, 349] on link "TXB004527" at bounding box center [611, 350] width 105 height 23
